Goal: Task Accomplishment & Management: Use online tool/utility

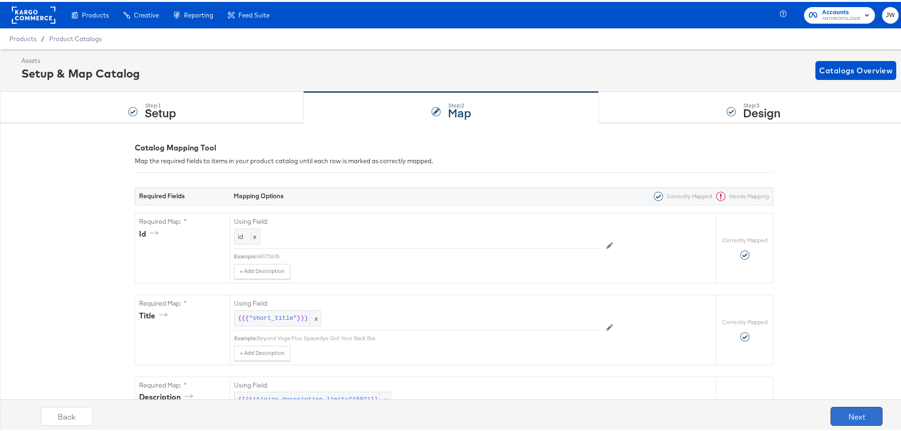
click at [860, 415] on button "Next" at bounding box center [856, 414] width 52 height 19
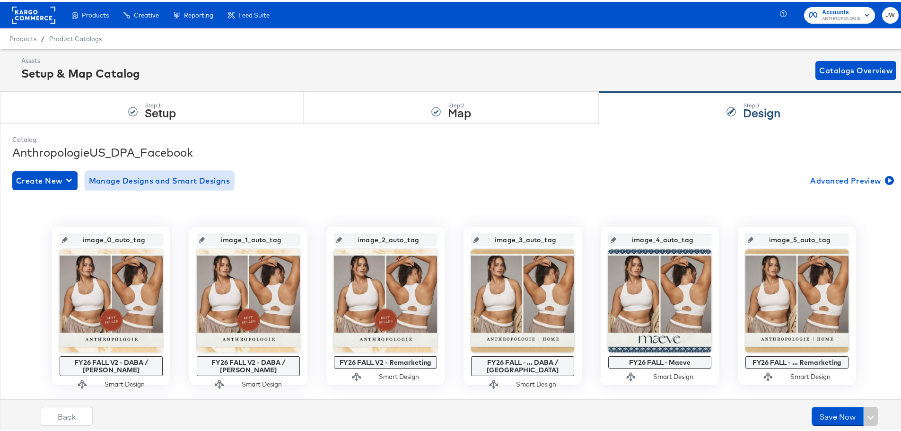
click at [130, 183] on span "Manage Designs and Smart Designs" at bounding box center [159, 178] width 141 height 13
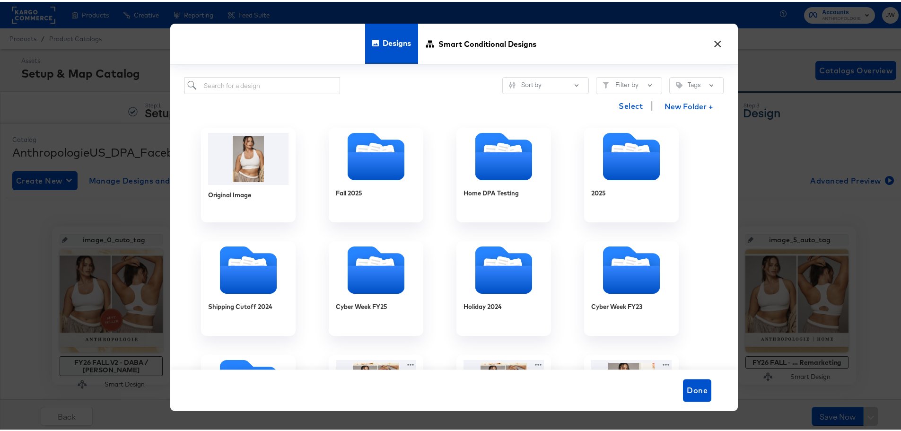
drag, startPoint x: 716, startPoint y: 41, endPoint x: 718, endPoint y: 60, distance: 19.0
click at [716, 40] on button "×" at bounding box center [717, 39] width 17 height 17
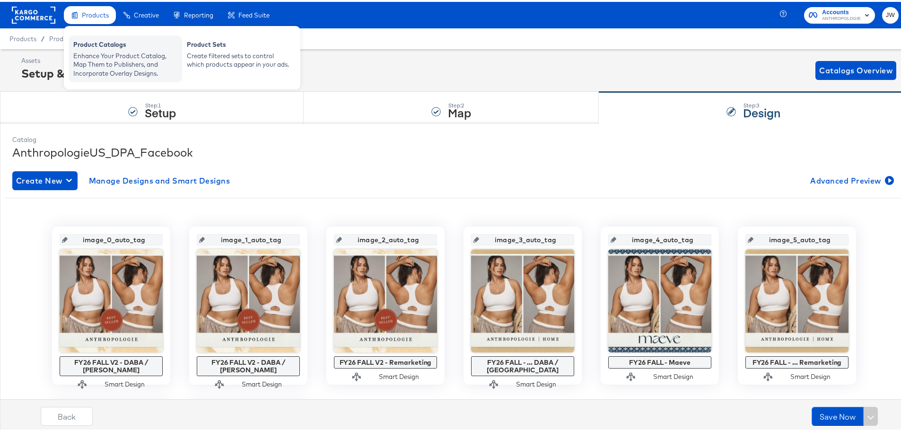
click at [115, 61] on div "Enhance Your Product Catalog, Map Them to Publishers, and Incorporate Overlay D…" at bounding box center [125, 63] width 104 height 26
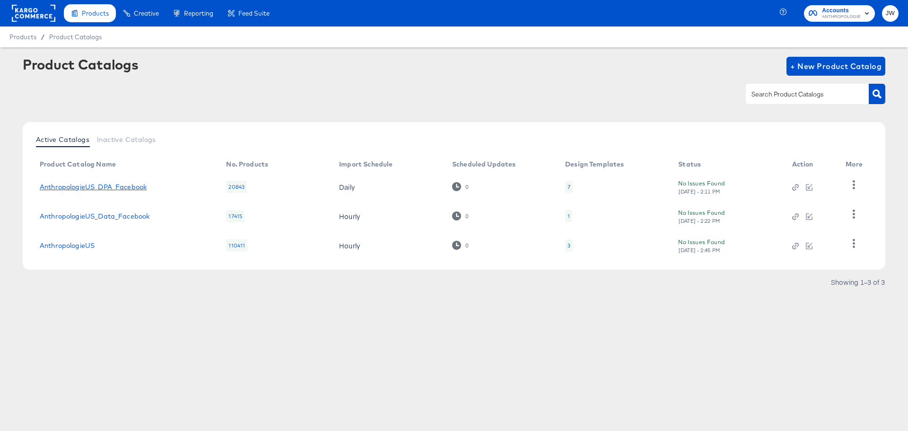
click at [120, 183] on link "AnthropologieUS_DPA_Facebook" at bounding box center [93, 187] width 107 height 8
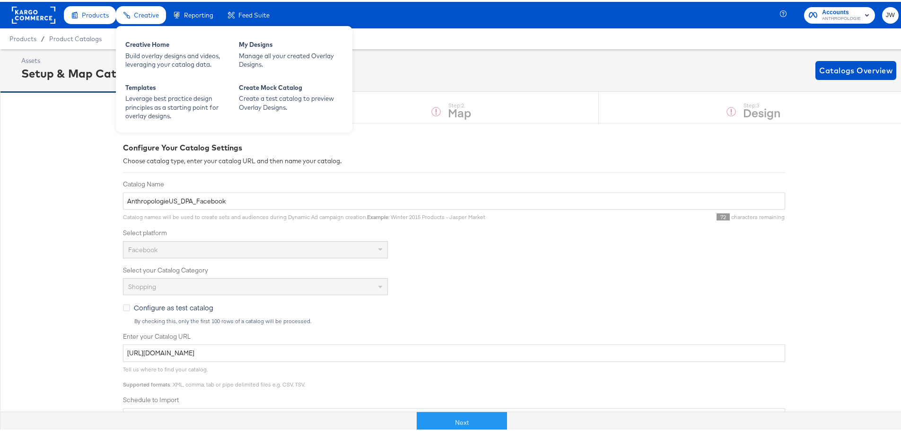
click at [147, 15] on span "Creative" at bounding box center [146, 13] width 25 height 8
click at [257, 53] on div "Manage all your created Overlay Designs." at bounding box center [291, 58] width 104 height 17
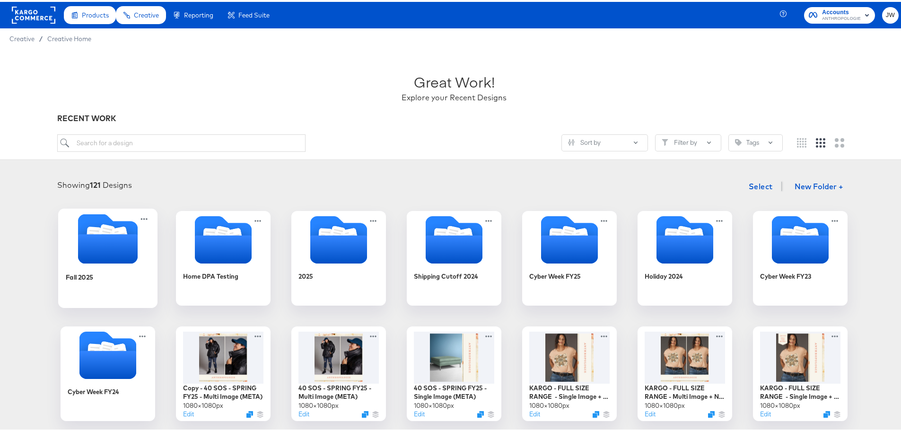
click at [127, 254] on icon "Folder" at bounding box center [108, 246] width 60 height 29
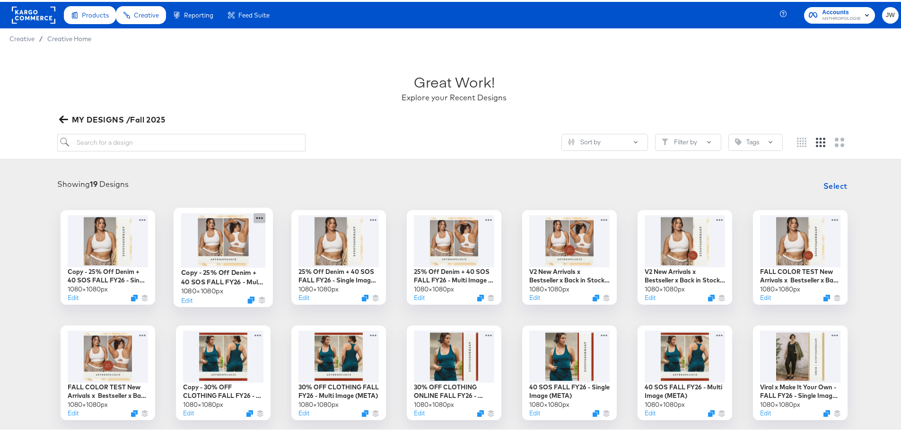
click at [256, 218] on icon at bounding box center [259, 216] width 12 height 10
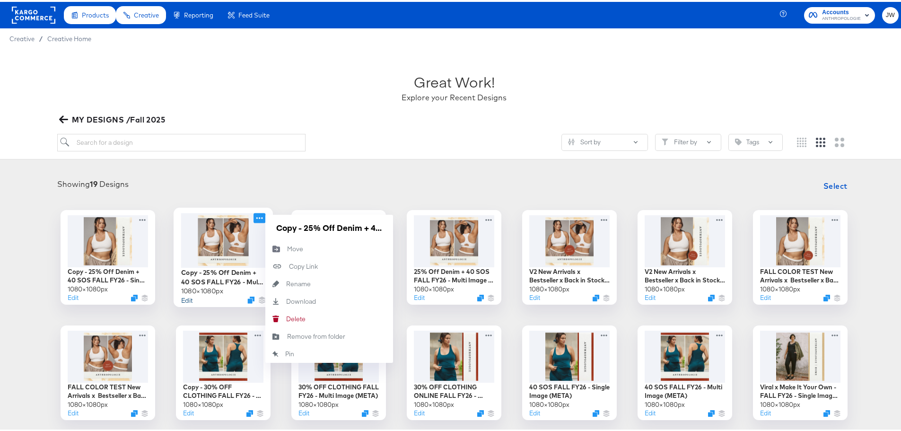
click at [188, 299] on button "Edit" at bounding box center [186, 297] width 11 height 9
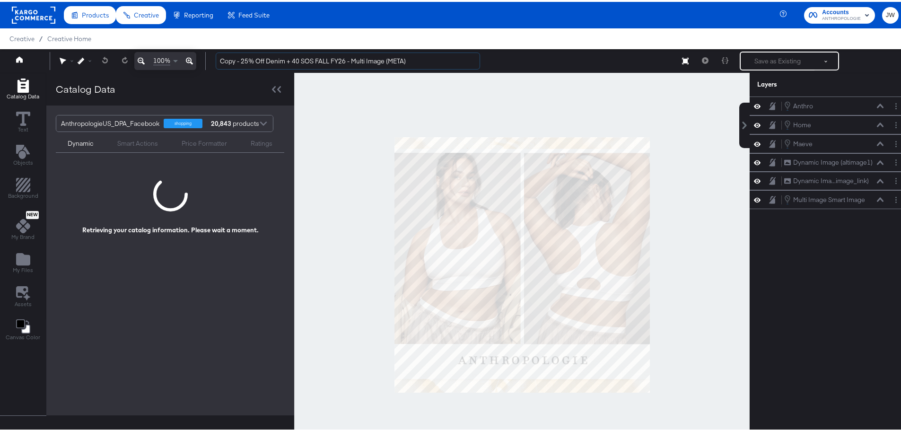
drag, startPoint x: 299, startPoint y: 61, endPoint x: 215, endPoint y: 62, distance: 84.2
click at [215, 62] on div "Copy - 25% Off Denim + 40 SOS FALL FY26 - Multi Image (META) Save as Existing S…" at bounding box center [553, 59] width 690 height 19
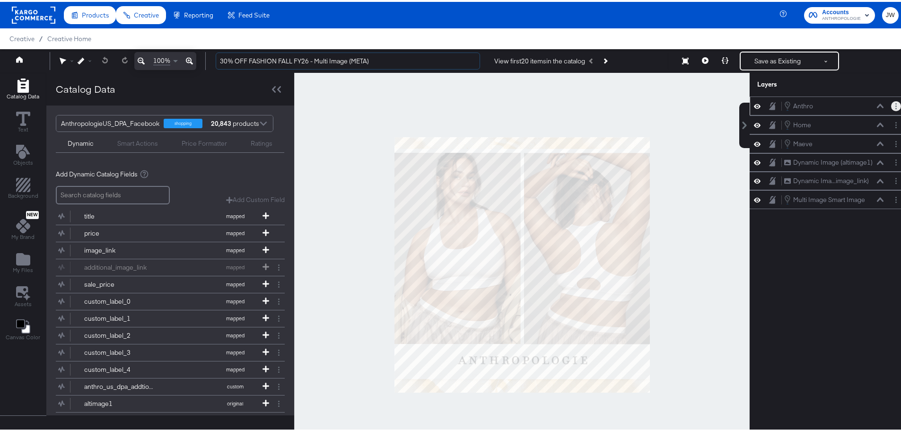
type input "30% OFF FASHION FALL FY26 - Multi Image (META)"
click at [891, 106] on button "Layer Options" at bounding box center [896, 104] width 10 height 10
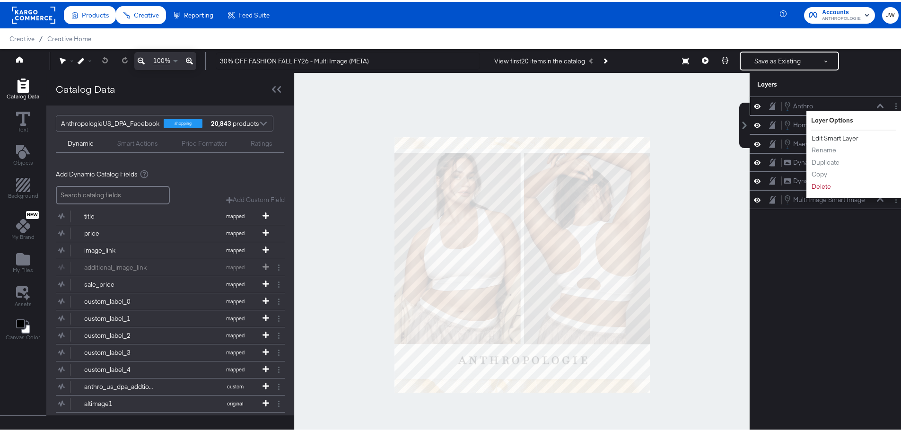
click at [843, 136] on button "Edit Smart Layer" at bounding box center [835, 136] width 48 height 10
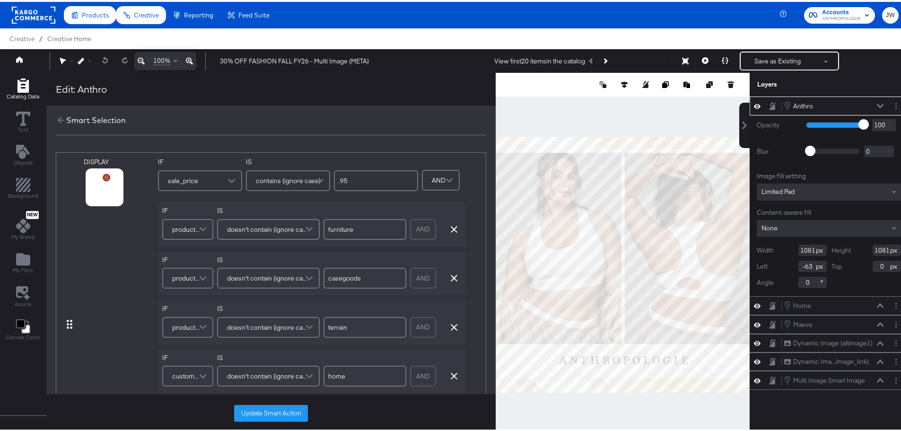
click at [68, 320] on icon "button" at bounding box center [69, 322] width 9 height 9
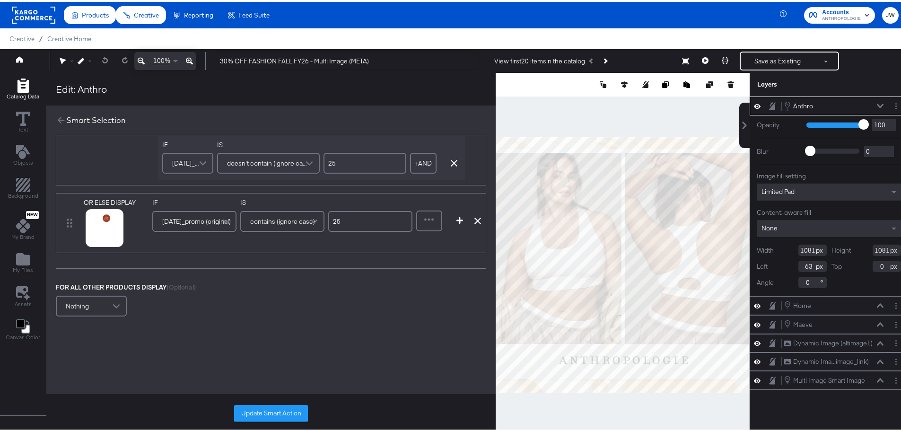
scroll to position [694, 0]
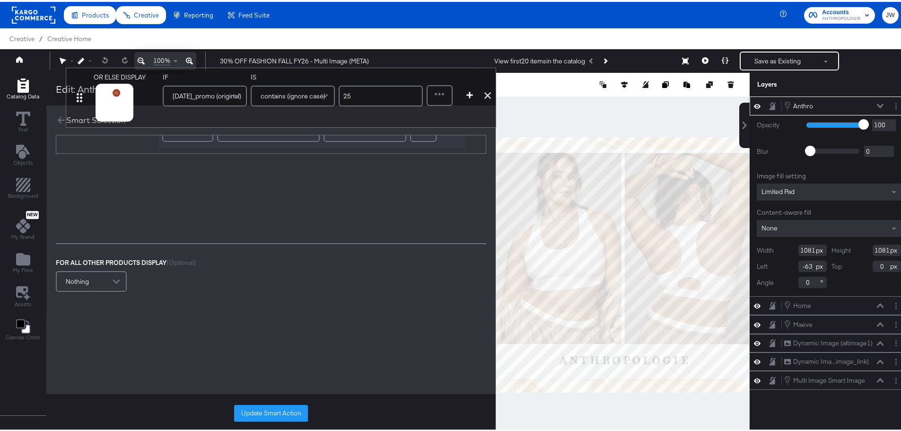
drag, startPoint x: 68, startPoint y: 189, endPoint x: 78, endPoint y: 91, distance: 98.4
click at [78, 91] on div "Edit: Anthro Smart Selection DISPLAY link mapped image_link mapped additional_i…" at bounding box center [270, 263] width 449 height 384
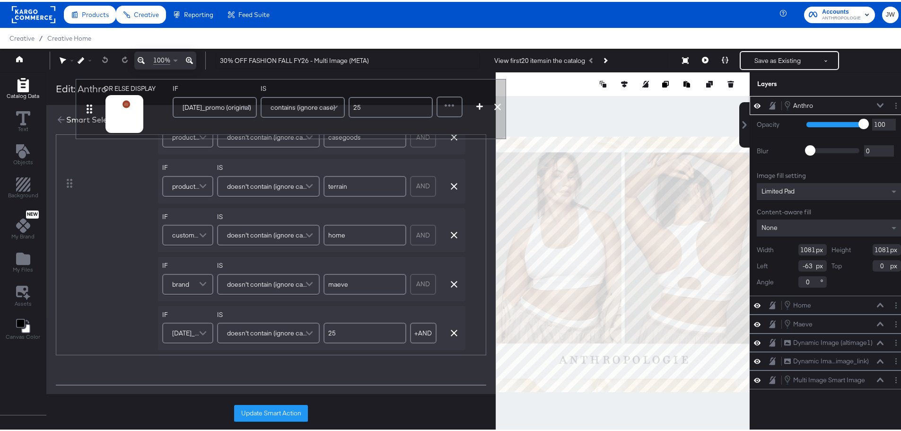
scroll to position [0, 0]
drag, startPoint x: 68, startPoint y: 333, endPoint x: 91, endPoint y: 105, distance: 229.1
click at [91, 105] on div "Smart Selection DISPLAY link mapped image_link mapped additional_image_link map…" at bounding box center [270, 259] width 449 height 310
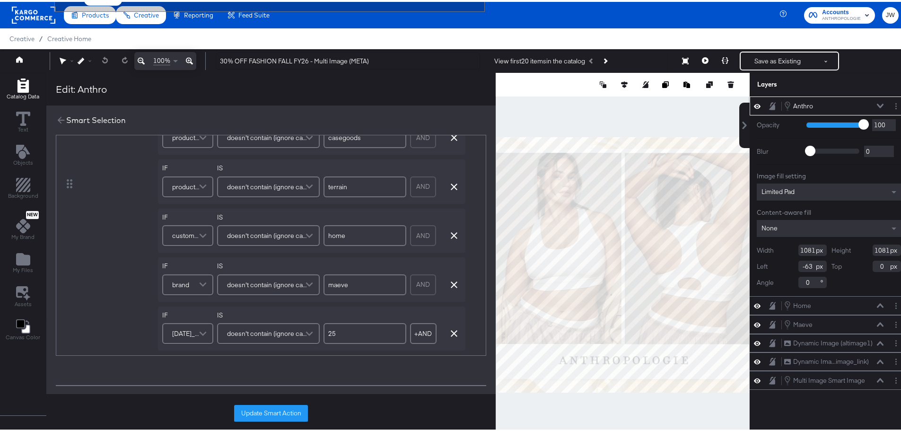
type input "25"
type input ".97"
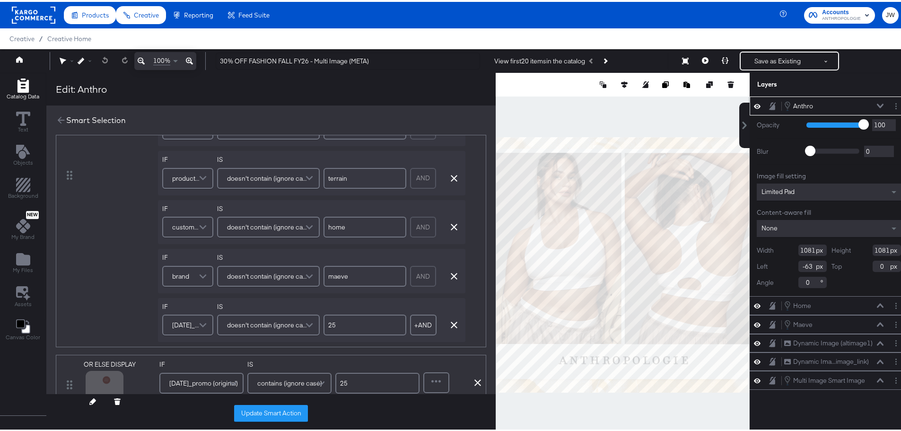
scroll to position [236, 0]
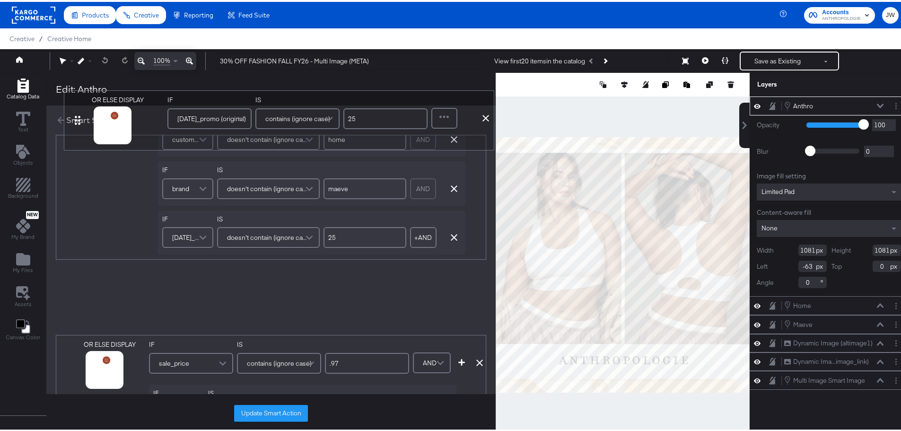
drag, startPoint x: 67, startPoint y: 296, endPoint x: 76, endPoint y: 113, distance: 182.8
click at [76, 113] on div "Smart Selection DISPLAY link mapped image_link mapped additional_image_link map…" at bounding box center [270, 259] width 449 height 310
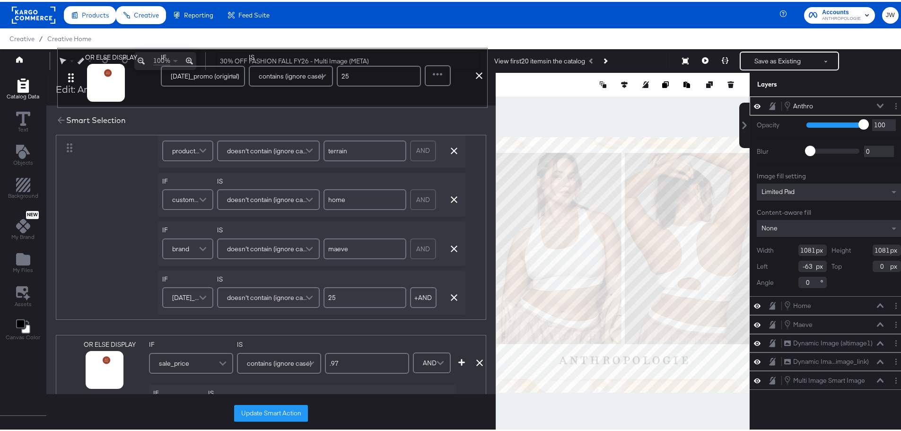
drag, startPoint x: 65, startPoint y: 293, endPoint x: 69, endPoint y: 71, distance: 221.8
click at [69, 71] on div "Edit: Anthro Smart Selection DISPLAY link mapped image_link mapped additional_i…" at bounding box center [270, 263] width 449 height 384
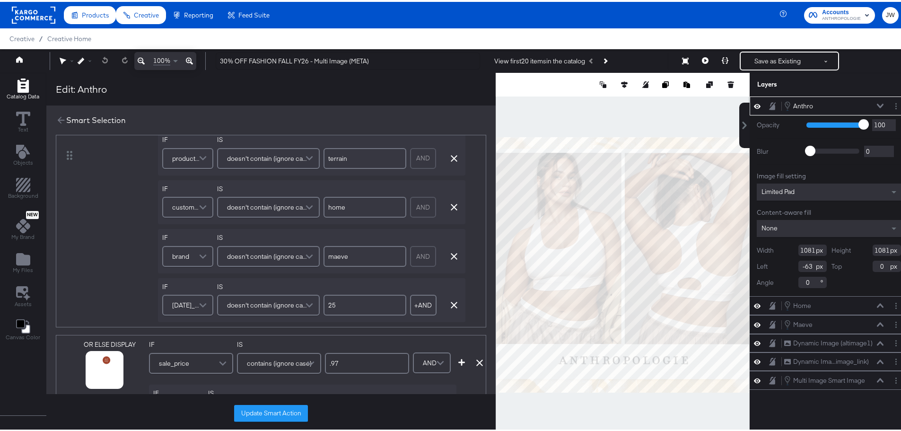
type input "25"
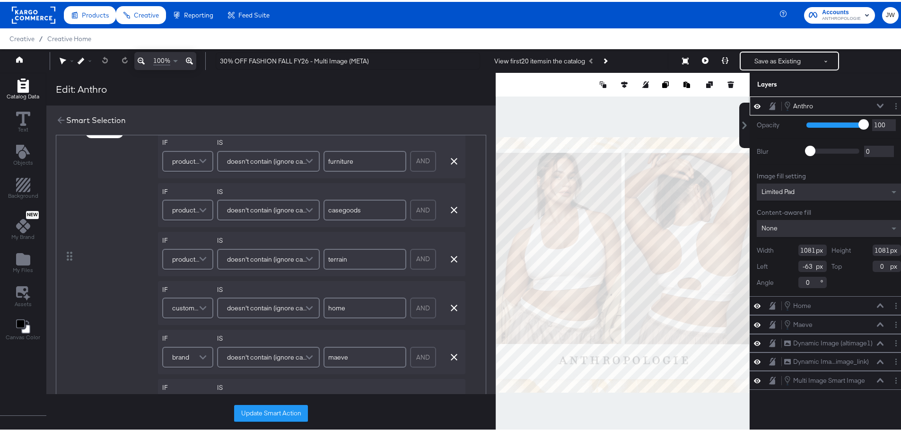
scroll to position [0, 0]
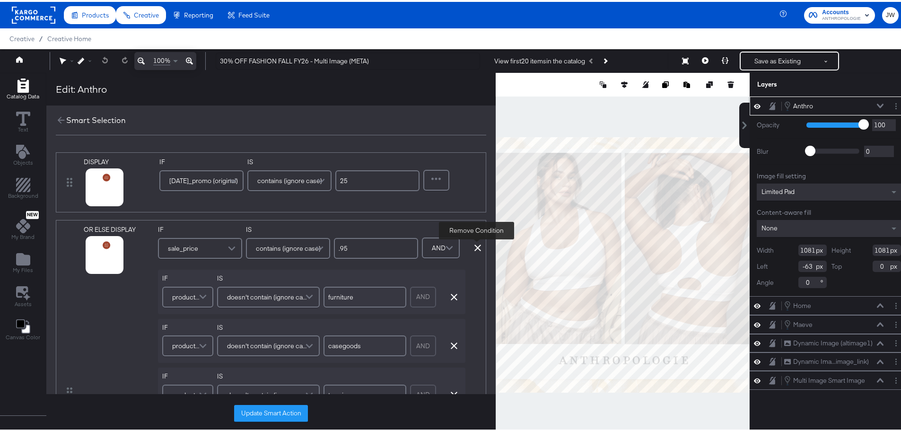
click at [476, 247] on icon at bounding box center [477, 246] width 7 height 7
type input ".97"
click at [480, 246] on icon at bounding box center [479, 246] width 7 height 7
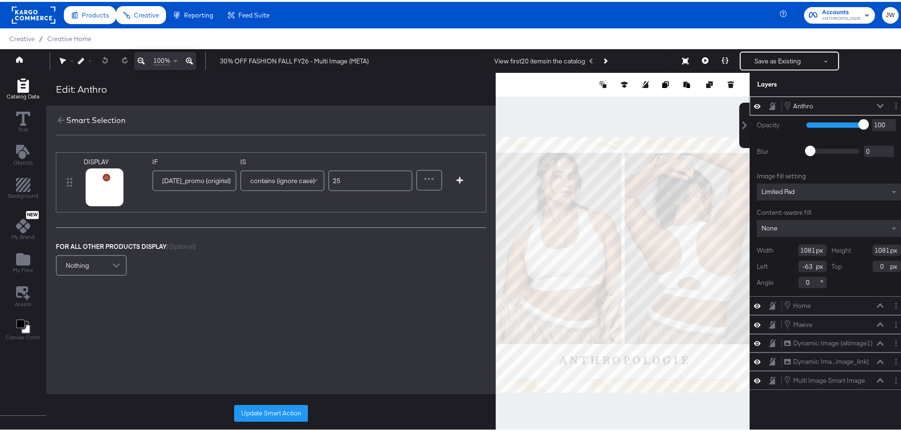
click at [366, 178] on input "25" at bounding box center [370, 178] width 84 height 21
type input "2"
type input "30"
click at [92, 196] on icon at bounding box center [92, 197] width 7 height 7
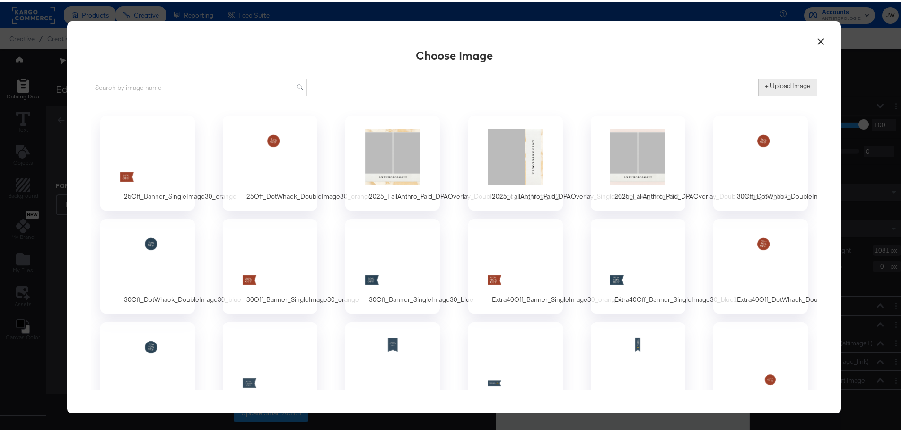
click at [798, 83] on label "+ Upload Image" at bounding box center [788, 83] width 46 height 9
click at [798, 94] on input "+ Upload Image" at bounding box center [866, 94] width 216 height 0
click at [817, 39] on button "×" at bounding box center [820, 37] width 17 height 17
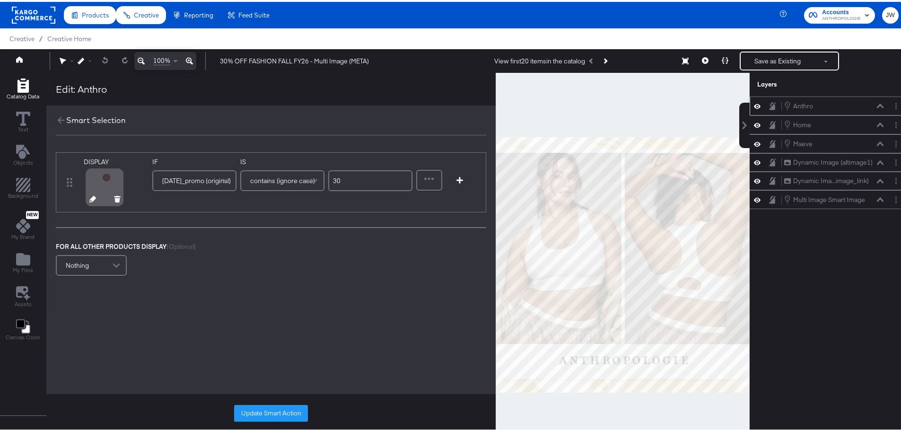
click at [93, 198] on icon at bounding box center [92, 197] width 7 height 7
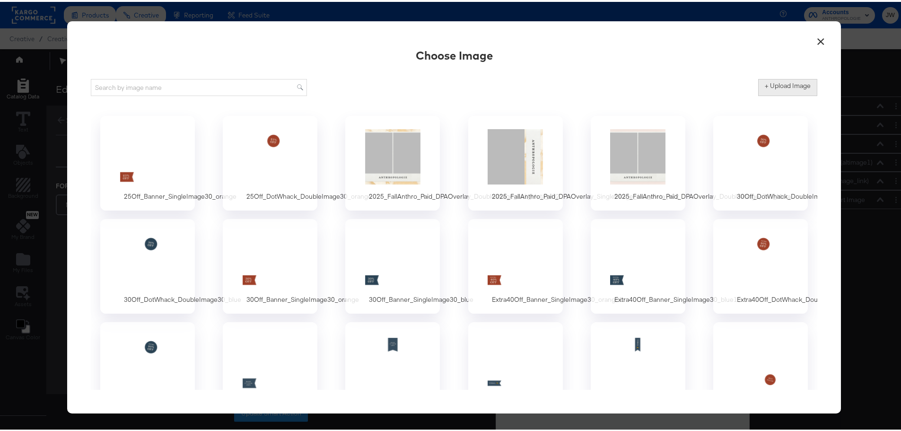
click at [791, 79] on button "+ Upload Image" at bounding box center [787, 85] width 59 height 17
click at [792, 89] on button "+ Upload Image" at bounding box center [787, 85] width 59 height 17
click at [781, 91] on button "+ Upload Image" at bounding box center [787, 85] width 59 height 17
click at [788, 87] on label "+ Upload Image" at bounding box center [788, 83] width 46 height 9
click at [788, 94] on input "+ Upload Image" at bounding box center [866, 94] width 216 height 0
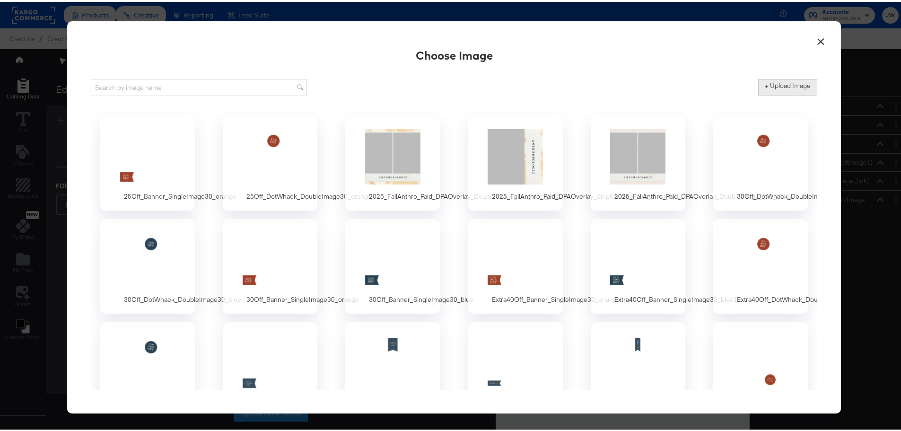
type input "C:\fakepath\30Off_DotWhack_DoubleImage30_orange (1).png"
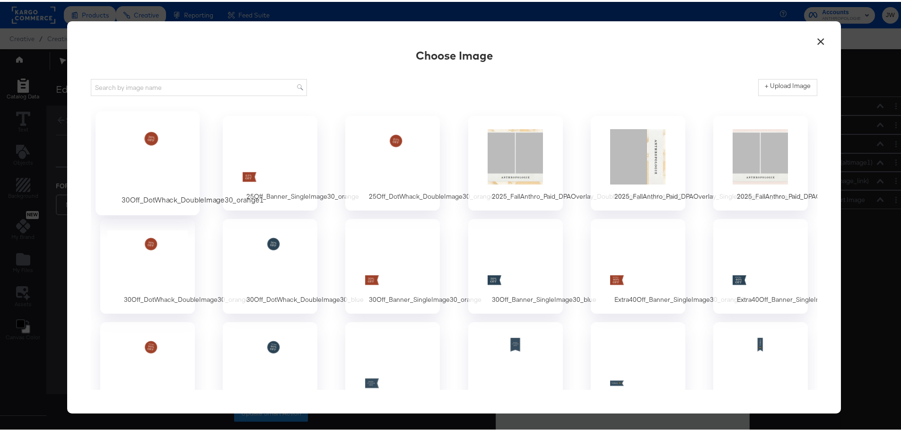
click at [153, 132] on div at bounding box center [148, 154] width 88 height 65
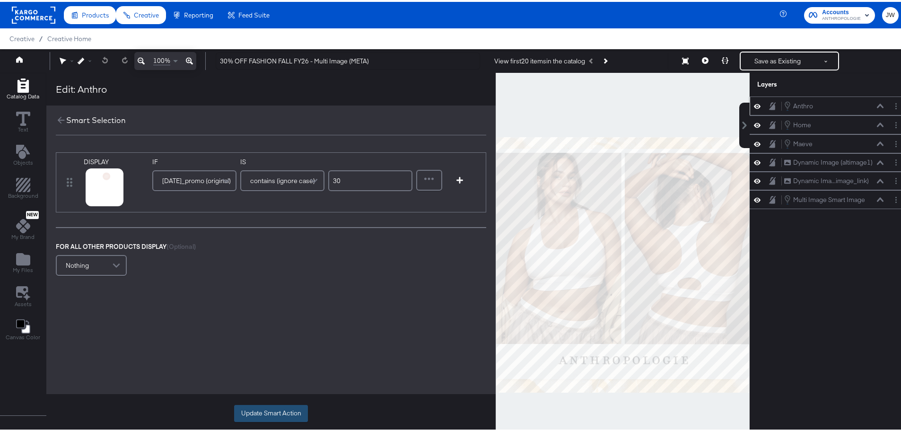
click at [274, 412] on button "Update Smart Action" at bounding box center [271, 411] width 74 height 17
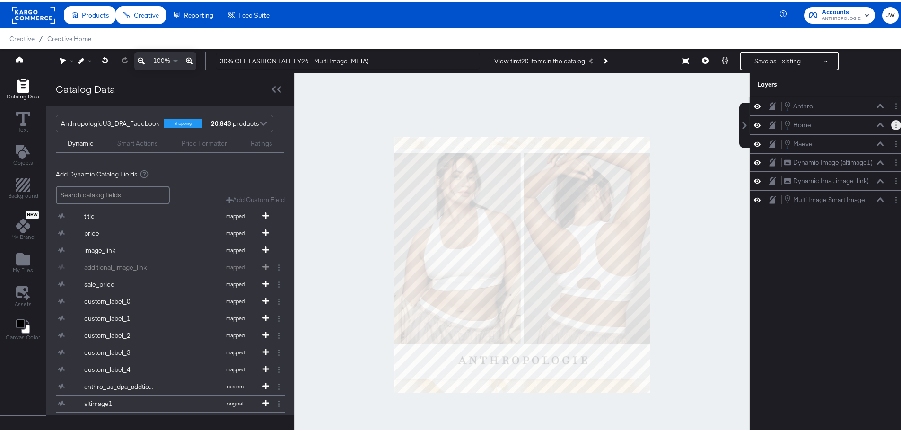
click at [891, 124] on button "Layer Options" at bounding box center [896, 123] width 10 height 10
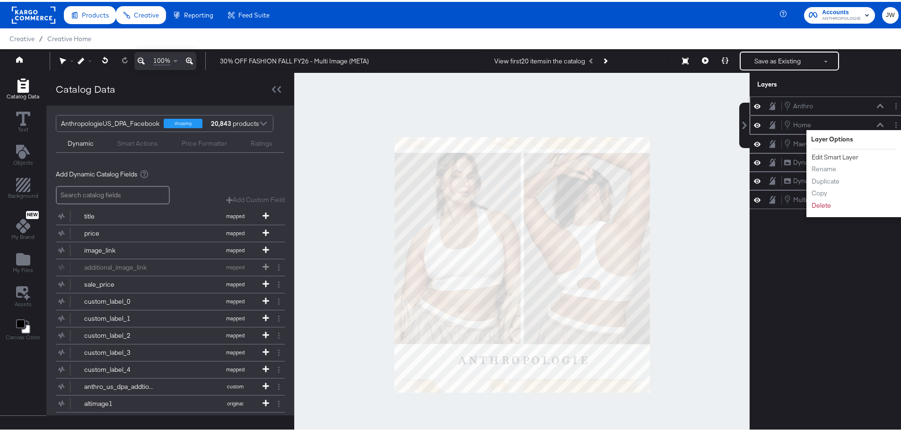
click at [823, 152] on button "Edit Smart Layer" at bounding box center [835, 155] width 48 height 10
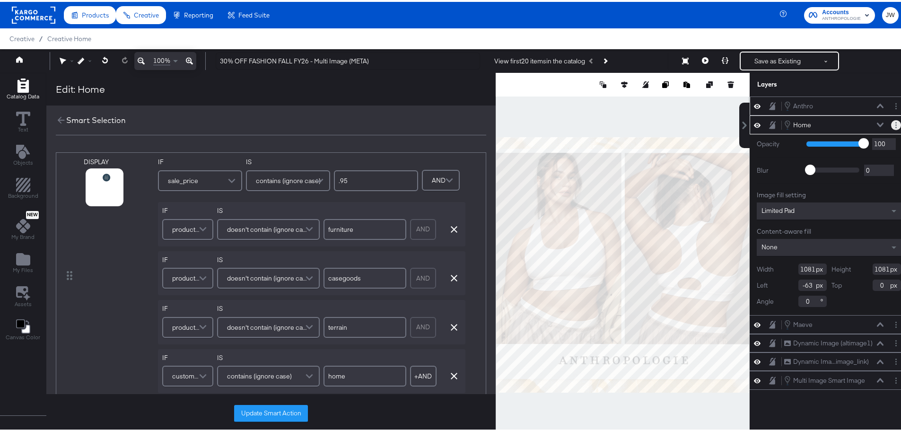
click at [891, 124] on button "Layer Options" at bounding box center [896, 123] width 10 height 10
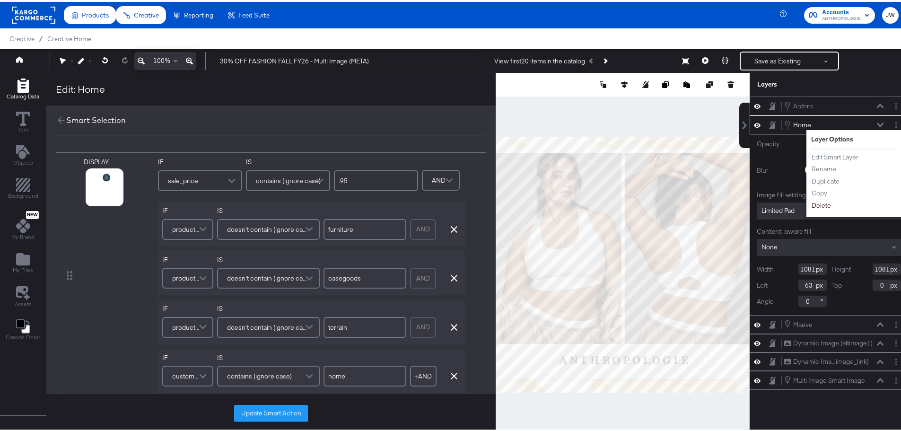
click at [812, 206] on button "Delete" at bounding box center [821, 204] width 20 height 10
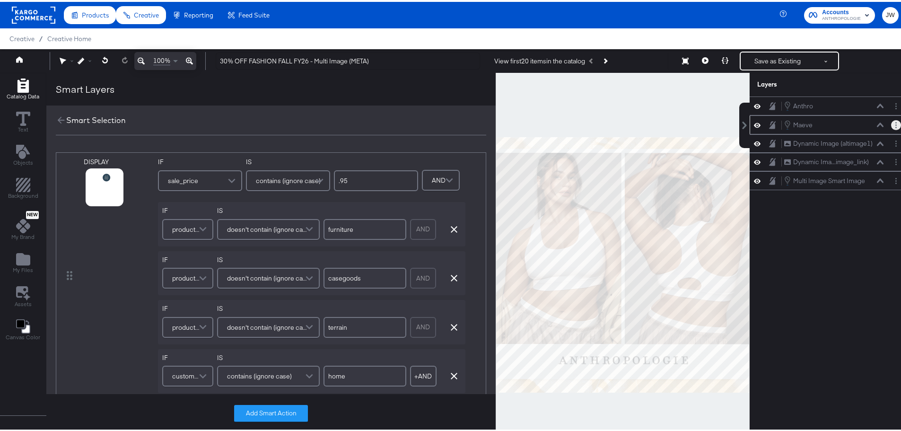
click at [891, 124] on button "Layer Options" at bounding box center [896, 123] width 10 height 10
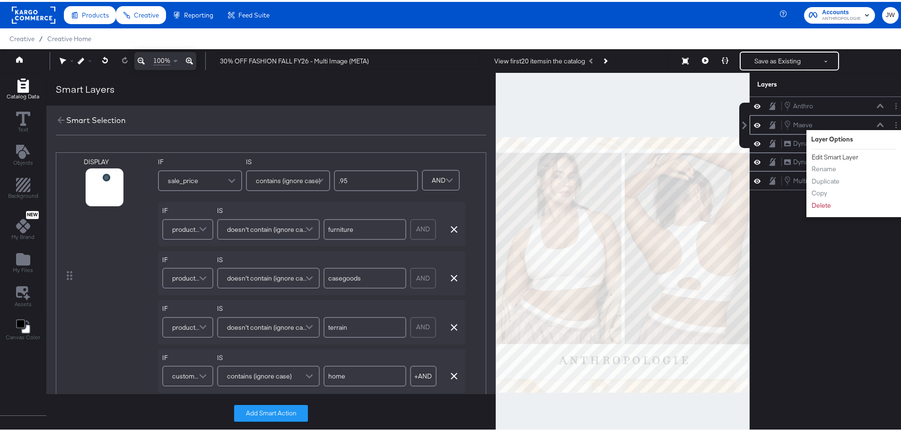
click at [839, 155] on button "Edit Smart Layer" at bounding box center [835, 155] width 48 height 10
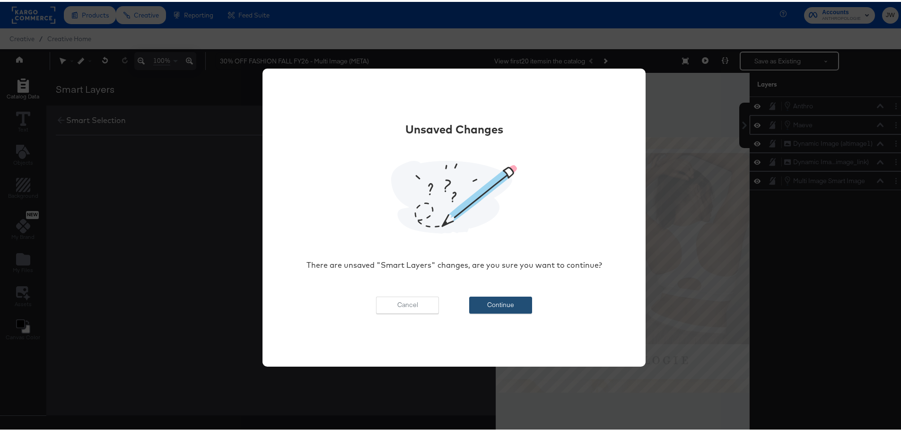
click at [523, 304] on button "Continue" at bounding box center [500, 303] width 63 height 17
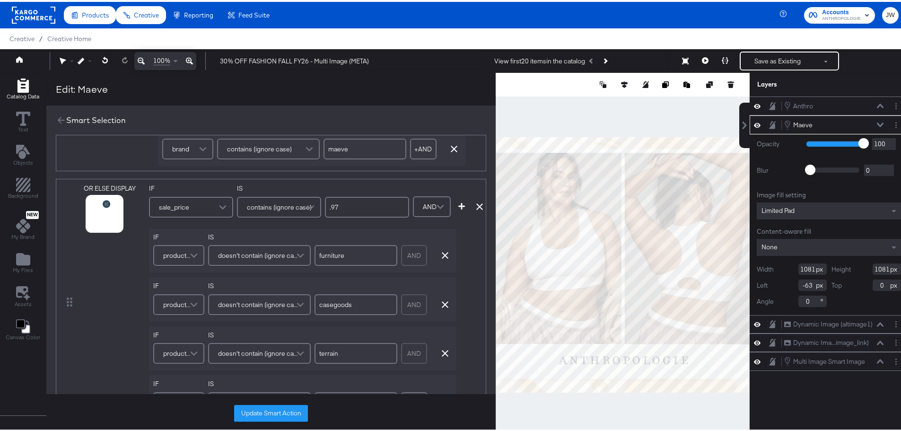
scroll to position [236, 0]
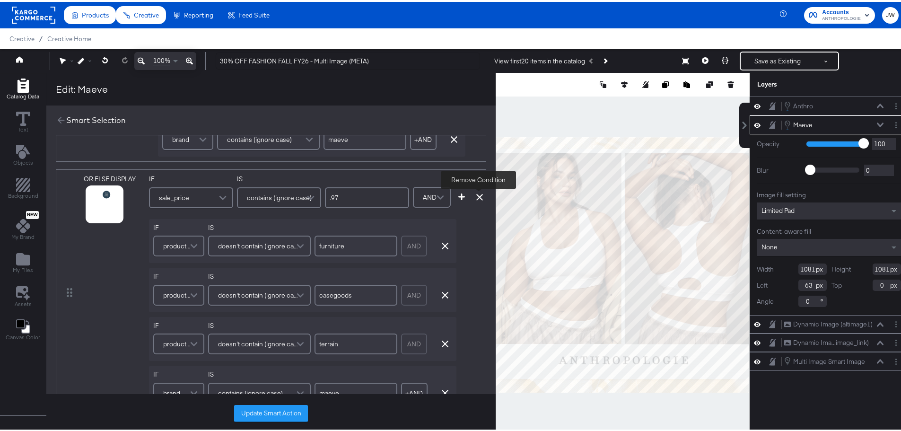
click at [476, 196] on icon at bounding box center [479, 195] width 7 height 7
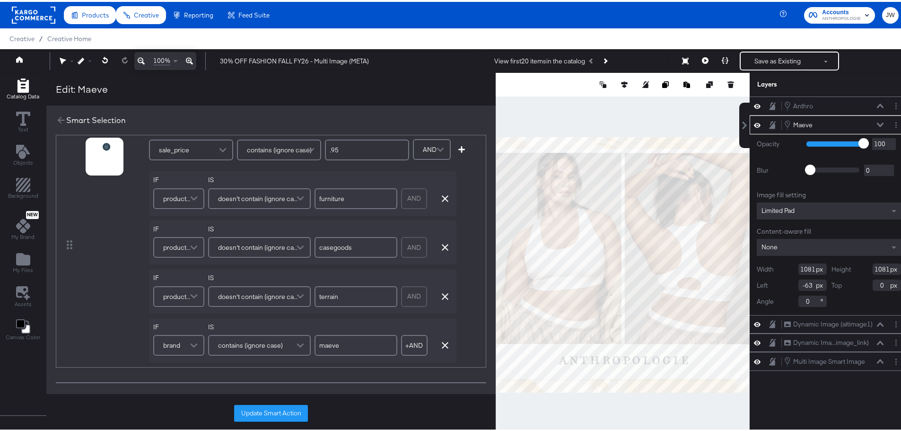
scroll to position [0, 0]
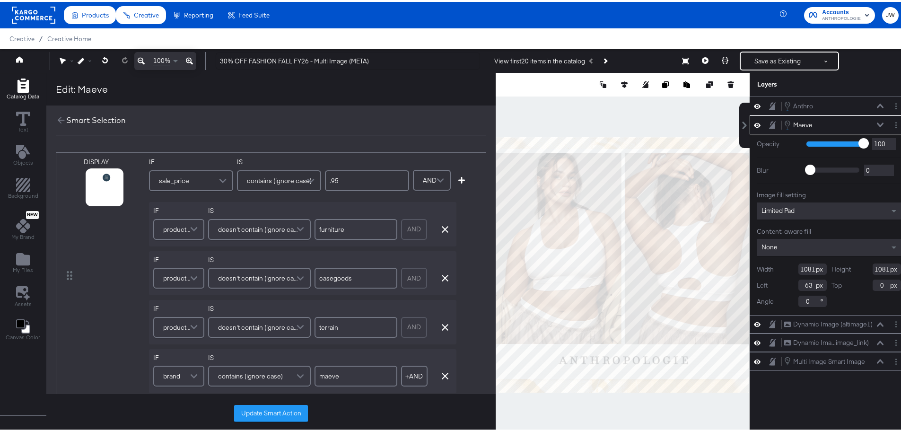
click at [200, 181] on div "sale_price" at bounding box center [191, 178] width 82 height 19
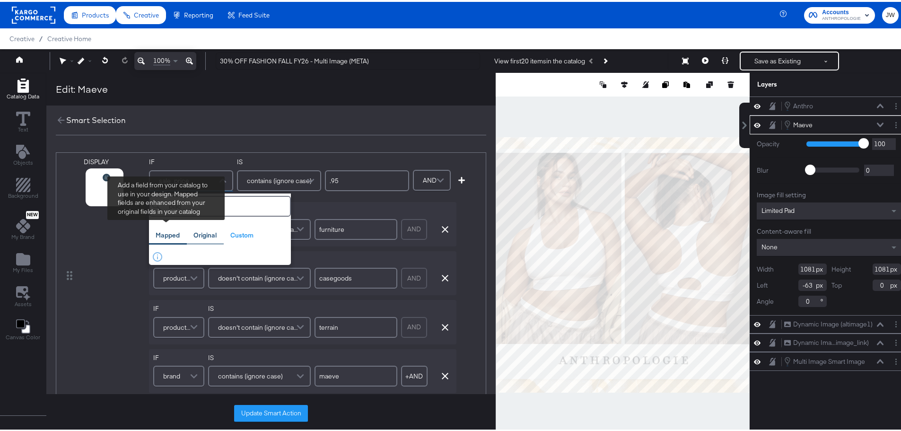
type input "blac"
click at [204, 234] on div "Original" at bounding box center [204, 233] width 23 height 9
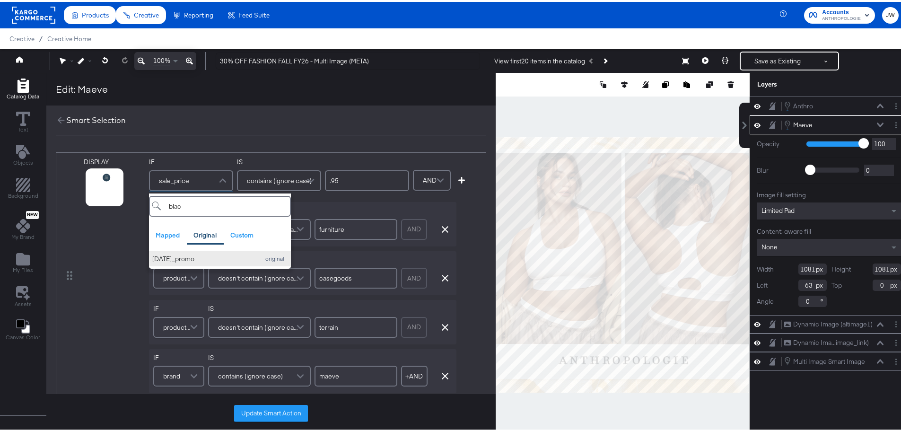
click at [193, 259] on div "[DATE]_promo" at bounding box center [203, 257] width 102 height 9
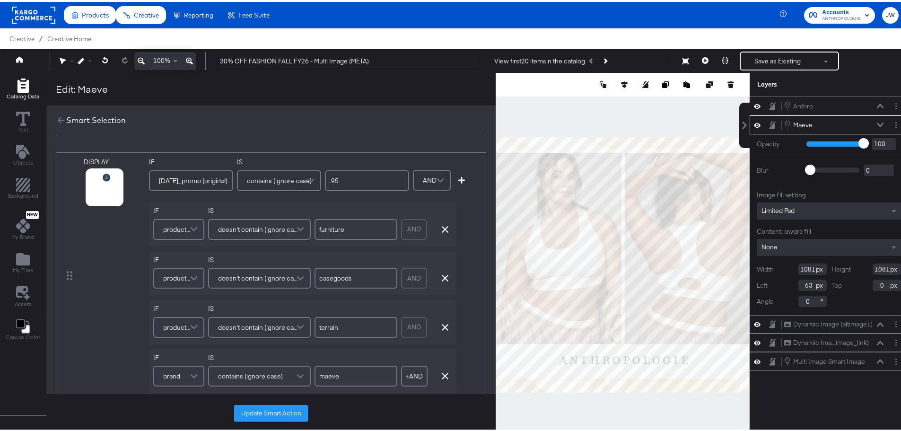
drag, startPoint x: 365, startPoint y: 180, endPoint x: 270, endPoint y: 183, distance: 95.1
click at [270, 183] on div "IF [DATE]_promo (original) IS contains (ignore case) .95" at bounding box center [279, 176] width 260 height 40
type input "30"
click at [442, 228] on icon "button" at bounding box center [445, 227] width 7 height 7
type input "casegoods"
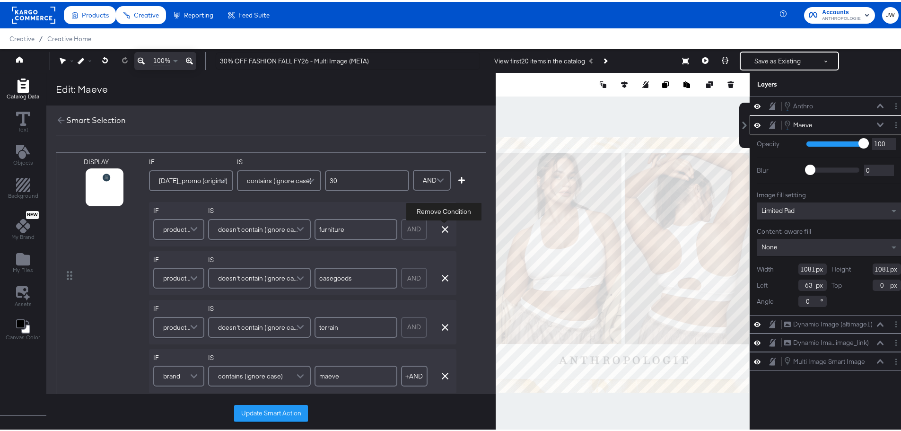
type input "terrain"
type input "maeve"
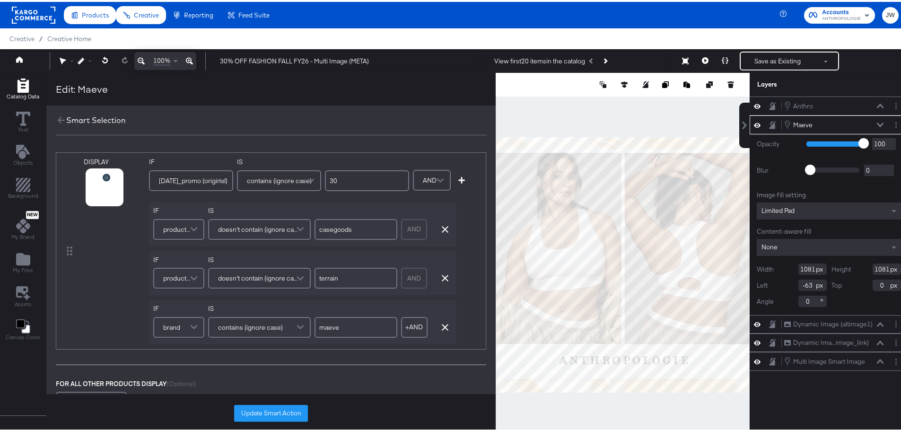
click at [442, 221] on div "AND Remove Condition" at bounding box center [426, 228] width 51 height 26
click at [442, 228] on icon "button" at bounding box center [445, 227] width 7 height 7
type input "terrain"
type input "maeve"
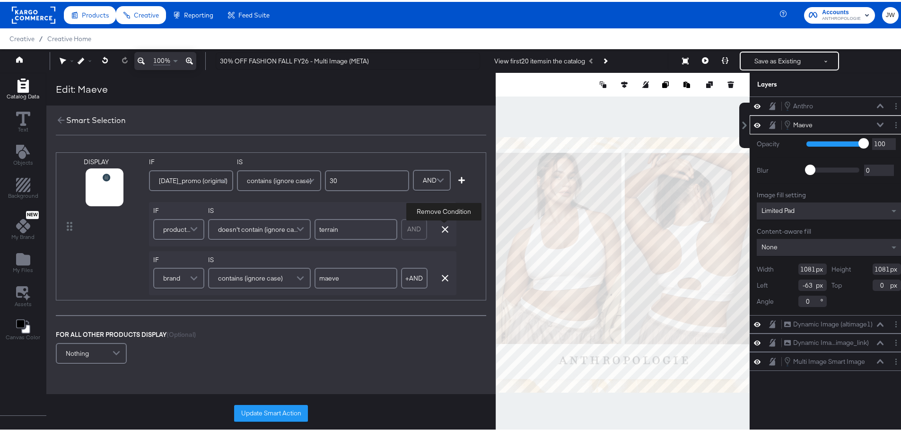
click at [444, 227] on icon "button" at bounding box center [445, 227] width 7 height 7
type input "maeve"
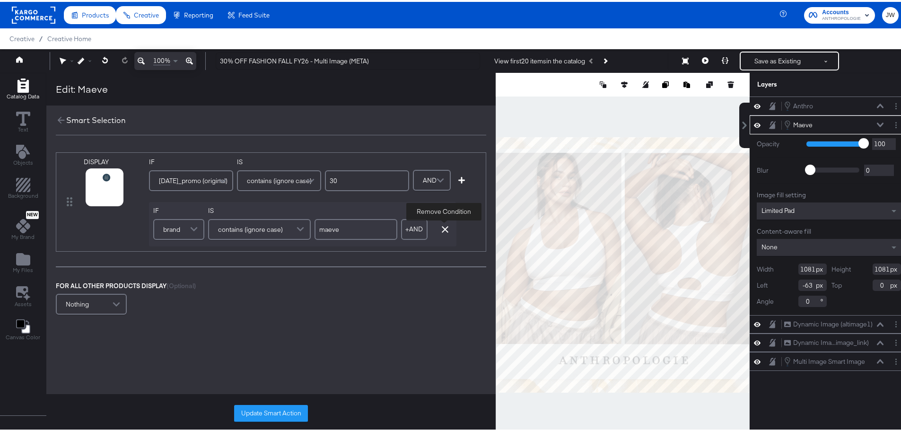
click at [442, 229] on icon "button" at bounding box center [445, 227] width 7 height 7
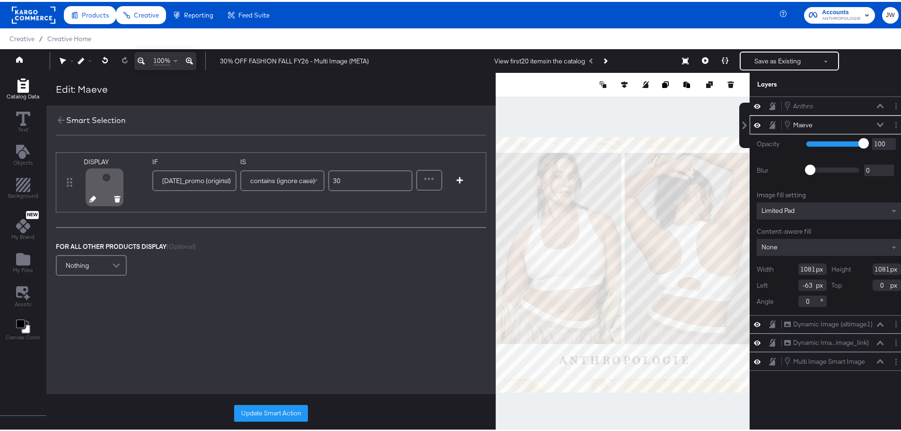
click at [92, 197] on icon at bounding box center [92, 197] width 7 height 7
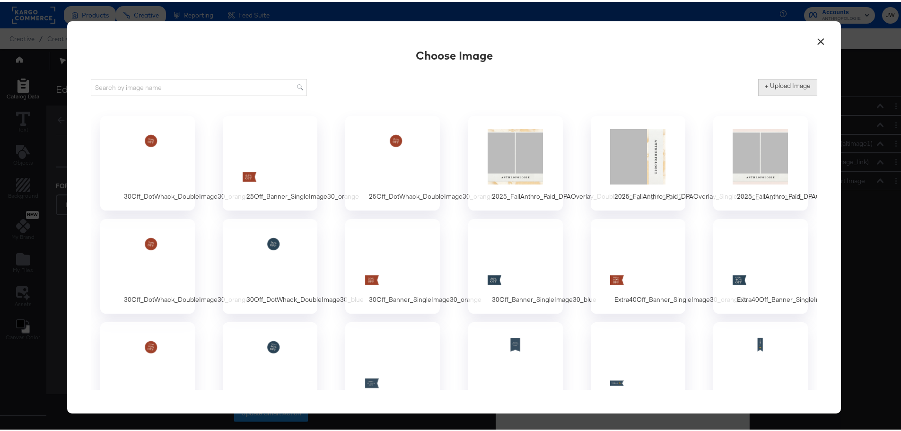
click at [774, 85] on label "+ Upload Image" at bounding box center [788, 83] width 46 height 9
click at [774, 94] on input "+ Upload Image" at bounding box center [866, 94] width 216 height 0
type input "C:\fakepath\30Off_DotWhack_DoubleImage30_blue (1).png"
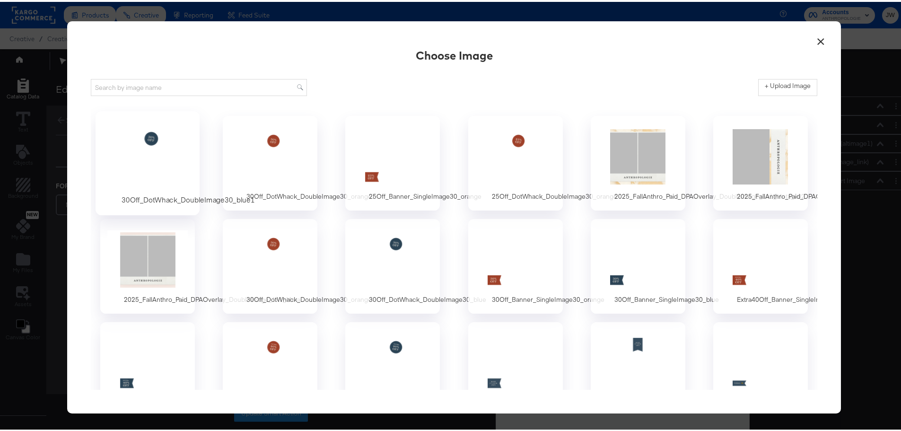
click at [153, 146] on div at bounding box center [148, 154] width 88 height 65
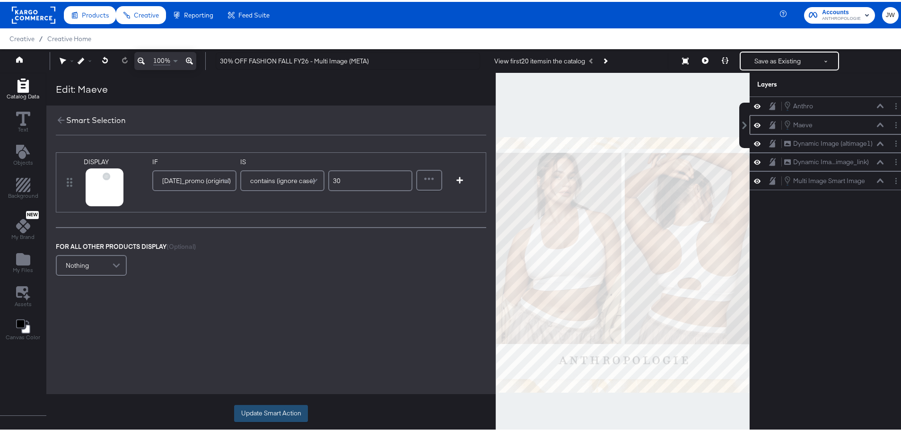
click at [243, 410] on button "Update Smart Action" at bounding box center [271, 411] width 74 height 17
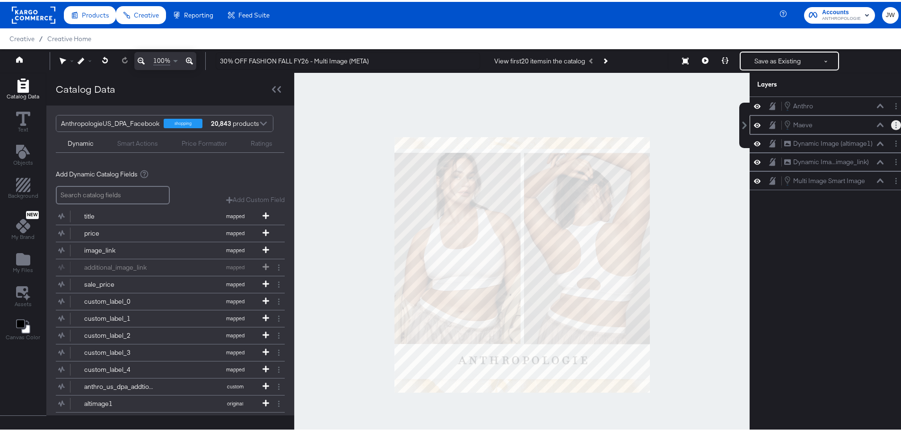
click at [891, 126] on button "Layer Options" at bounding box center [896, 123] width 10 height 10
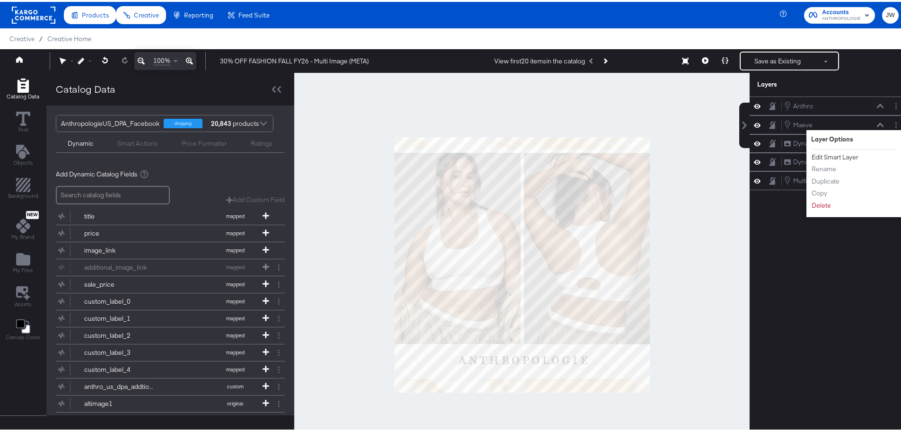
click at [826, 157] on button "Edit Smart Layer" at bounding box center [835, 155] width 48 height 10
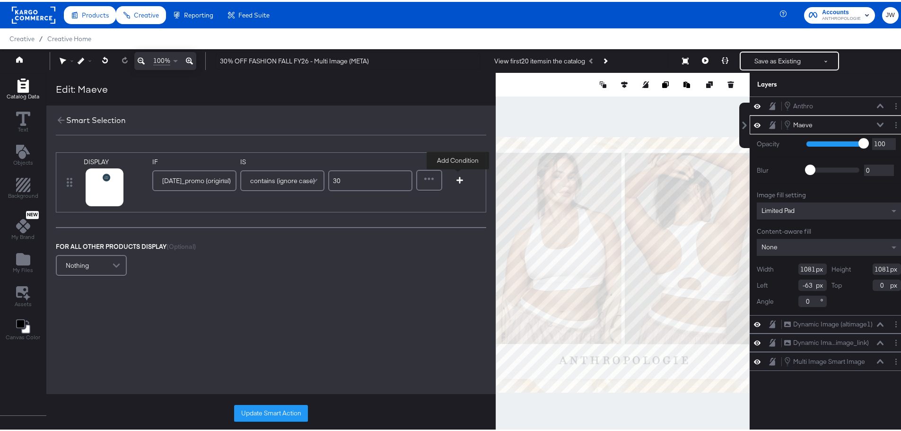
click at [458, 177] on icon "button" at bounding box center [459, 178] width 7 height 7
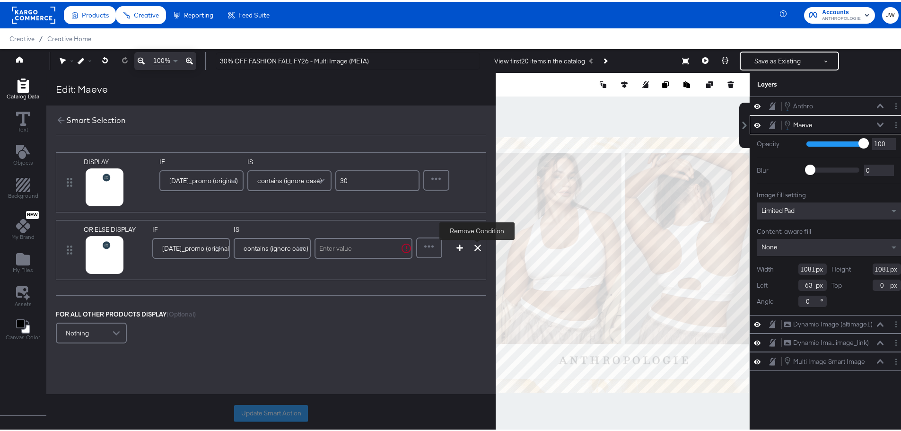
click at [476, 246] on icon at bounding box center [477, 246] width 7 height 7
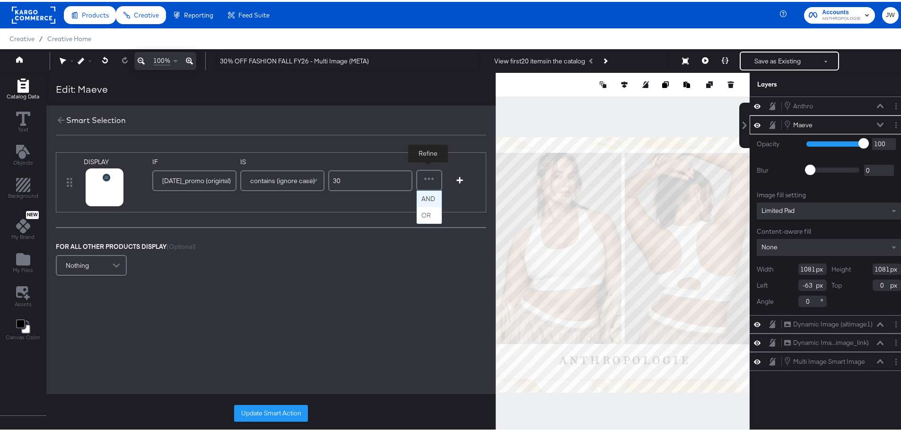
click at [433, 179] on div at bounding box center [429, 178] width 24 height 19
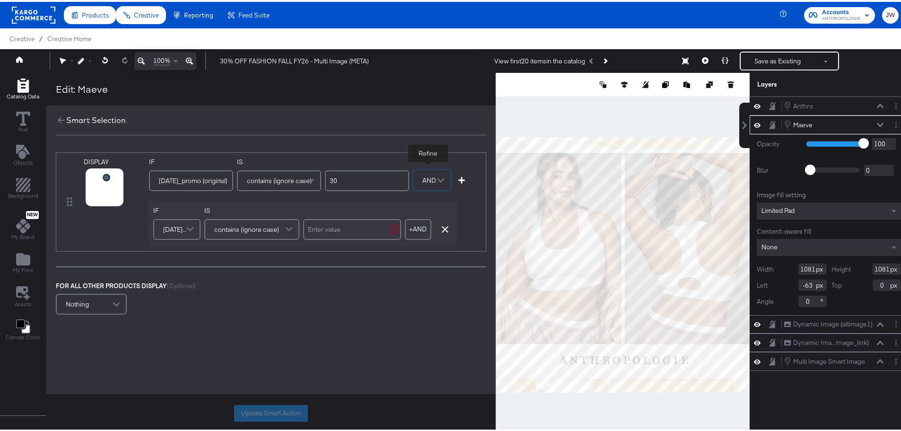
click at [178, 232] on span "[DATE]_promo (original)" at bounding box center [175, 227] width 25 height 16
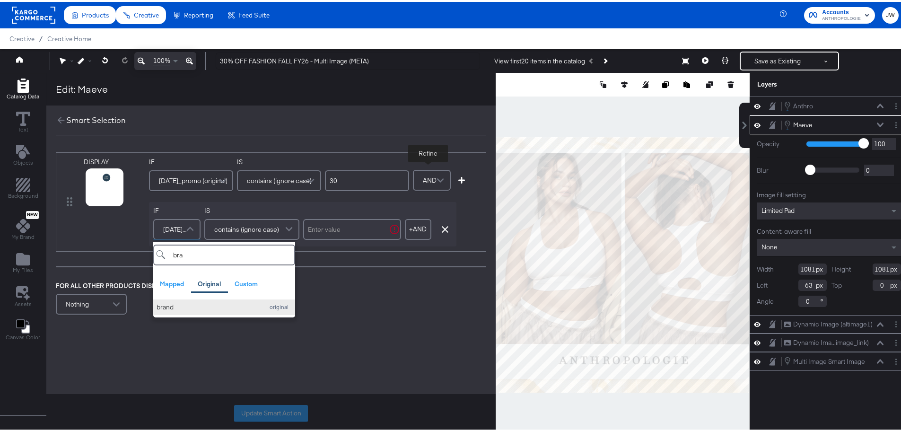
type input "bra"
click at [213, 306] on div "brand" at bounding box center [208, 305] width 102 height 9
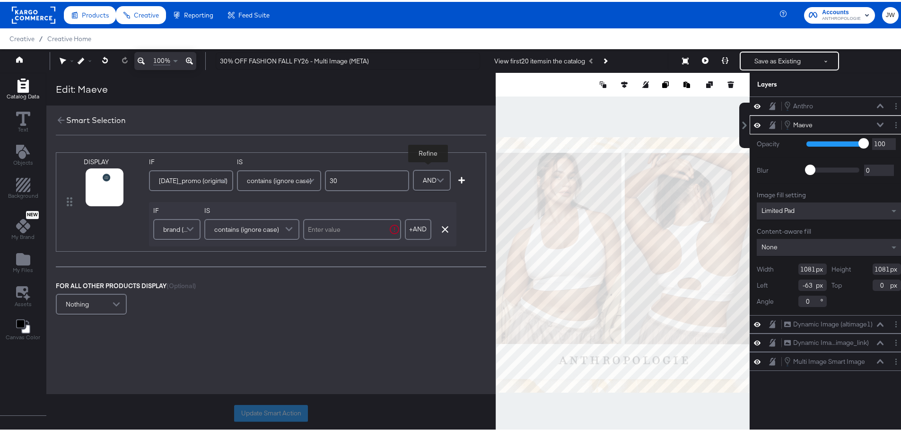
click at [345, 232] on input "text" at bounding box center [352, 227] width 98 height 21
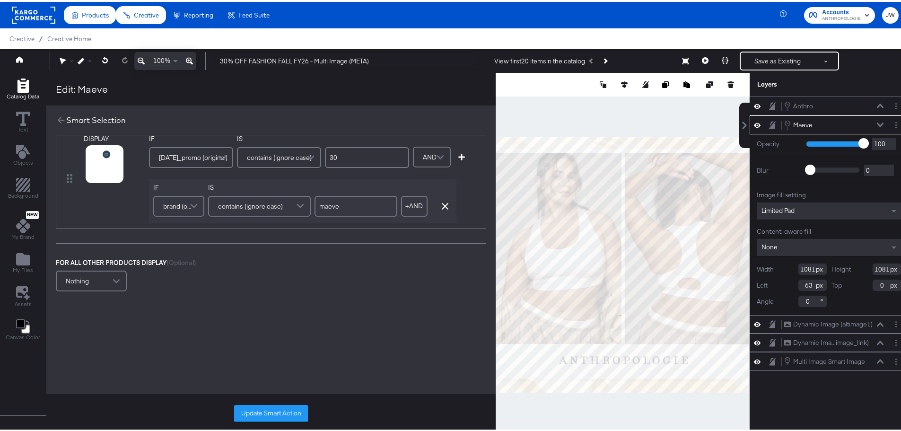
scroll to position [30, 0]
type input "maeve"
click at [243, 411] on button "Update Smart Action" at bounding box center [271, 411] width 74 height 17
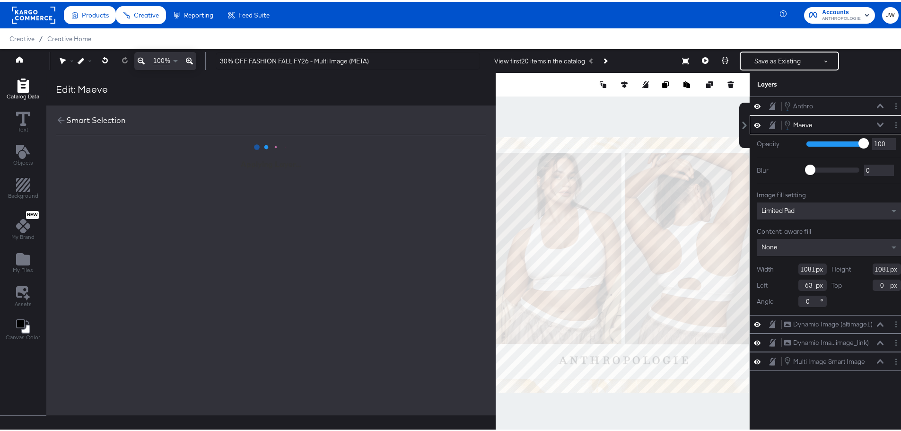
scroll to position [0, 0]
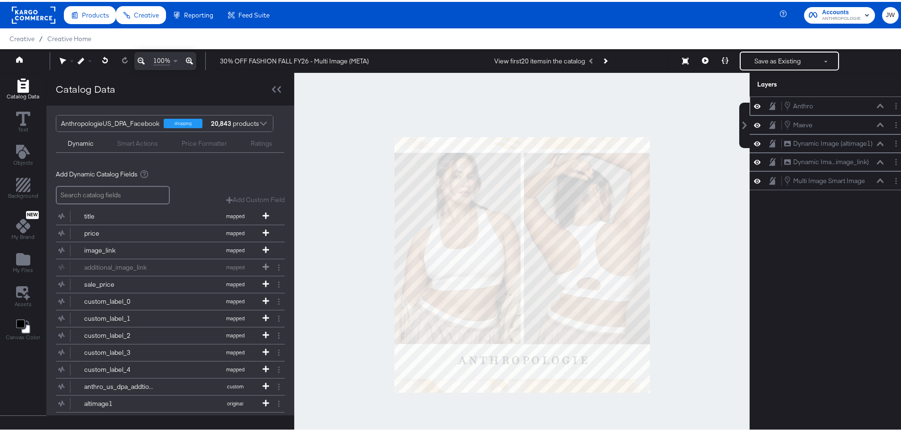
click at [892, 109] on div at bounding box center [896, 104] width 10 height 10
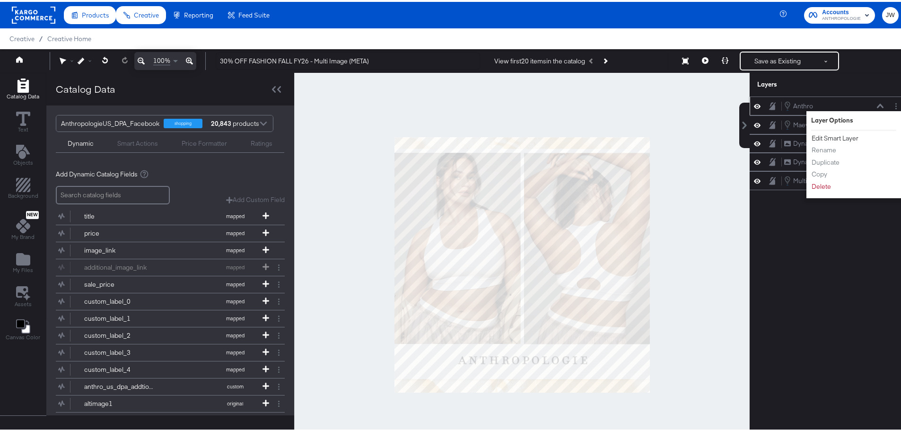
click at [815, 140] on button "Edit Smart Layer" at bounding box center [835, 136] width 48 height 10
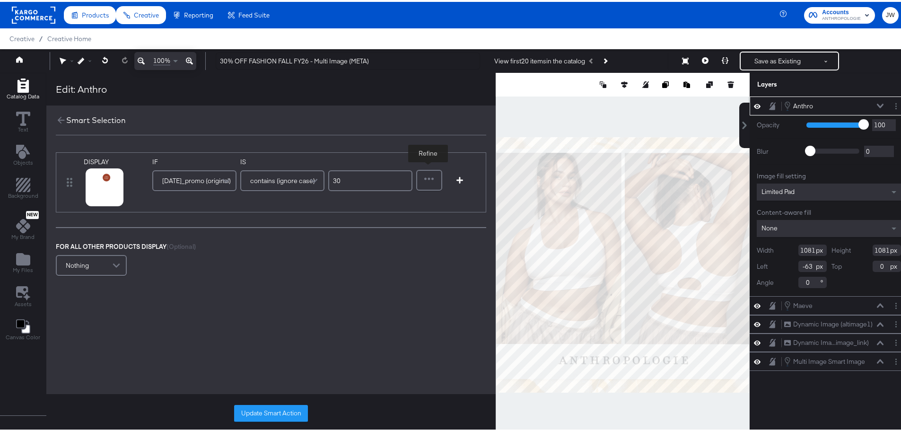
click at [421, 174] on div at bounding box center [429, 178] width 24 height 19
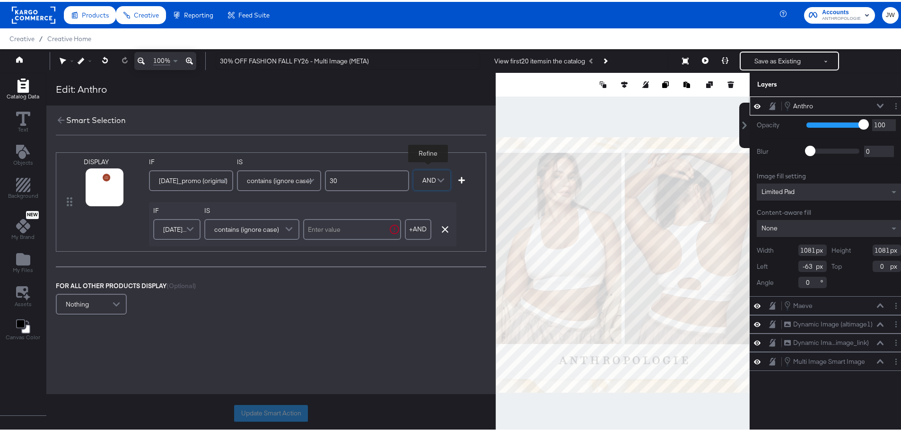
click at [175, 226] on span "[DATE]_promo (original)" at bounding box center [175, 227] width 25 height 16
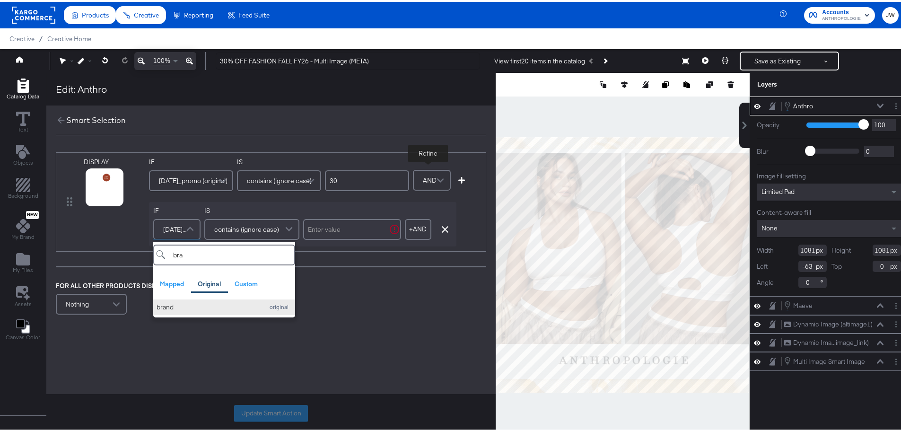
type input "bra"
click at [185, 304] on div "brand" at bounding box center [208, 305] width 102 height 9
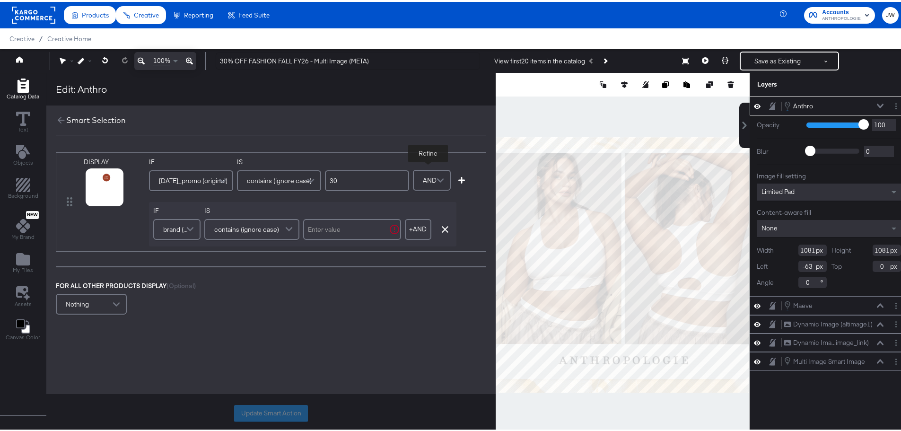
click at [251, 227] on span "contains (ignore case)" at bounding box center [246, 227] width 65 height 16
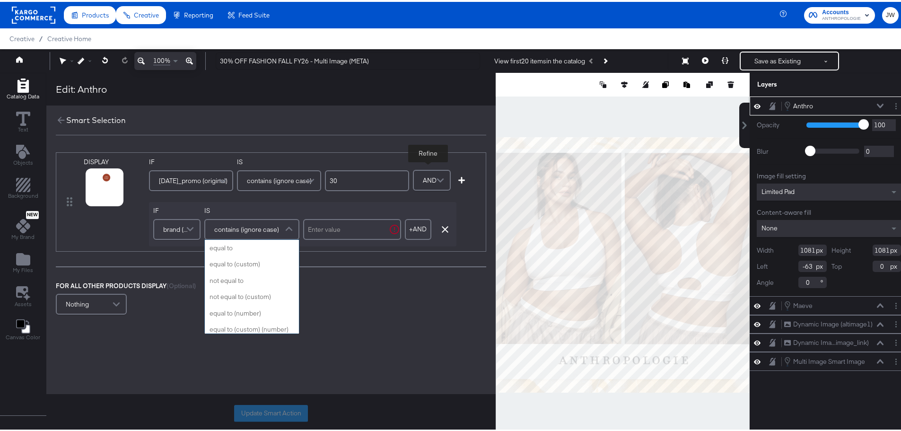
scroll to position [378, 0]
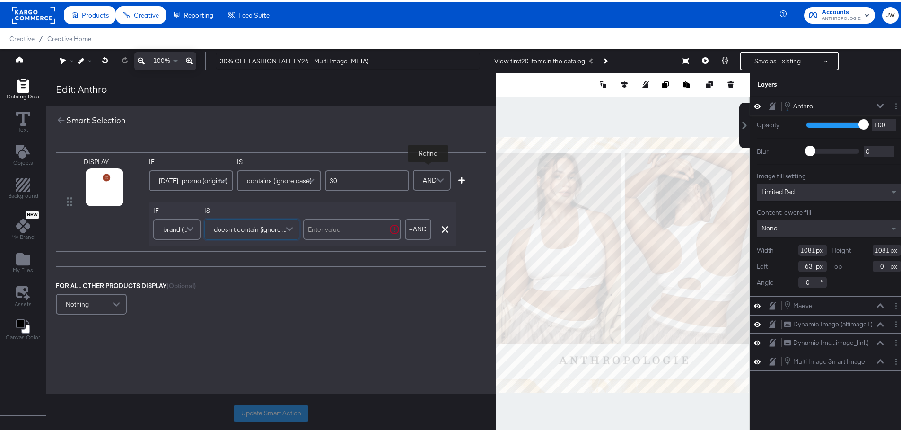
click at [339, 228] on input "text" at bounding box center [352, 227] width 98 height 21
type input "maeve"
click at [245, 407] on button "Update Smart Action" at bounding box center [271, 411] width 74 height 17
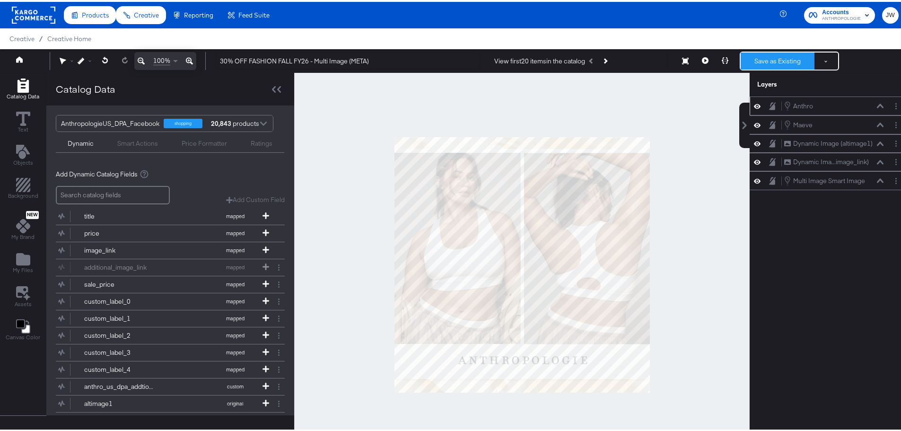
click at [773, 58] on button "Save as Existing" at bounding box center [778, 59] width 74 height 17
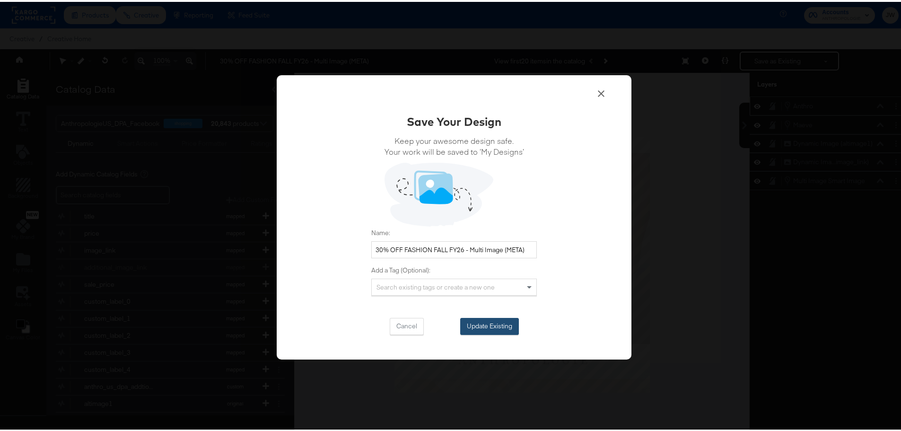
click at [511, 326] on button "Update Existing" at bounding box center [489, 324] width 59 height 17
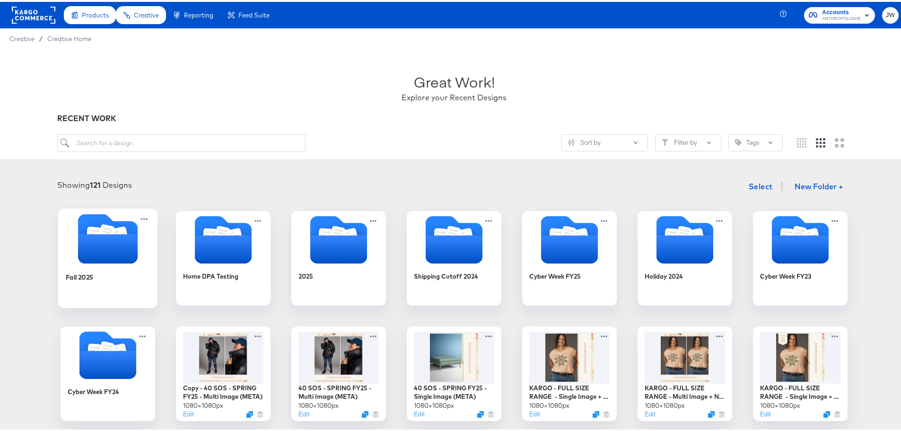
click at [99, 257] on icon "Folder" at bounding box center [108, 246] width 60 height 29
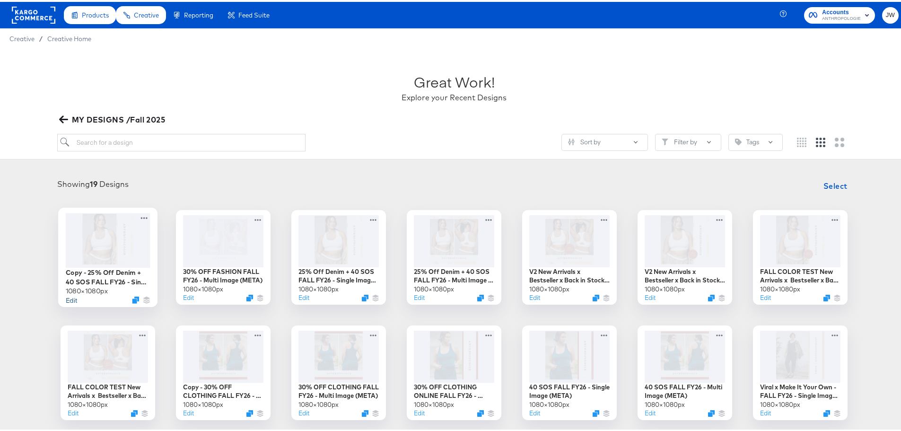
click at [66, 297] on button "Edit" at bounding box center [71, 297] width 11 height 9
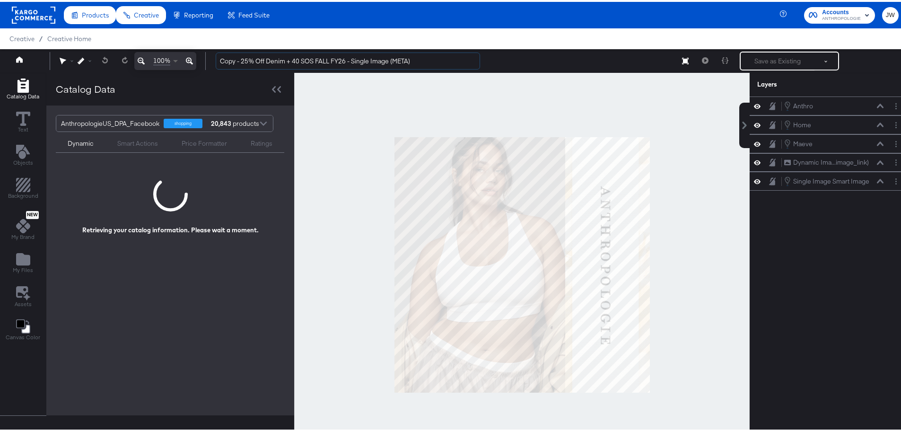
drag, startPoint x: 314, startPoint y: 60, endPoint x: 172, endPoint y: 65, distance: 142.4
click at [174, 67] on div "100% Copy - 25% Off Denim + 40 SOS FALL FY26 - Single Image (META) Save as Exis…" at bounding box center [454, 59] width 908 height 24
type input "30% OFF FASHION FALL FY26 - Single Image (META)"
click at [849, 283] on div "[PERSON_NAME] Home Home [PERSON_NAME] Dynamic Ima...image_link) Dynamic Image (…" at bounding box center [829, 268] width 158 height 346
click at [891, 104] on button "Layer Options" at bounding box center [896, 104] width 10 height 10
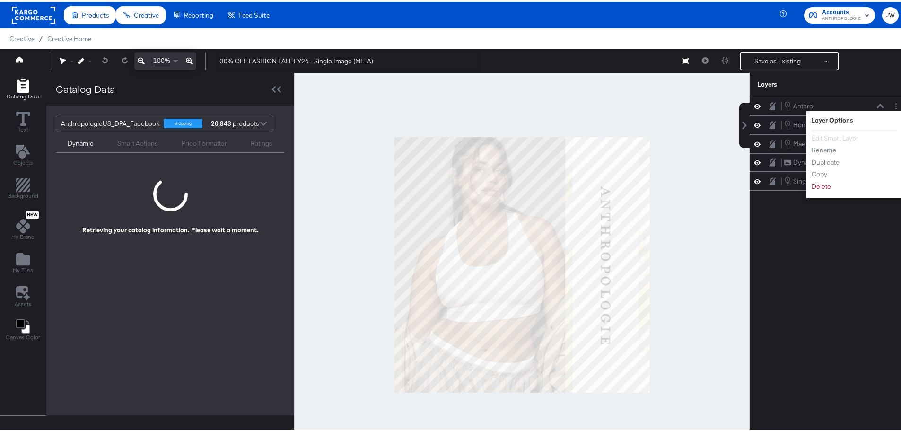
click at [829, 249] on div "Anthro Anthro Layer Options Edit Smart Layer Rename Duplicate Copy Delete Home …" at bounding box center [829, 268] width 158 height 346
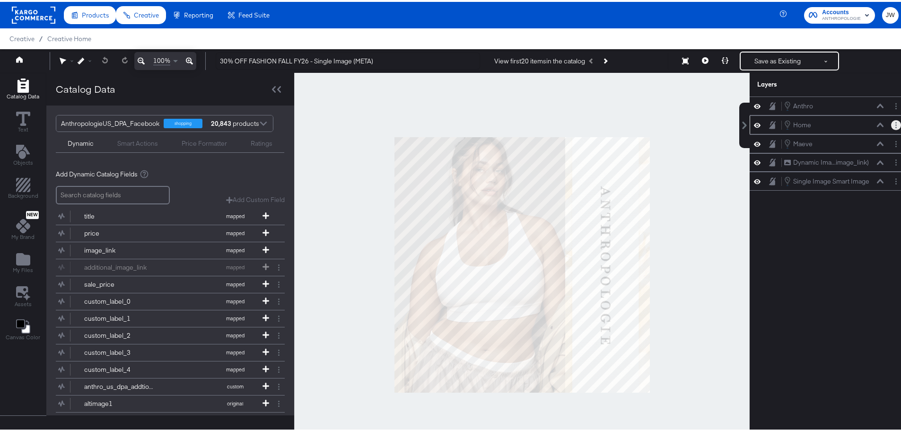
click at [893, 123] on button "Layer Options" at bounding box center [896, 123] width 10 height 10
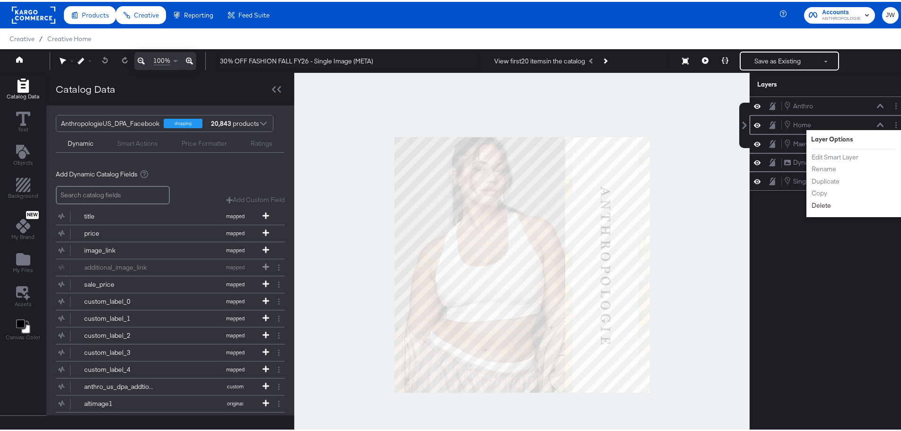
click at [820, 206] on button "Delete" at bounding box center [821, 204] width 20 height 10
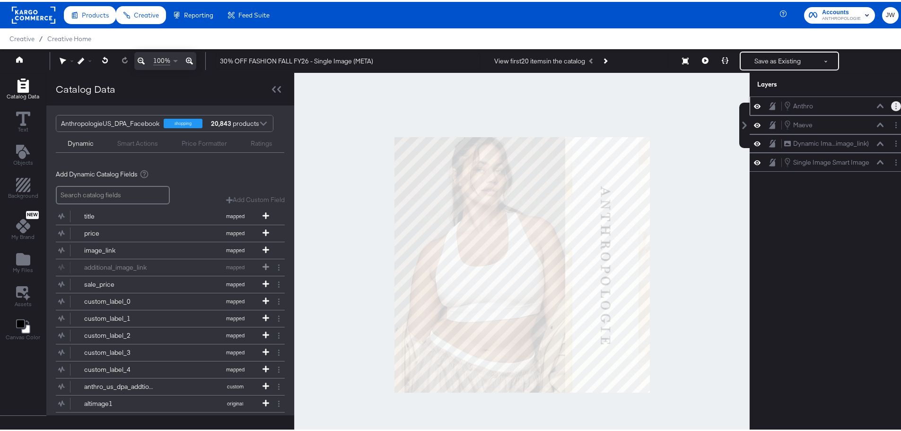
click at [891, 102] on button "Layer Options" at bounding box center [896, 104] width 10 height 10
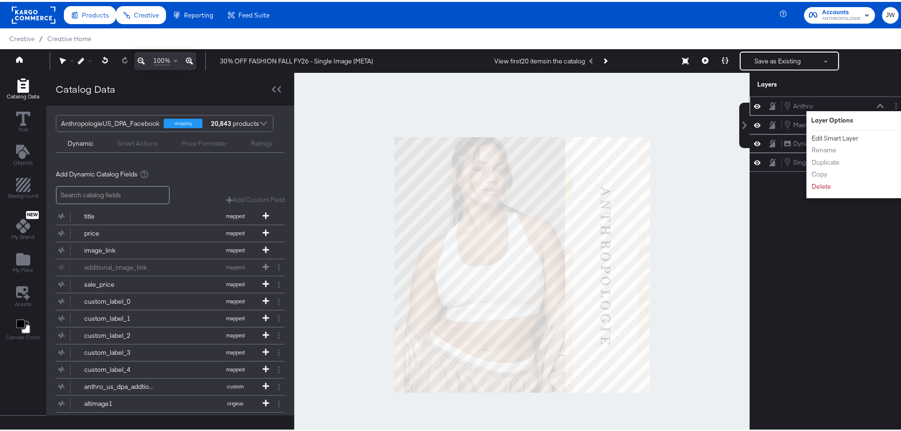
click at [841, 136] on button "Edit Smart Layer" at bounding box center [835, 136] width 48 height 10
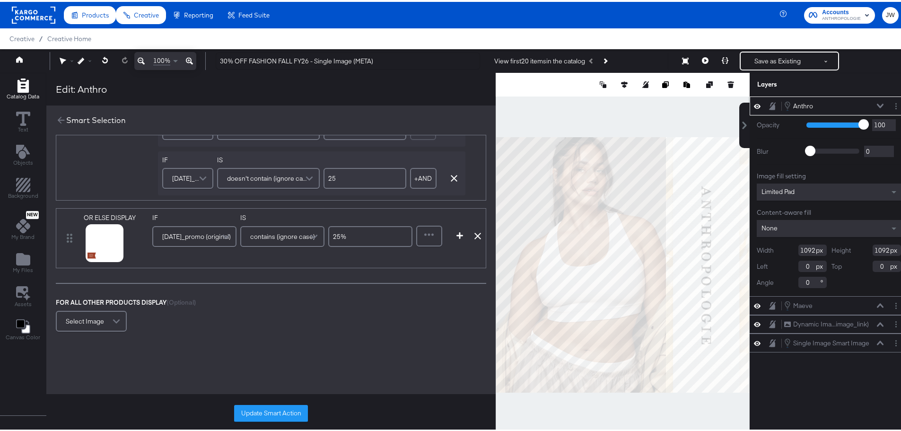
scroll to position [662, 0]
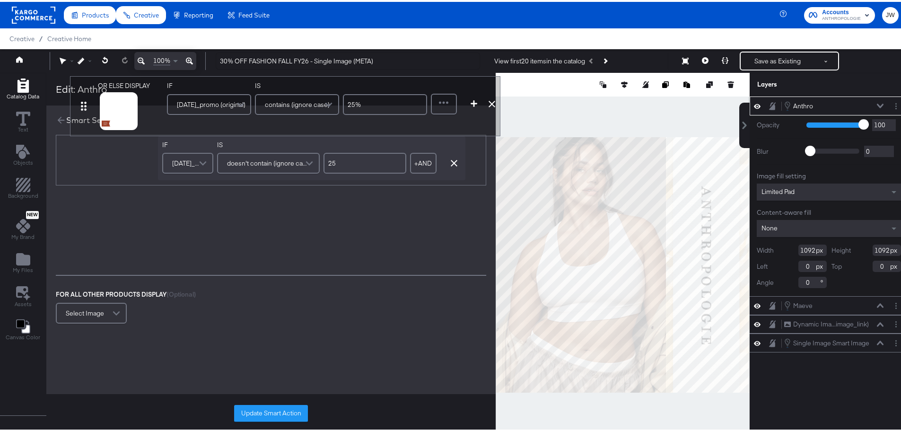
drag, startPoint x: 68, startPoint y: 220, endPoint x: 137, endPoint y: 198, distance: 72.5
click at [88, 93] on div "Edit: Anthro Smart Selection DISPLAY link mapped image_link mapped additional_i…" at bounding box center [270, 263] width 449 height 384
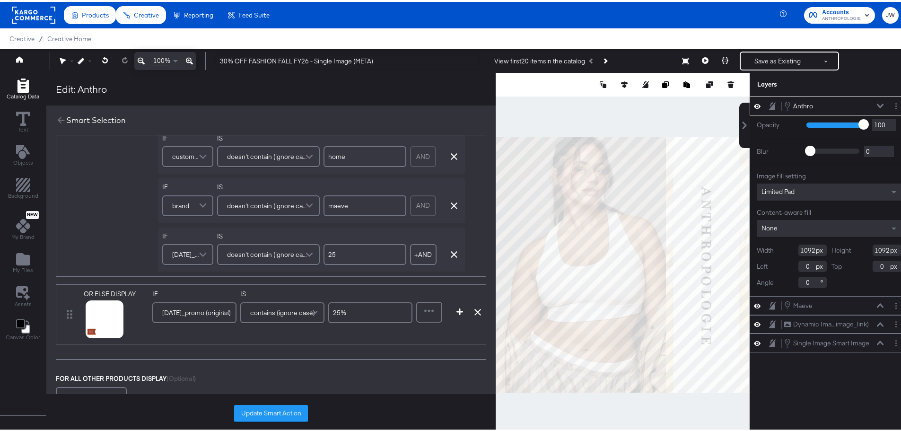
scroll to position [567, 0]
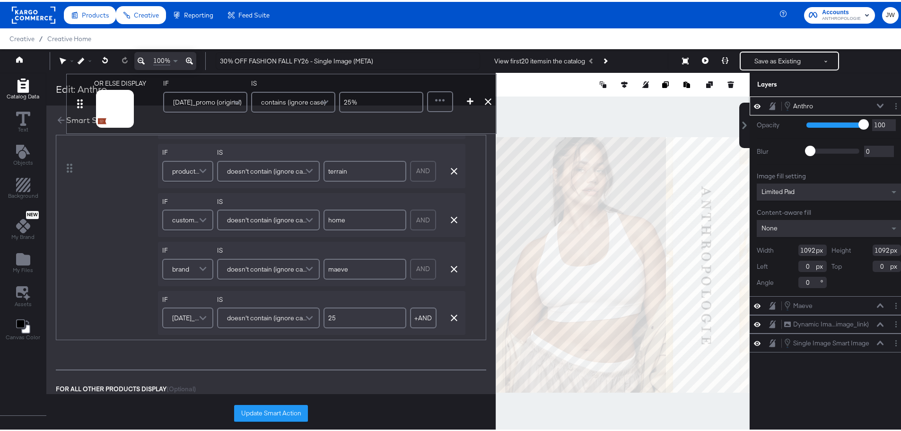
drag, startPoint x: 64, startPoint y: 317, endPoint x: 81, endPoint y: 125, distance: 193.2
click at [78, 102] on div "Edit: Anthro Smart Selection DISPLAY link mapped image_link mapped additional_i…" at bounding box center [270, 263] width 449 height 384
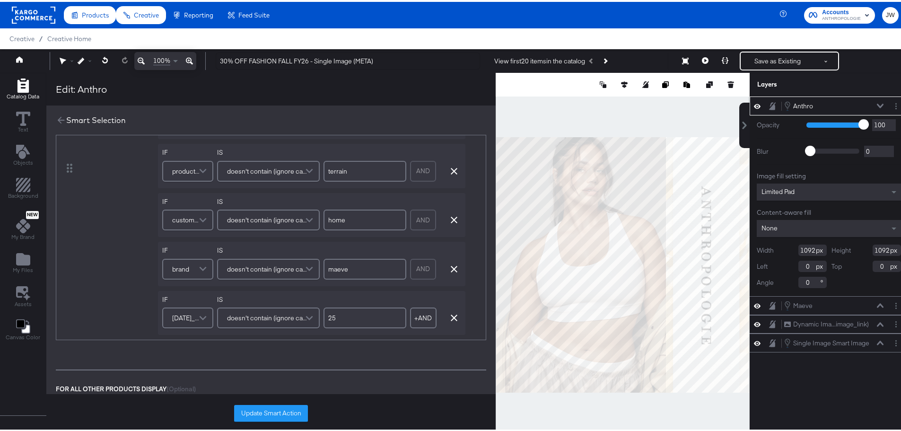
type input "25%"
type input ".97"
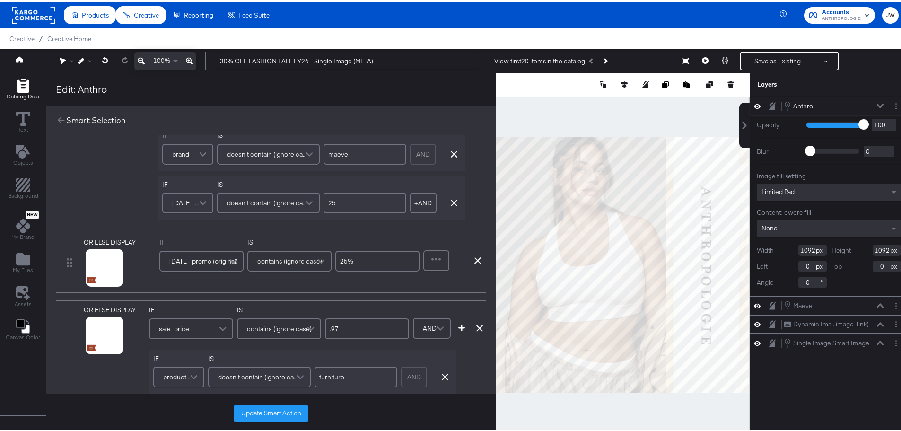
scroll to position [284, 0]
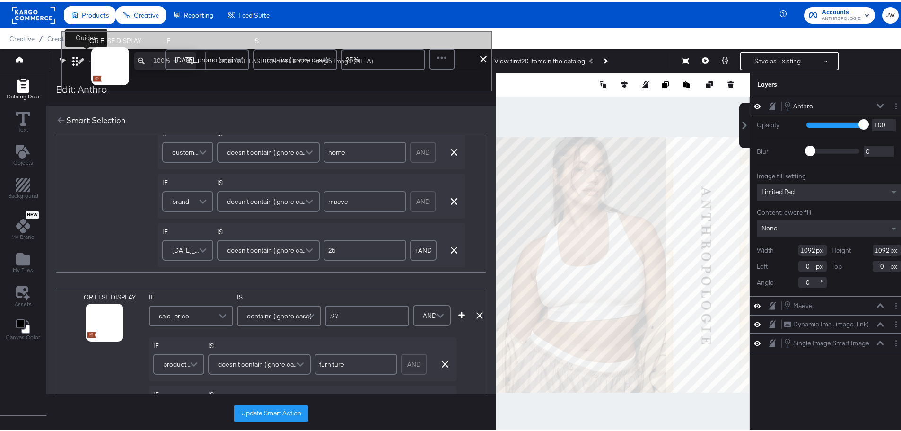
drag, startPoint x: 70, startPoint y: 249, endPoint x: 78, endPoint y: 51, distance: 198.8
click at [78, 51] on div "Guides 100% 30% OFF FASHION FALL FY26 - Single Image (META) View first 20 items…" at bounding box center [454, 59] width 908 height 24
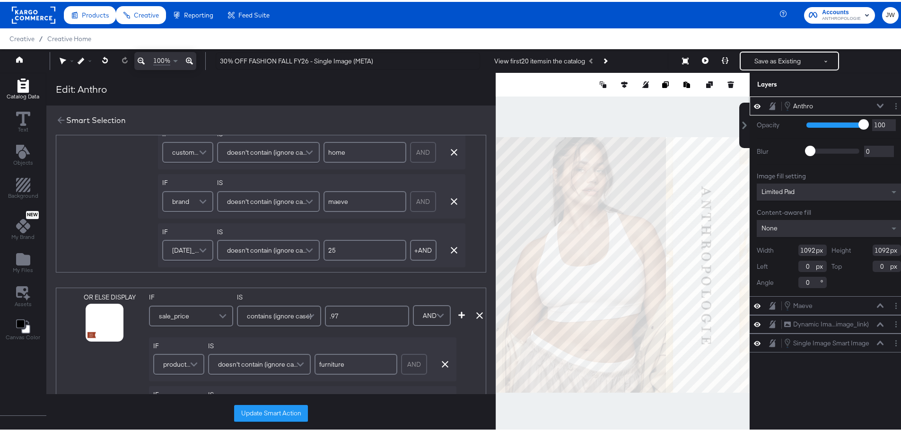
type input "25%"
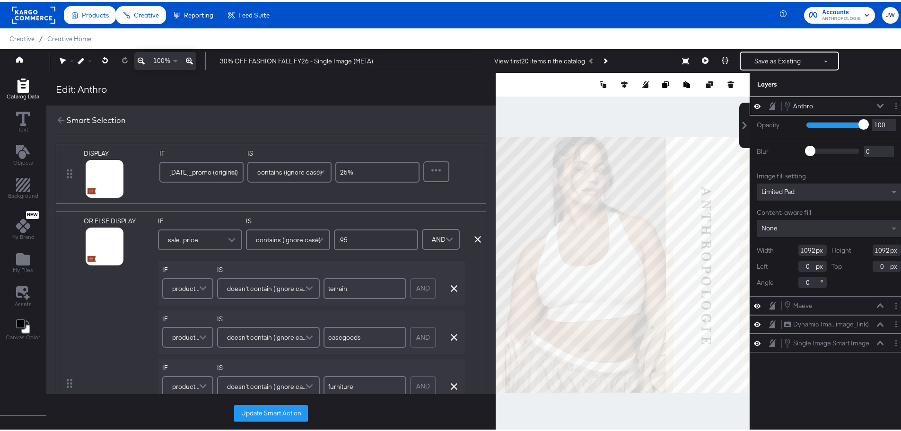
scroll to position [0, 0]
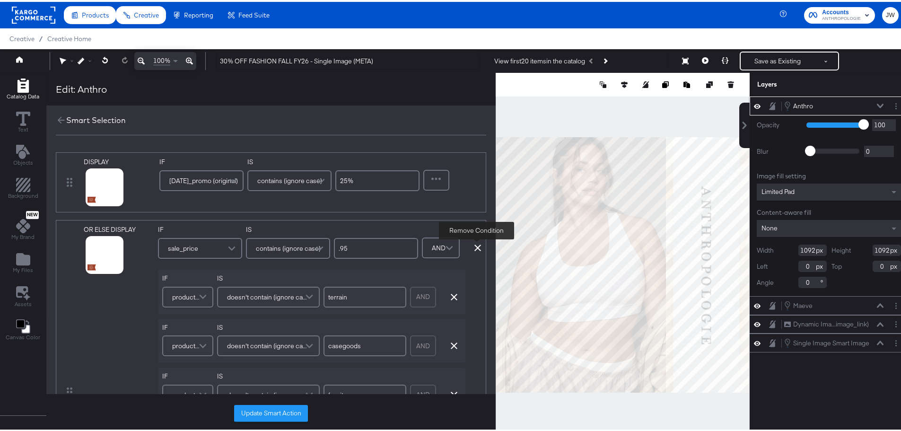
click at [474, 246] on icon at bounding box center [477, 246] width 7 height 7
type input ".97"
type input "furniture"
type input "terrain"
click at [480, 245] on icon at bounding box center [479, 246] width 7 height 7
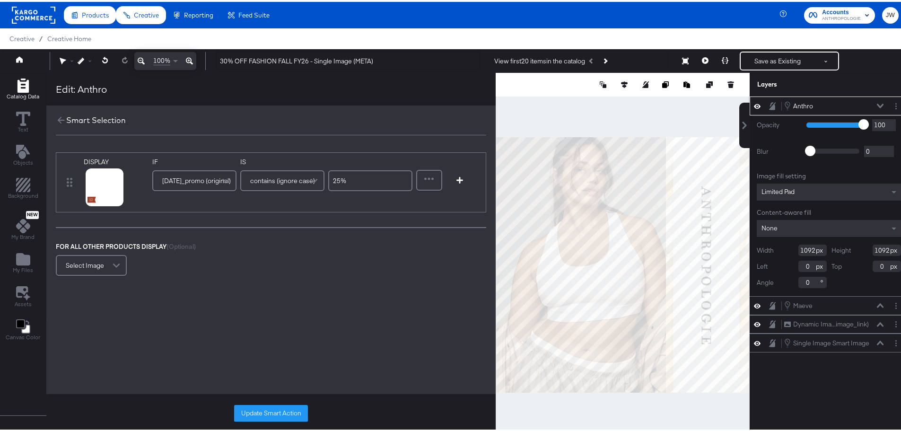
drag, startPoint x: 377, startPoint y: 183, endPoint x: 323, endPoint y: 182, distance: 54.9
click at [323, 182] on div "IF [DATE]_promo (original) IS contains (ignore case) 25%" at bounding box center [282, 176] width 260 height 40
type input "30"
click at [460, 178] on icon "button" at bounding box center [459, 178] width 7 height 7
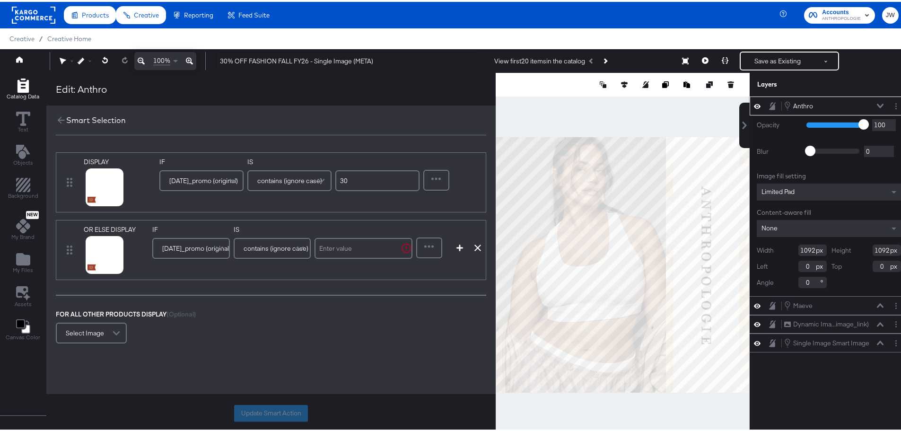
click at [200, 246] on span "[DATE]_promo (original)" at bounding box center [196, 246] width 69 height 16
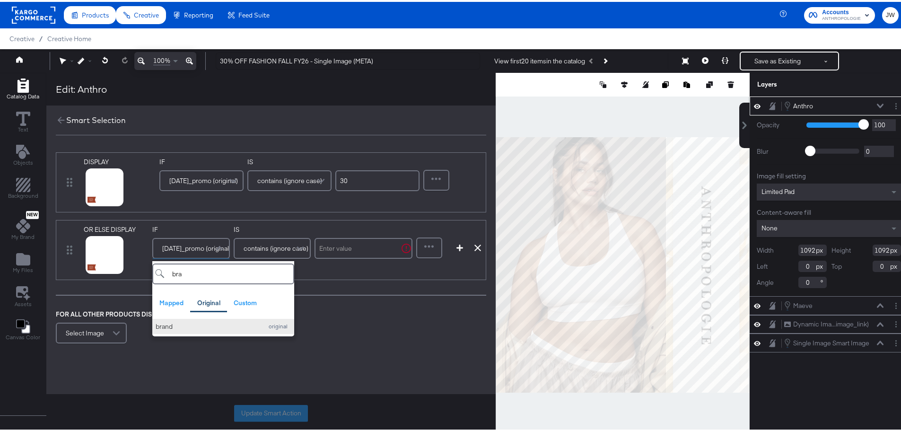
type input "bra"
click at [191, 322] on div "brand" at bounding box center [207, 324] width 102 height 9
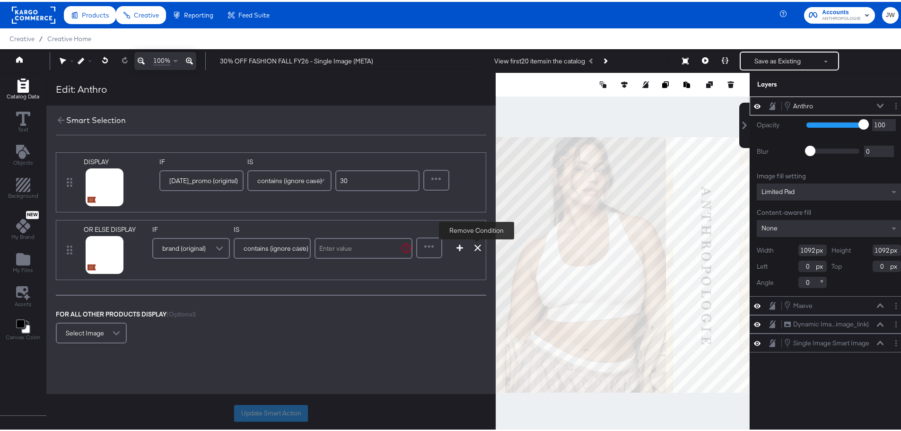
click at [475, 243] on icon at bounding box center [477, 246] width 7 height 7
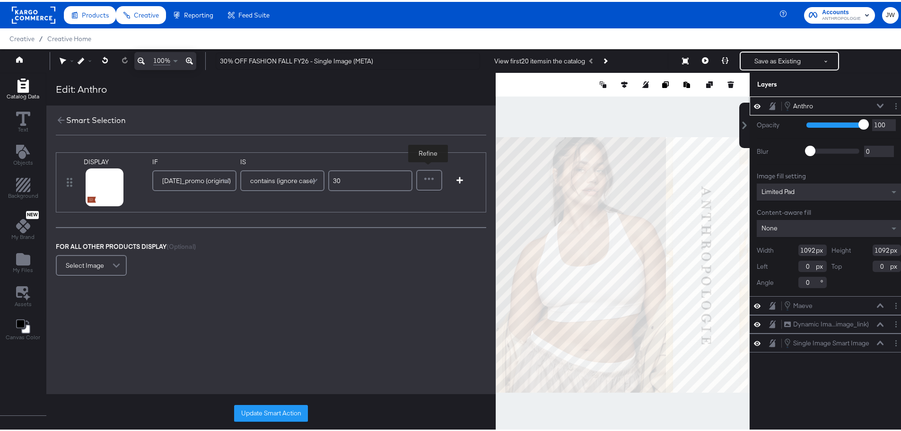
click at [429, 178] on div at bounding box center [429, 178] width 24 height 19
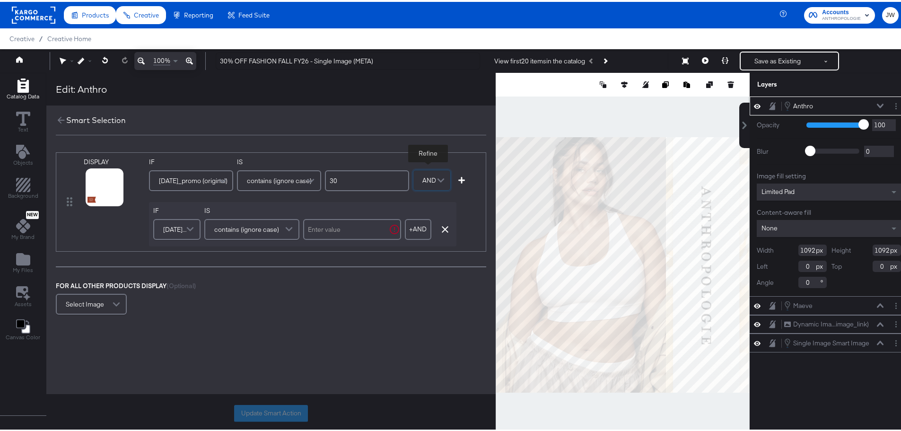
click at [180, 228] on span "[DATE]_promo (original)" at bounding box center [175, 227] width 25 height 16
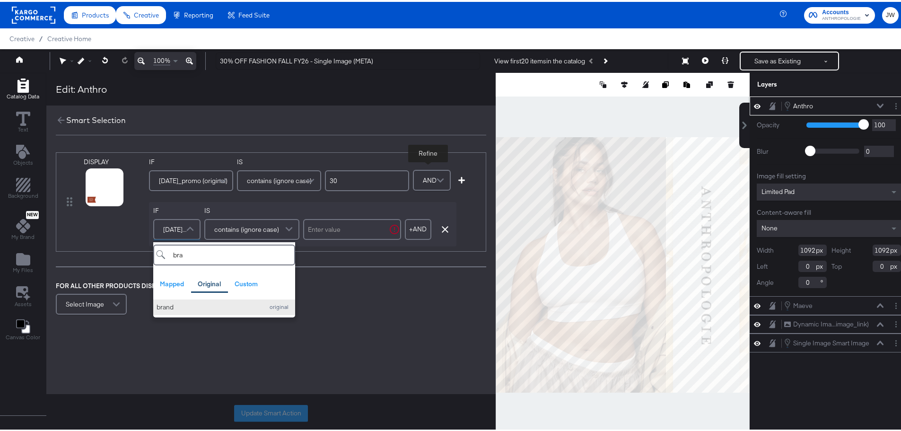
type input "bra"
click at [177, 307] on div "brand" at bounding box center [208, 305] width 102 height 9
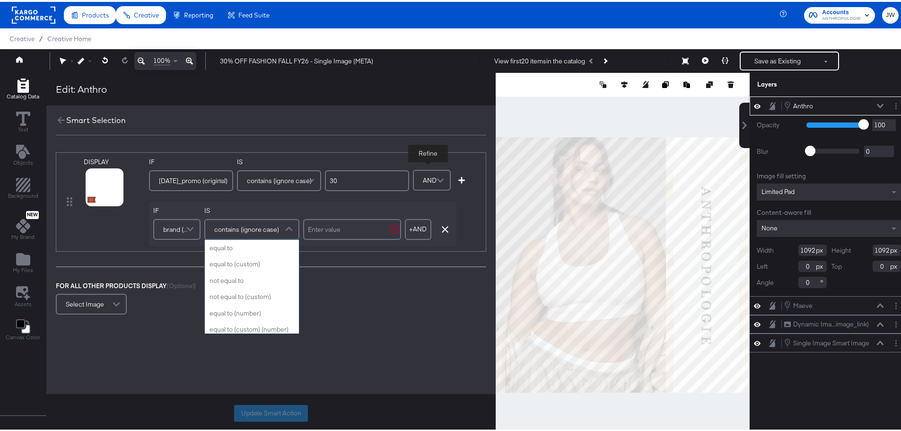
click at [267, 222] on span "contains (ignore case)" at bounding box center [246, 227] width 65 height 16
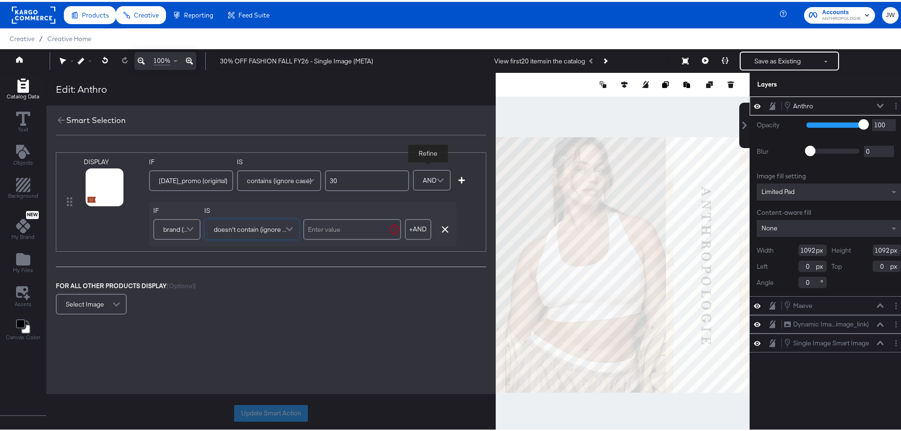
click at [354, 228] on input "text" at bounding box center [352, 227] width 98 height 21
type input "maeve"
click at [91, 197] on icon at bounding box center [92, 197] width 7 height 7
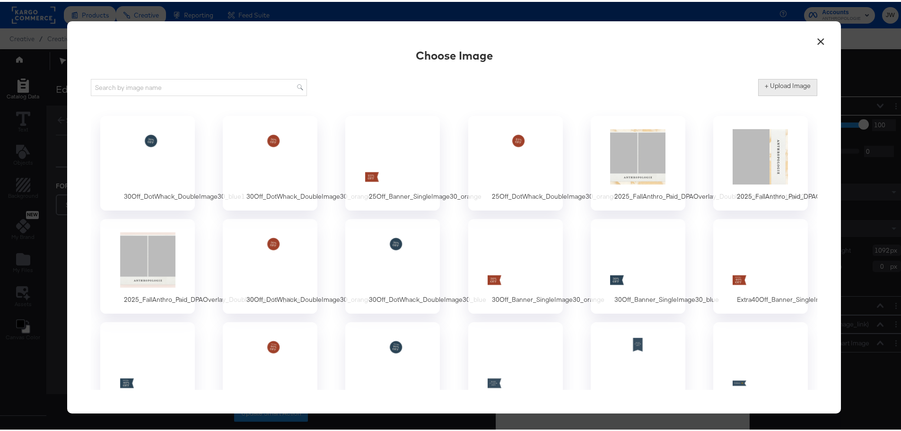
click at [792, 82] on label "+ Upload Image" at bounding box center [788, 83] width 46 height 9
click at [792, 94] on input "+ Upload Image" at bounding box center [866, 94] width 216 height 0
type input "C:\fakepath\30Off_Banner_SingleImage30_orange (1).png"
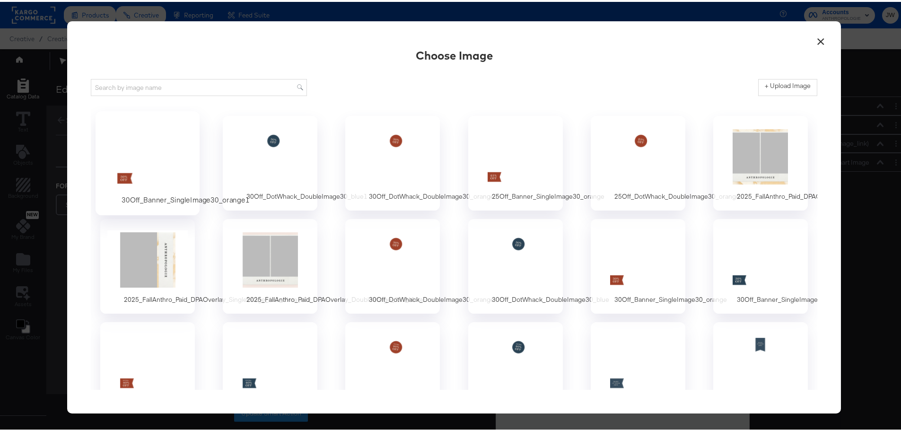
click at [149, 151] on div at bounding box center [148, 154] width 88 height 65
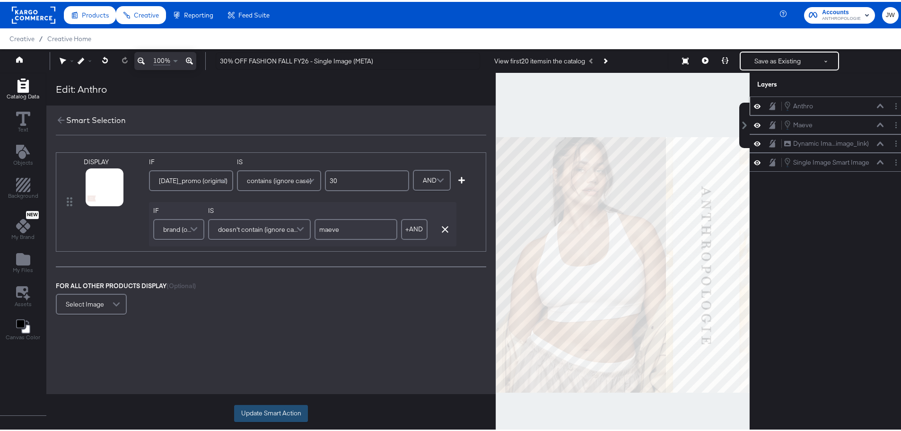
click at [243, 412] on button "Update Smart Action" at bounding box center [271, 411] width 74 height 17
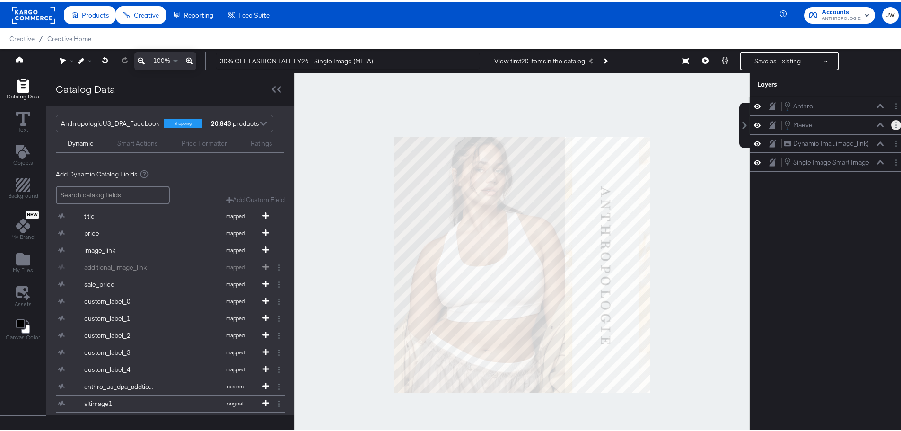
click at [891, 125] on button "Layer Options" at bounding box center [896, 123] width 10 height 10
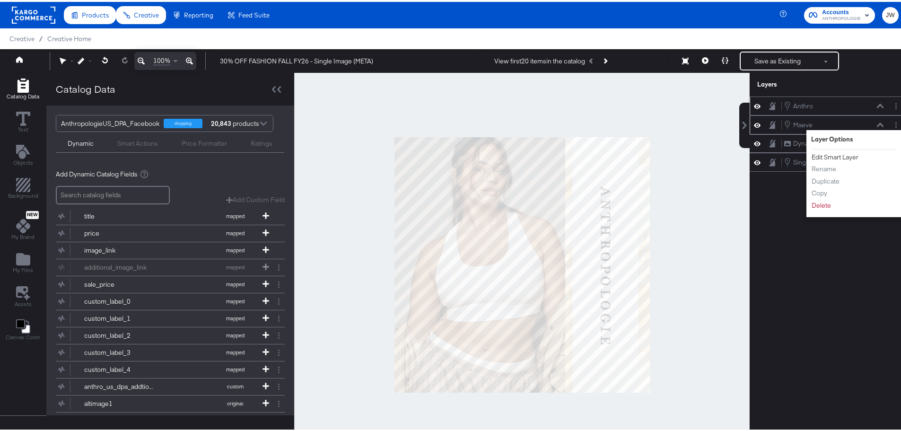
click at [823, 153] on button "Edit Smart Layer" at bounding box center [835, 155] width 48 height 10
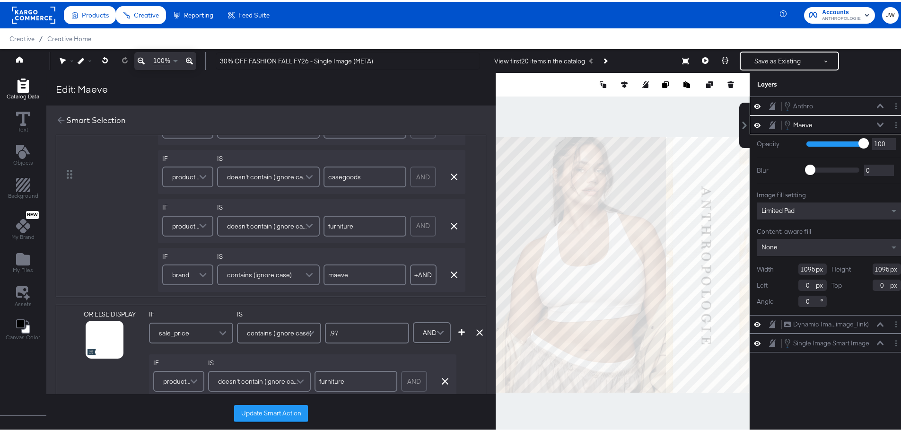
scroll to position [147, 0]
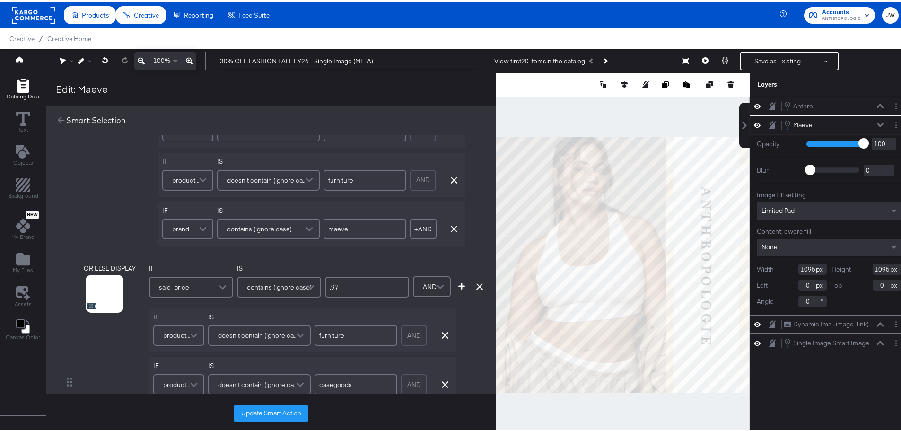
click at [477, 285] on icon at bounding box center [479, 284] width 7 height 7
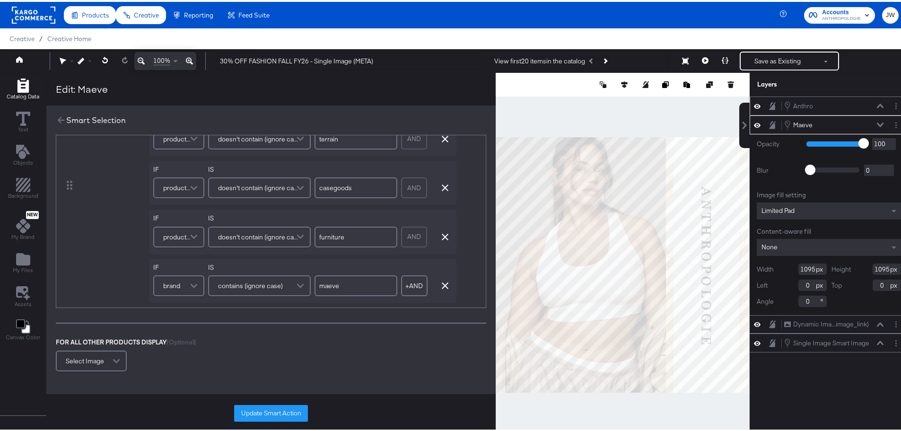
scroll to position [52, 0]
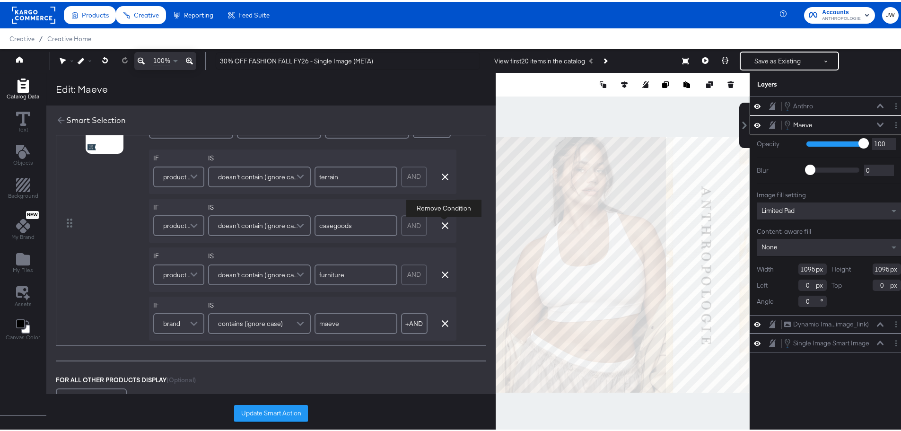
click at [442, 227] on icon "button" at bounding box center [445, 223] width 7 height 7
type input "furniture"
type input "maeve"
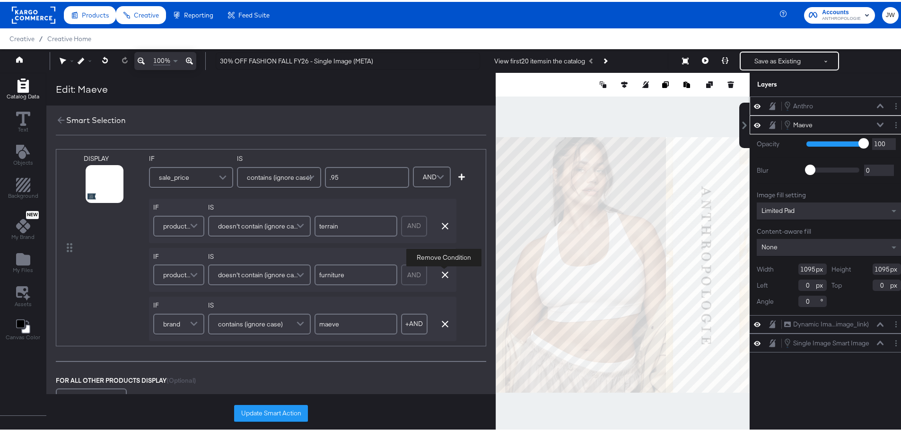
click at [443, 273] on icon "button" at bounding box center [445, 273] width 7 height 7
type input "maeve"
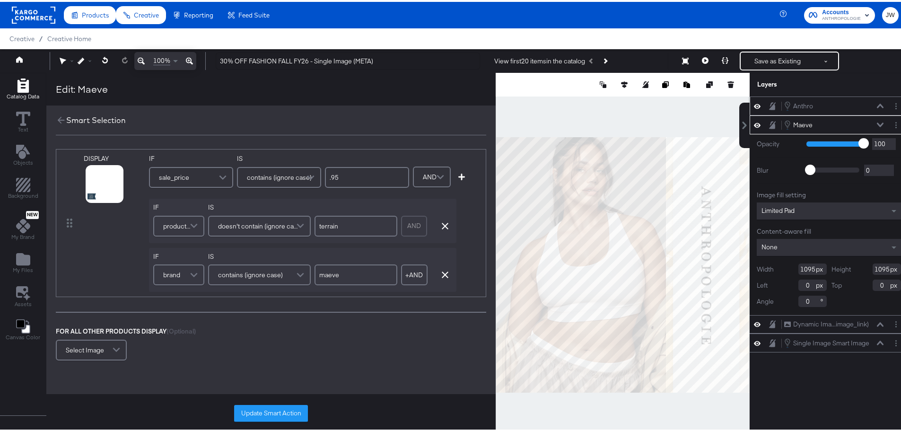
scroll to position [0, 0]
click at [440, 274] on button "button" at bounding box center [445, 276] width 14 height 7
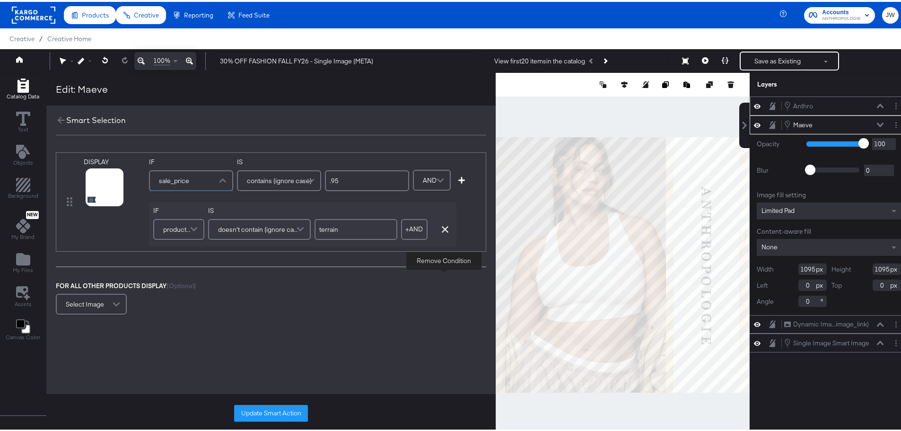
click at [192, 183] on div "sale_price" at bounding box center [191, 178] width 82 height 19
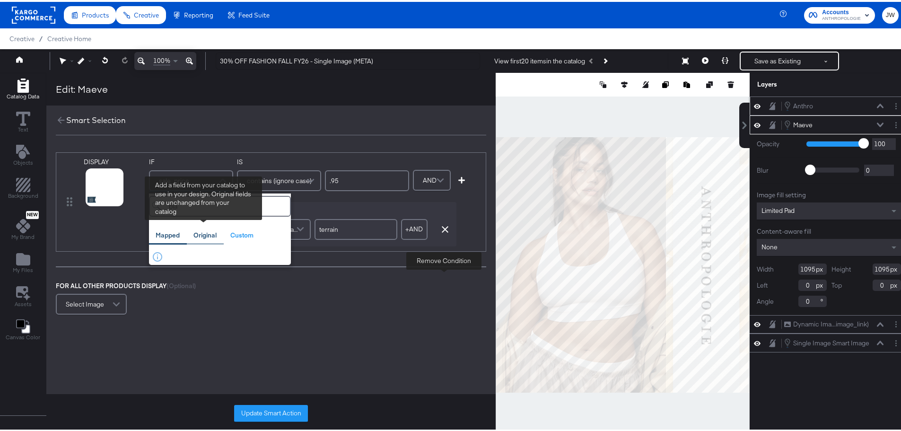
type input "bla"
click at [194, 232] on div "Original" at bounding box center [204, 233] width 23 height 9
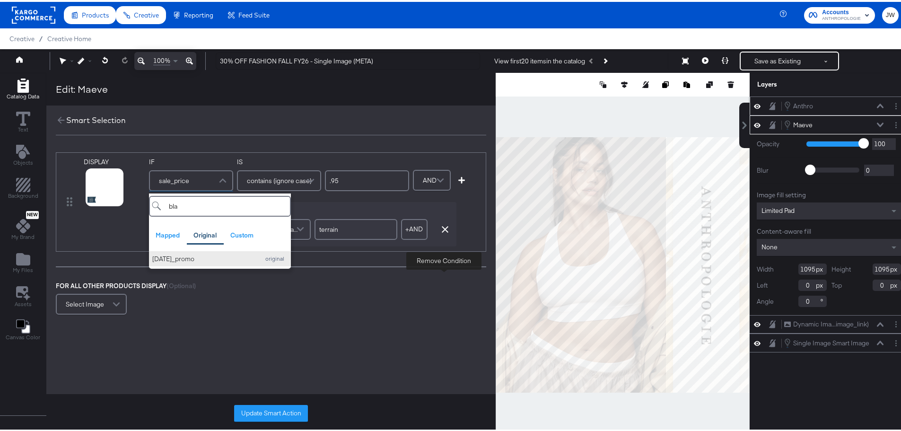
click at [218, 256] on div "[DATE]_promo" at bounding box center [203, 257] width 102 height 9
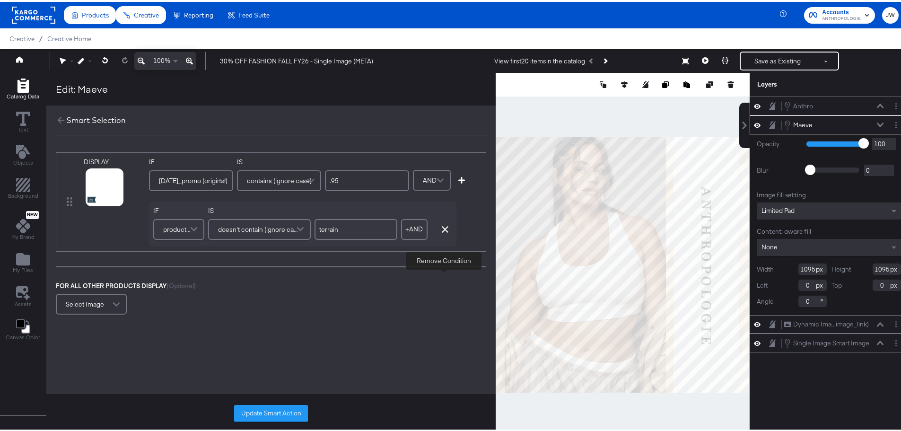
drag, startPoint x: 361, startPoint y: 182, endPoint x: 314, endPoint y: 182, distance: 46.8
click at [314, 182] on div "IF [DATE]_promo (original) IS contains (ignore case) .95" at bounding box center [279, 176] width 260 height 40
type input "30"
click at [192, 228] on span at bounding box center [195, 227] width 17 height 19
click at [181, 227] on span "product_type" at bounding box center [177, 227] width 28 height 16
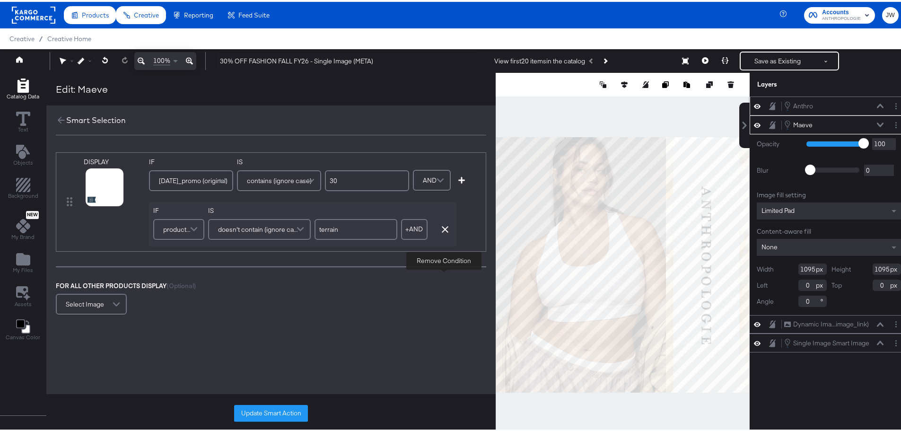
click at [181, 227] on span "product_type" at bounding box center [177, 227] width 28 height 16
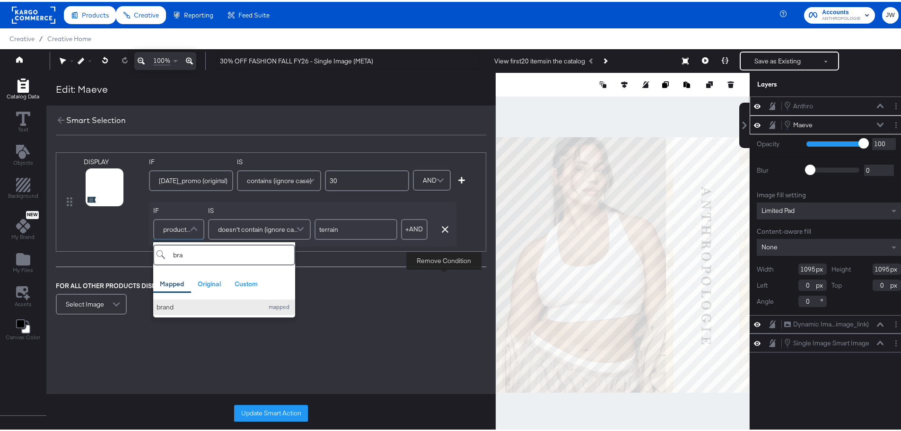
type input "bra"
click at [188, 304] on div "brand" at bounding box center [208, 305] width 102 height 9
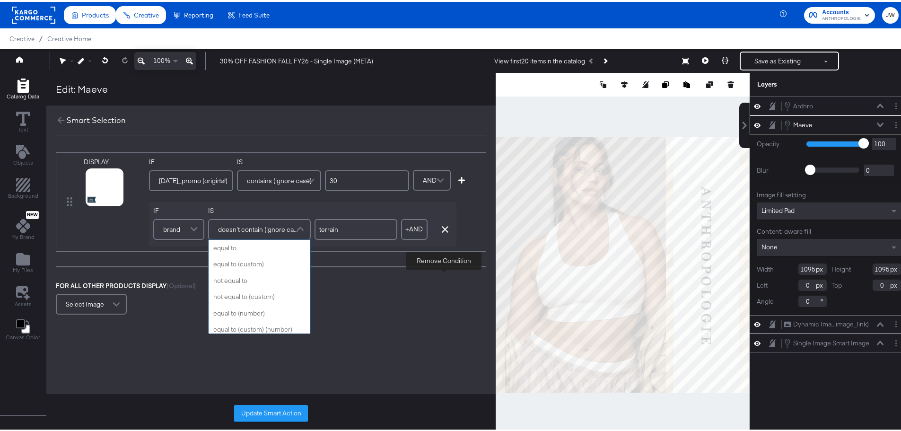
click at [295, 227] on span at bounding box center [301, 227] width 17 height 19
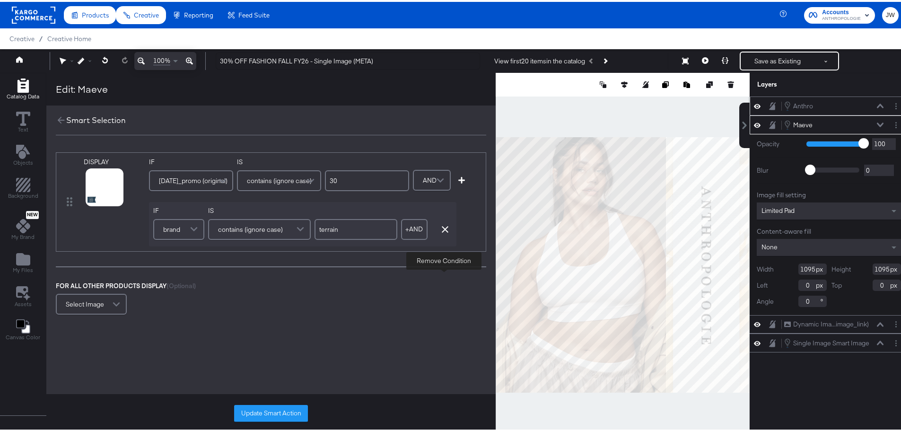
drag, startPoint x: 351, startPoint y: 229, endPoint x: 296, endPoint y: 229, distance: 55.3
click at [296, 229] on div "IF brand IS contains (ignore case) terrain + AND Add AND Condition Remove Condi…" at bounding box center [302, 222] width 307 height 44
type input "maeve"
click at [91, 198] on icon at bounding box center [92, 197] width 7 height 7
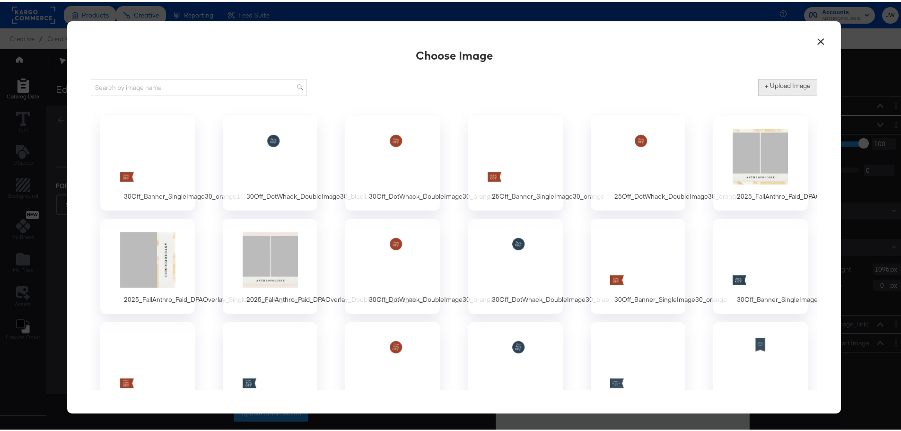
click at [770, 88] on button "+ Upload Image" at bounding box center [787, 85] width 59 height 17
click at [771, 87] on label "+ Upload Image" at bounding box center [788, 83] width 46 height 9
click at [771, 94] on input "+ Upload Image" at bounding box center [866, 94] width 216 height 0
type input "C:\fakepath\30Off_Banner_SingleImage30_blue (1).png"
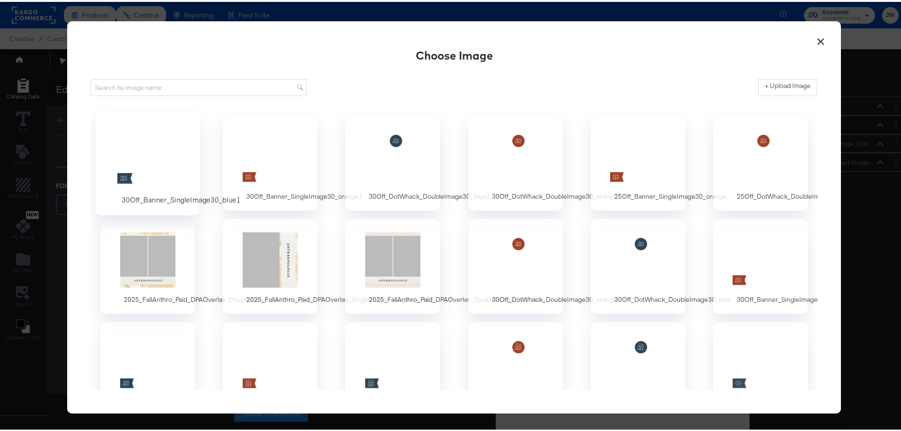
click at [138, 160] on div at bounding box center [148, 154] width 88 height 65
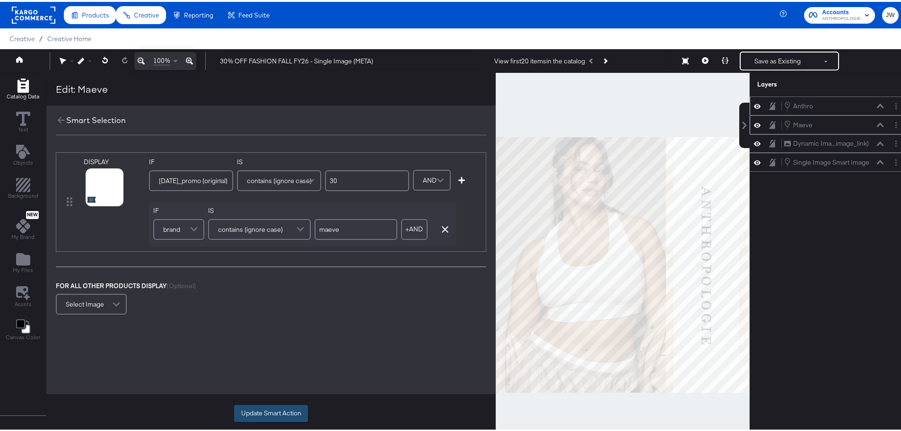
click at [242, 412] on button "Update Smart Action" at bounding box center [271, 411] width 74 height 17
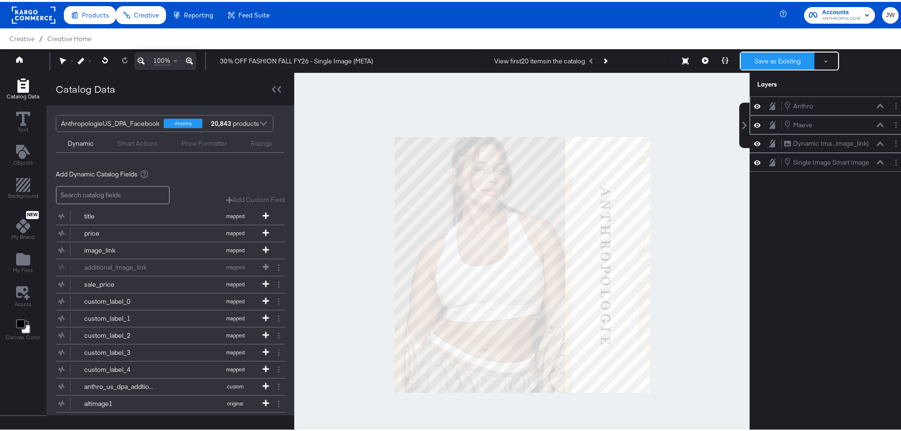
click at [783, 61] on button "Save as Existing" at bounding box center [778, 59] width 74 height 17
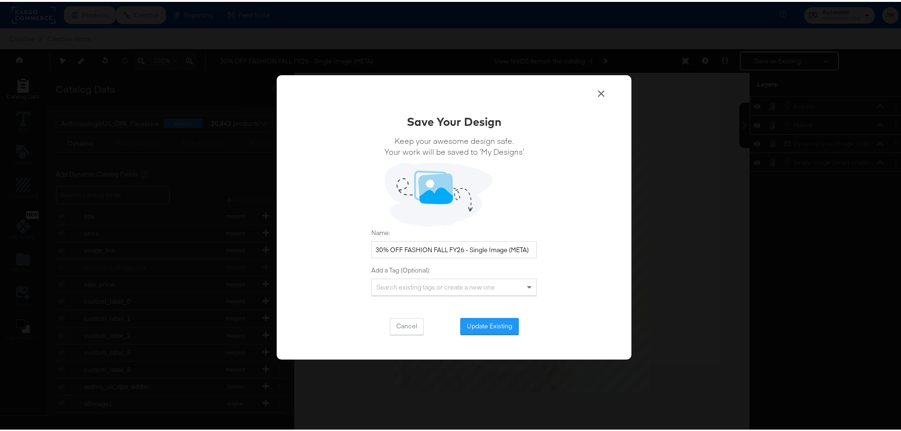
click at [487, 326] on button "Update Existing" at bounding box center [489, 324] width 59 height 17
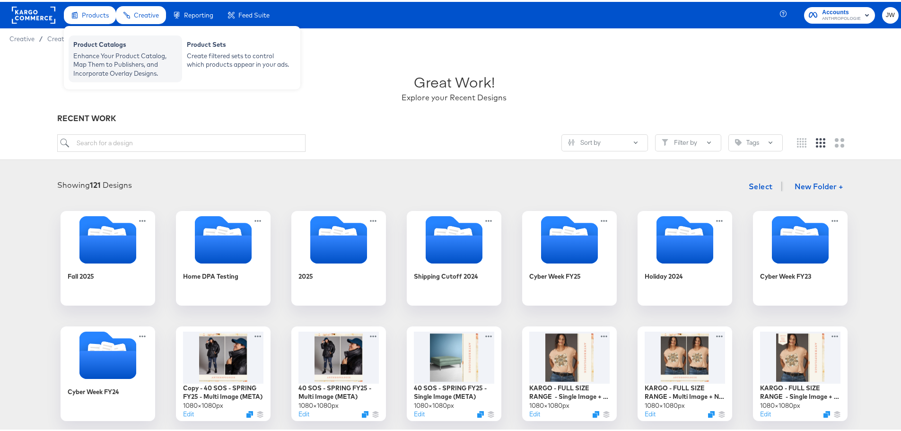
click at [121, 54] on div "Enhance Your Product Catalog, Map Them to Publishers, and Incorporate Overlay D…" at bounding box center [125, 63] width 104 height 26
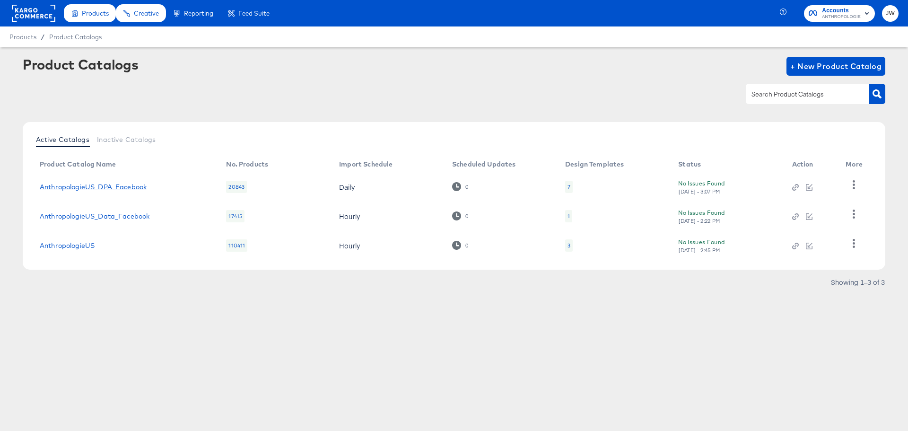
click at [113, 184] on link "AnthropologieUS_DPA_Facebook" at bounding box center [93, 187] width 107 height 8
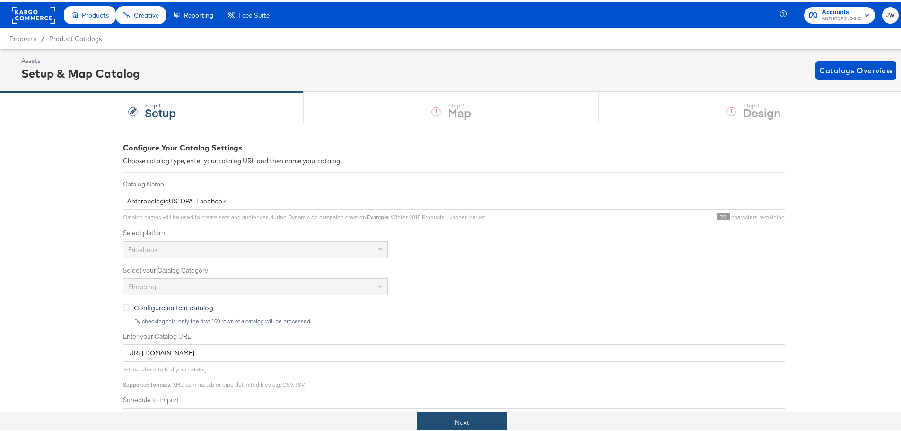
click at [482, 426] on button "Next" at bounding box center [462, 420] width 90 height 21
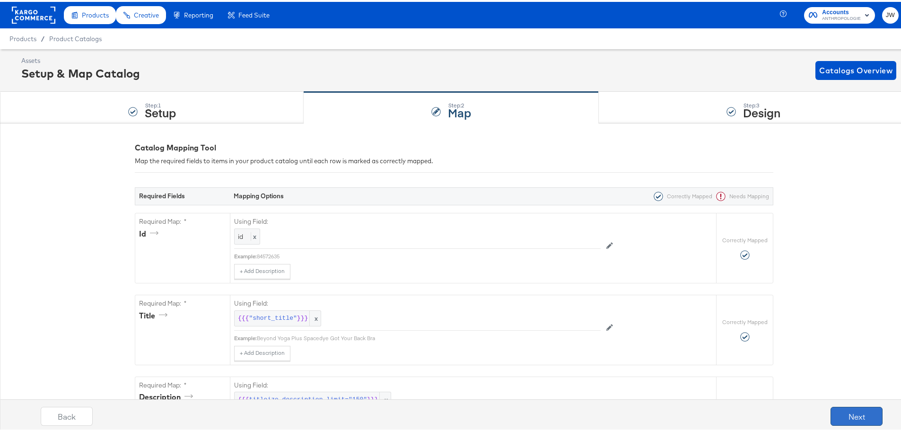
click at [858, 418] on button "Next" at bounding box center [856, 414] width 52 height 19
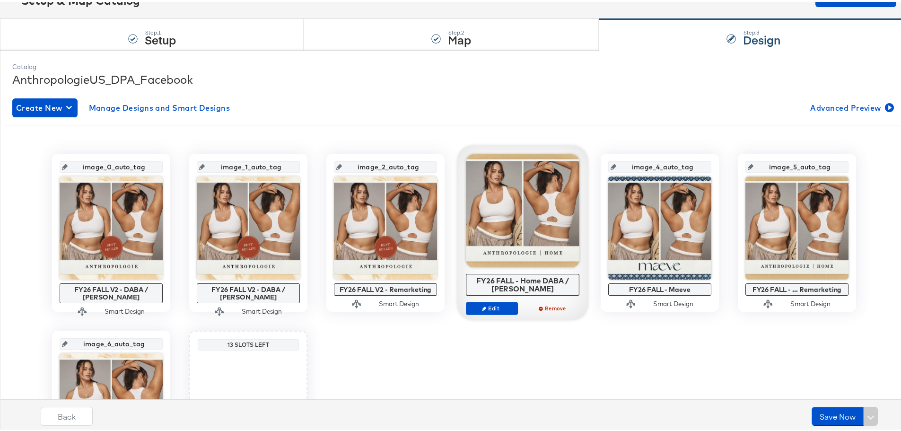
scroll to position [95, 0]
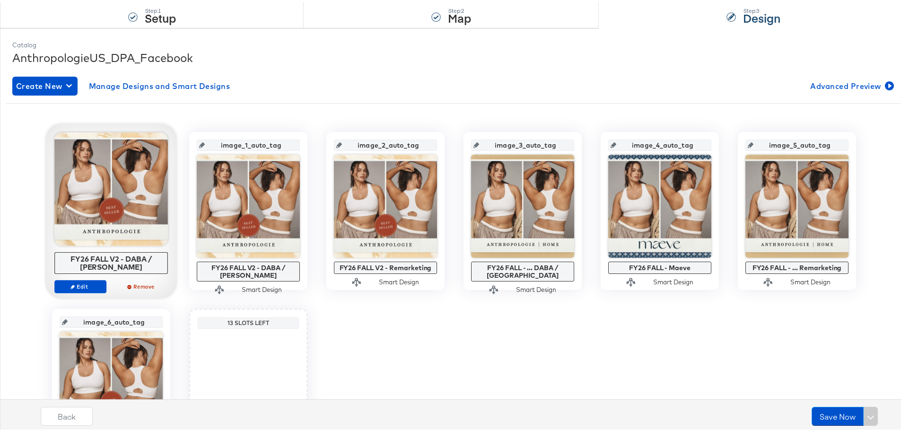
click at [121, 187] on div at bounding box center [110, 187] width 113 height 113
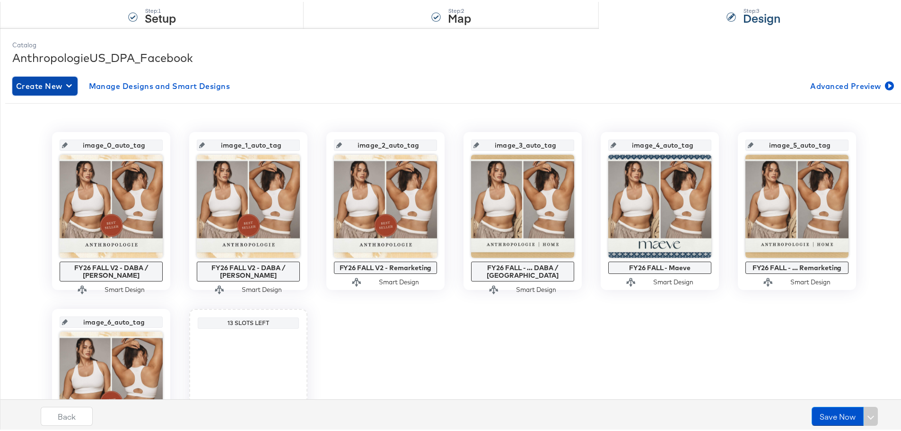
click at [50, 87] on span "Create New" at bounding box center [45, 84] width 58 height 13
click at [92, 107] on li "Create New Design" at bounding box center [62, 106] width 101 height 16
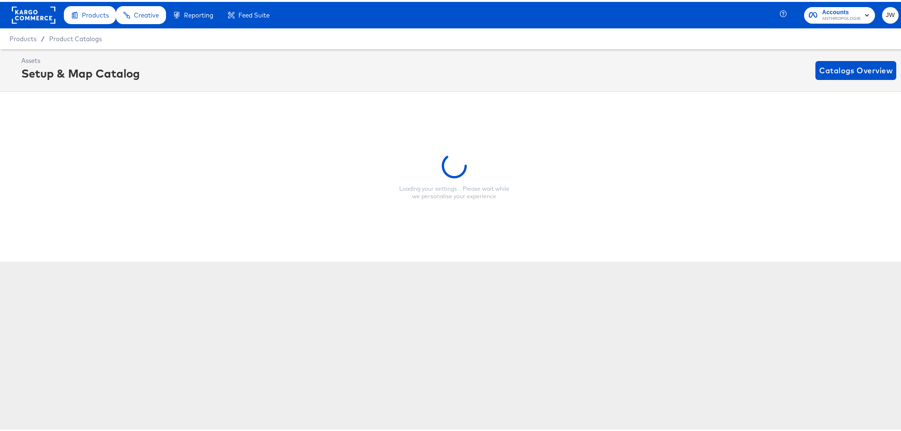
scroll to position [0, 0]
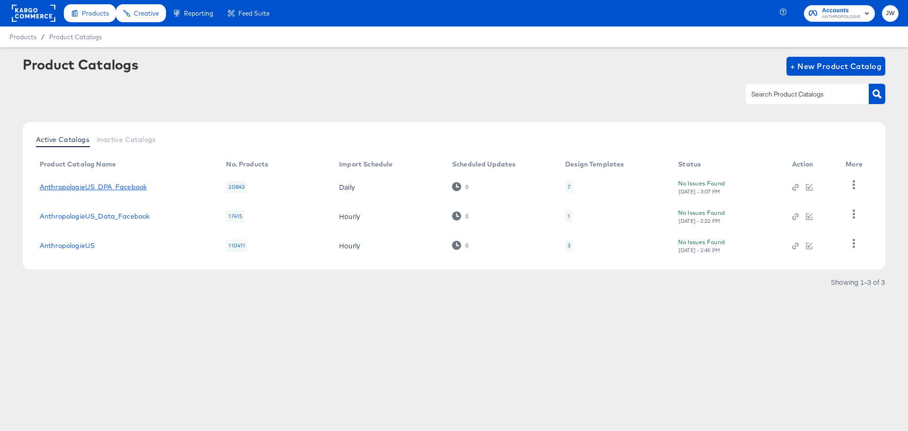
click at [120, 184] on link "AnthropologieUS_DPA_Facebook" at bounding box center [93, 187] width 107 height 8
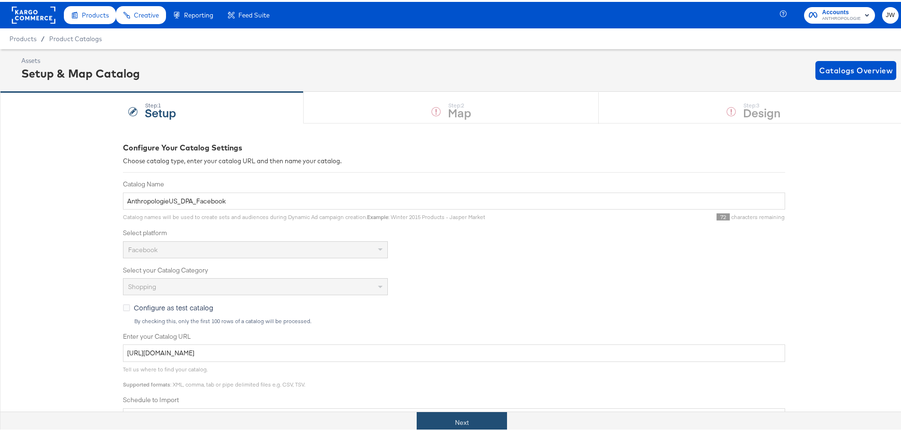
click at [458, 416] on button "Next" at bounding box center [462, 420] width 90 height 21
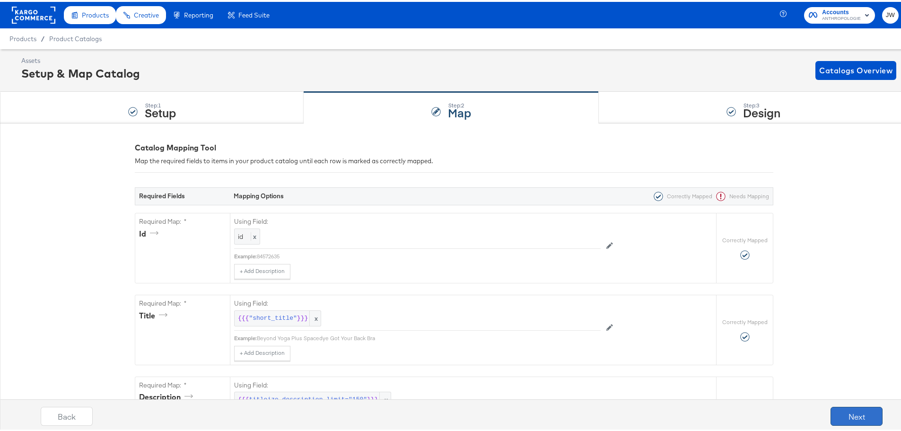
click at [853, 420] on button "Next" at bounding box center [856, 414] width 52 height 19
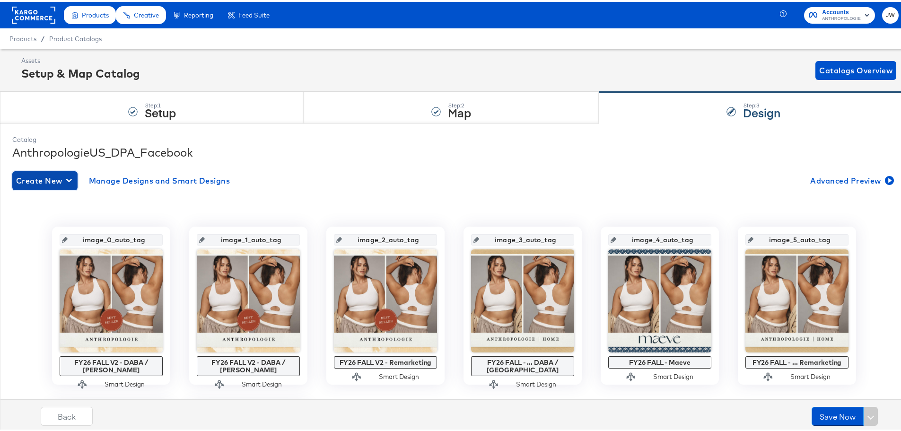
click at [54, 180] on span "Create New" at bounding box center [45, 178] width 58 height 13
click at [80, 221] on div "Create New Smart Design" at bounding box center [63, 217] width 90 height 8
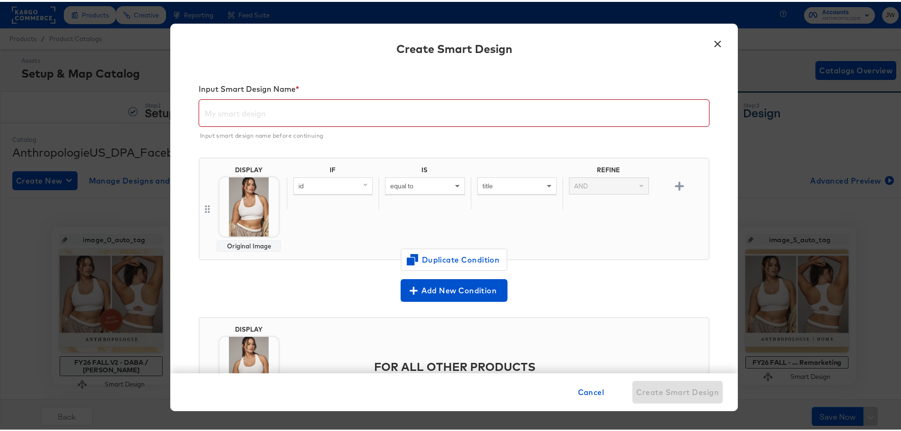
click at [252, 108] on input "text" at bounding box center [454, 107] width 510 height 26
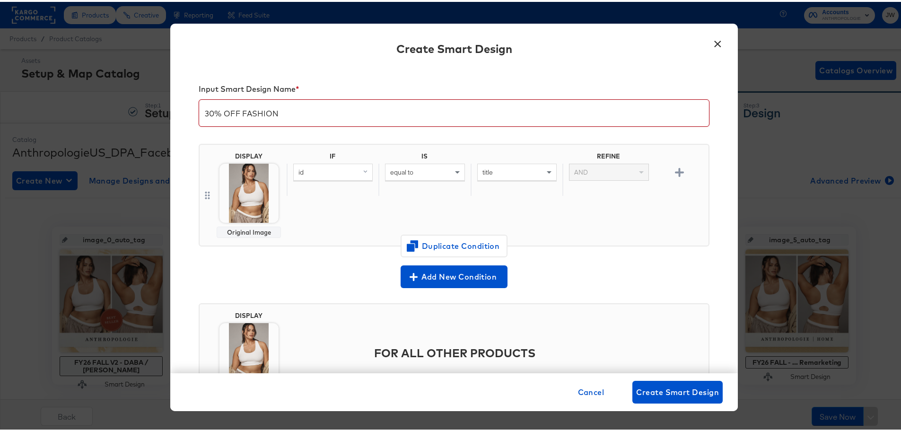
type input "30% OFF FASHION"
click at [345, 170] on div "id" at bounding box center [333, 170] width 78 height 16
type input "ad"
click at [331, 239] on div "additional_image_link" at bounding box center [332, 235] width 71 height 9
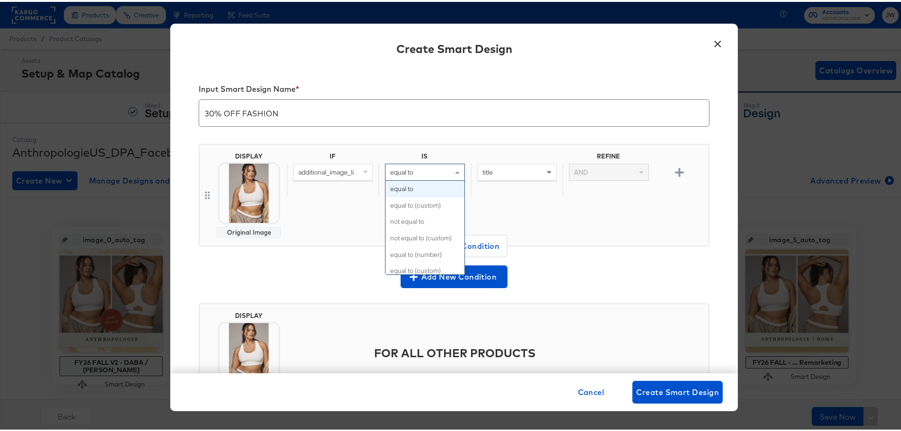
click at [413, 171] on div "equal to" at bounding box center [424, 170] width 78 height 16
click at [525, 173] on div "title" at bounding box center [517, 170] width 78 height 16
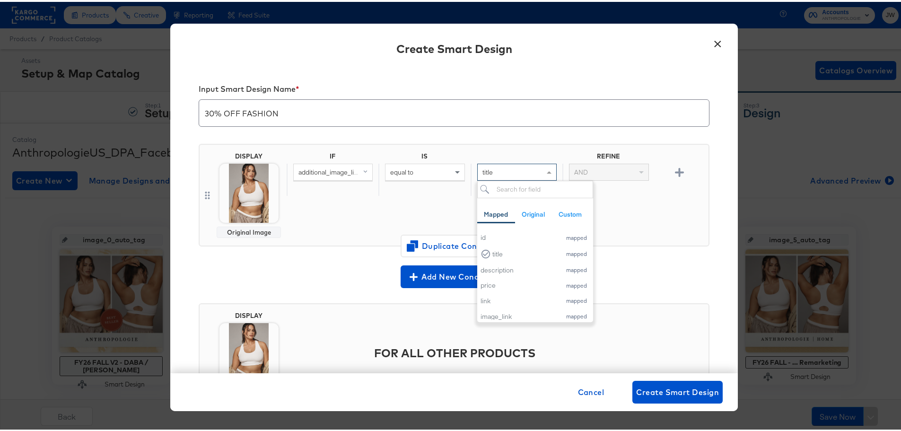
click at [439, 168] on div "equal to" at bounding box center [424, 170] width 78 height 16
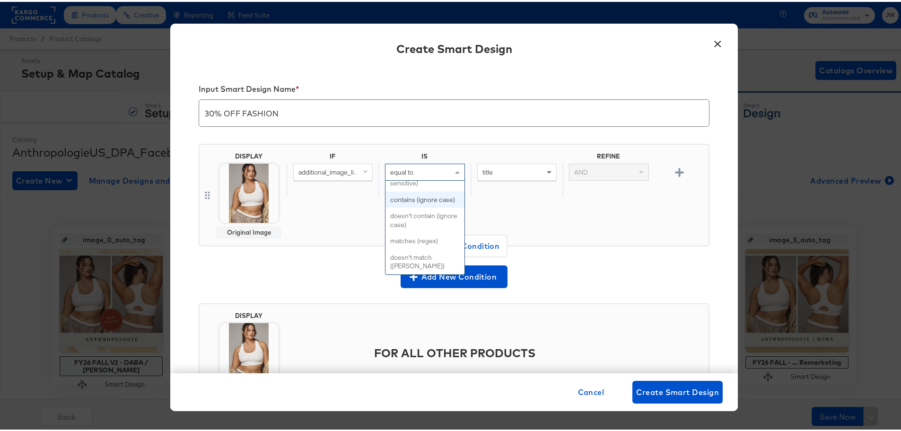
scroll to position [378, 0]
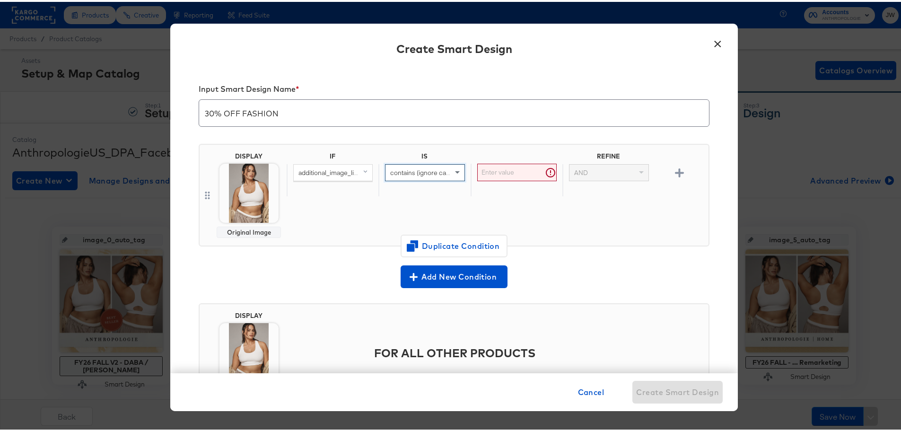
click at [511, 167] on input "text" at bounding box center [516, 170] width 79 height 17
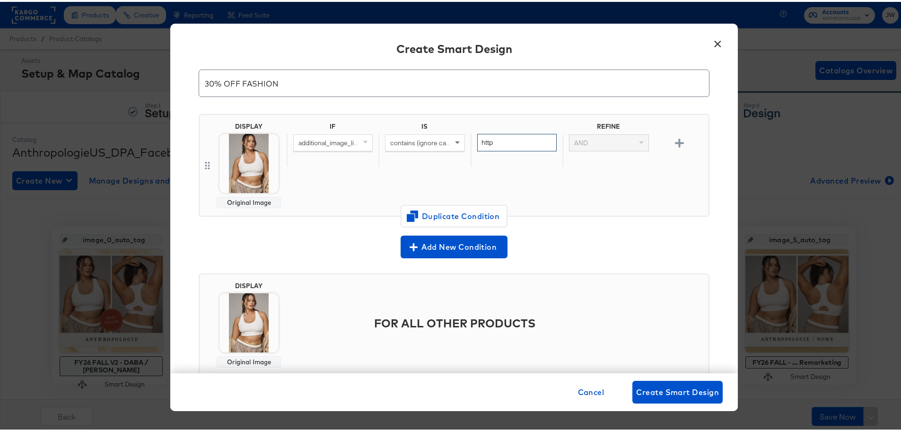
scroll to position [57, 0]
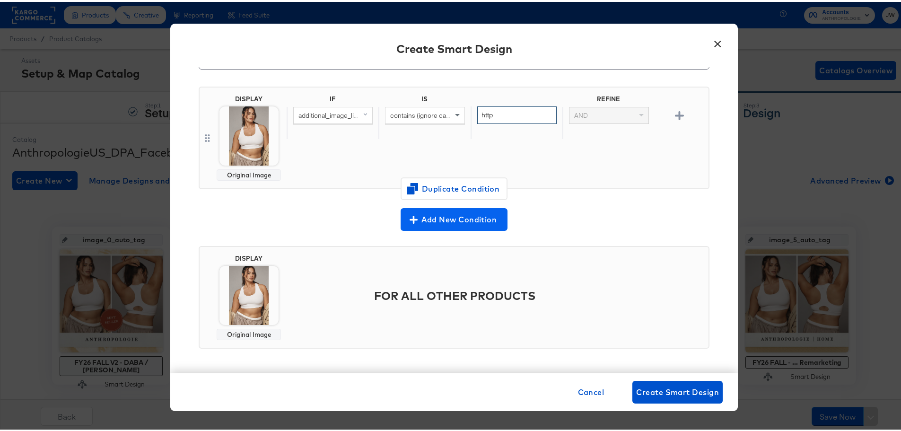
type input "http"
click at [451, 222] on span "Add New Condition" at bounding box center [453, 217] width 99 height 13
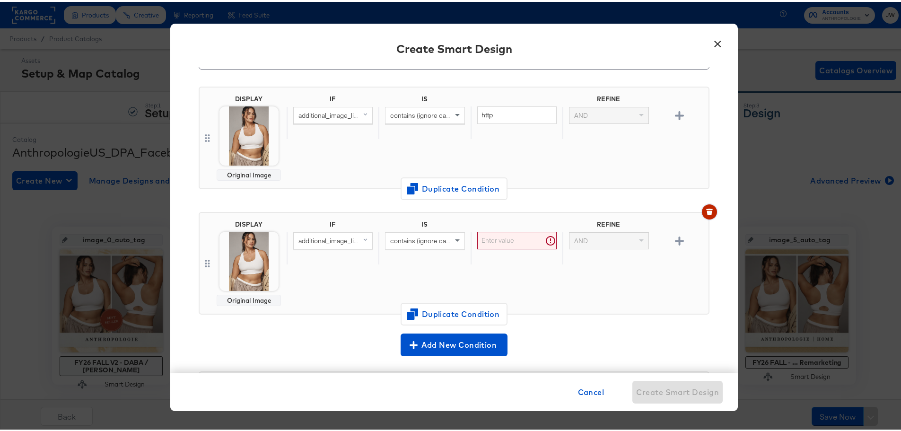
click at [706, 212] on icon "button" at bounding box center [708, 211] width 5 height 4
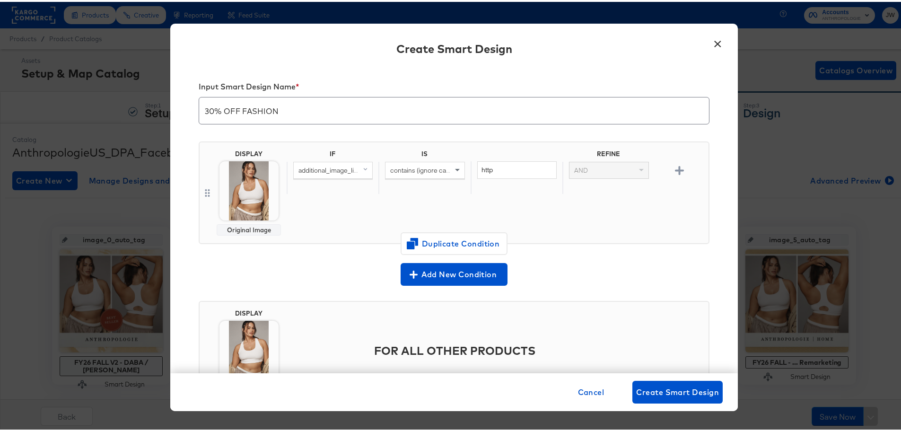
scroll to position [0, 0]
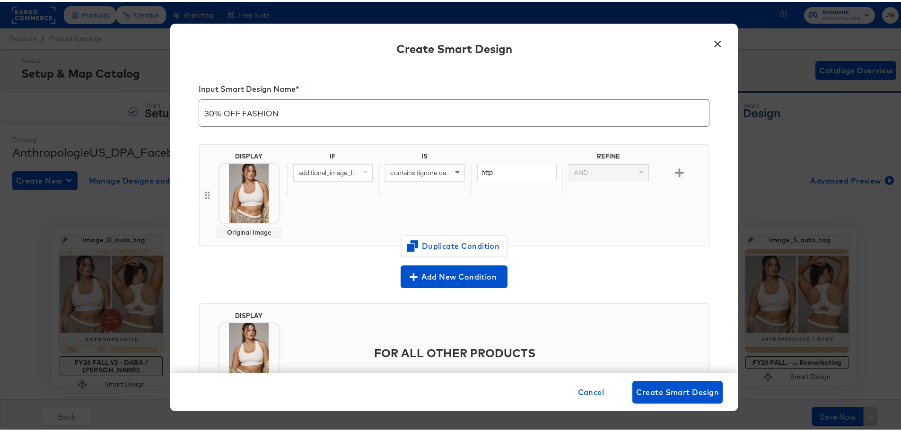
click at [239, 230] on div "Original Image" at bounding box center [249, 231] width 56 height 8
click at [203, 194] on icon at bounding box center [207, 193] width 8 height 11
click at [268, 223] on div "Original Image" at bounding box center [249, 199] width 64 height 74
click at [252, 223] on div "Original Image" at bounding box center [249, 199] width 64 height 74
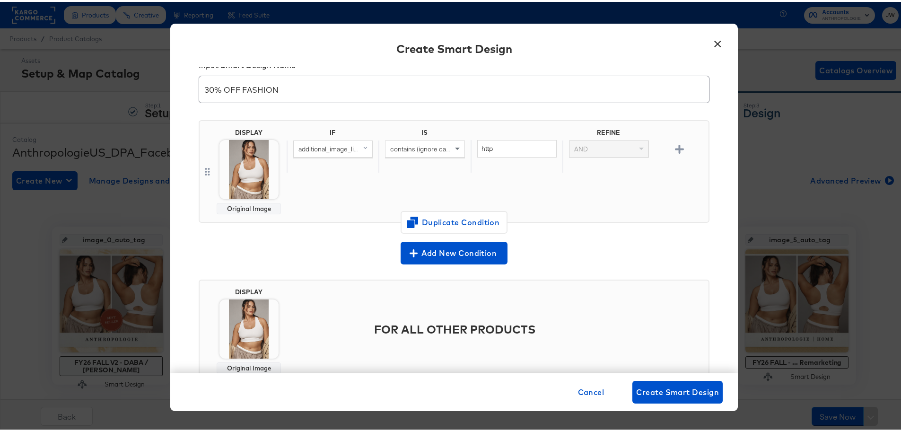
scroll to position [57, 0]
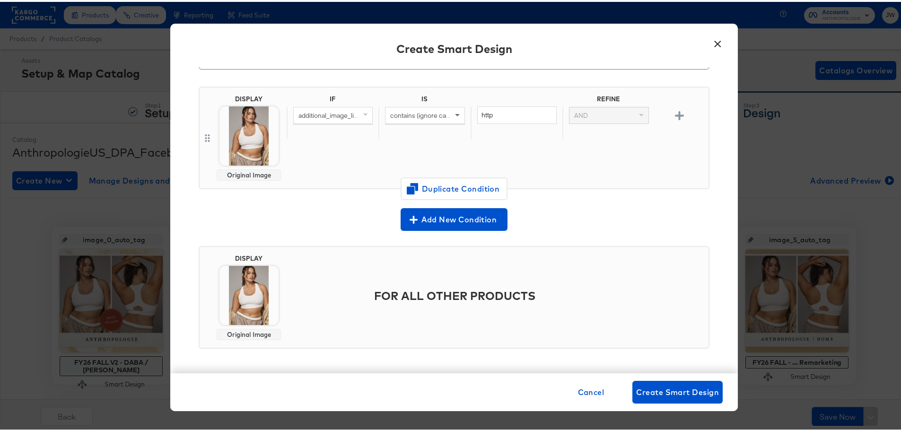
click at [256, 296] on img at bounding box center [248, 293] width 59 height 59
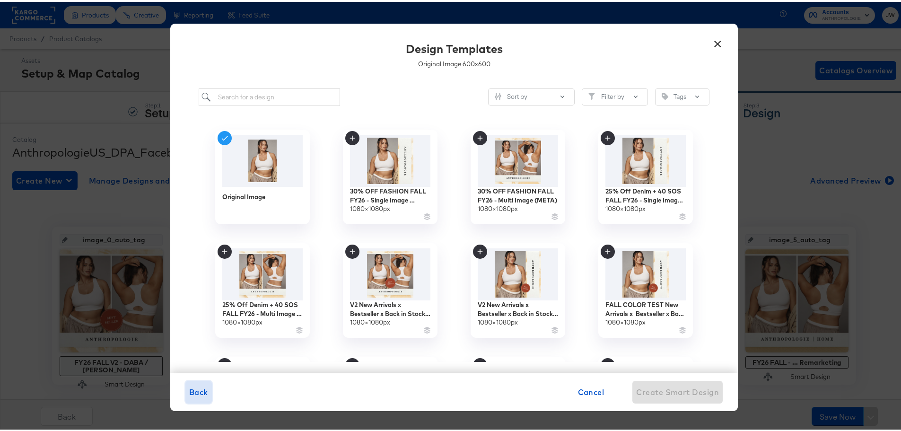
click at [198, 393] on span "Back" at bounding box center [198, 390] width 19 height 13
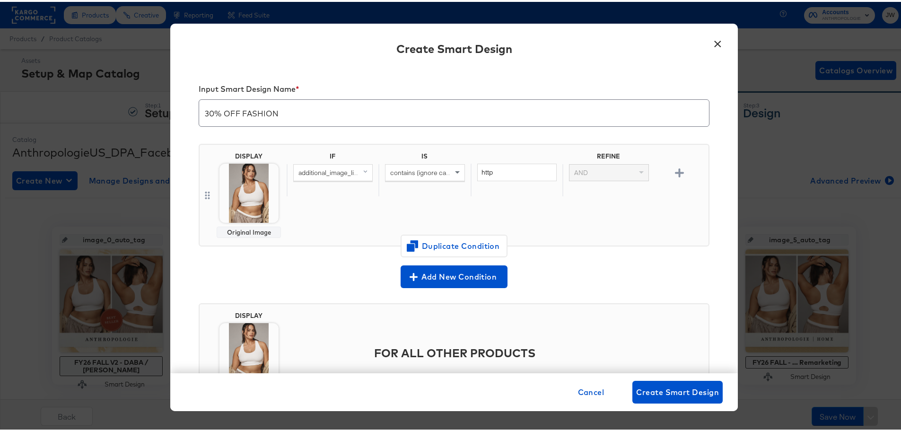
scroll to position [57, 0]
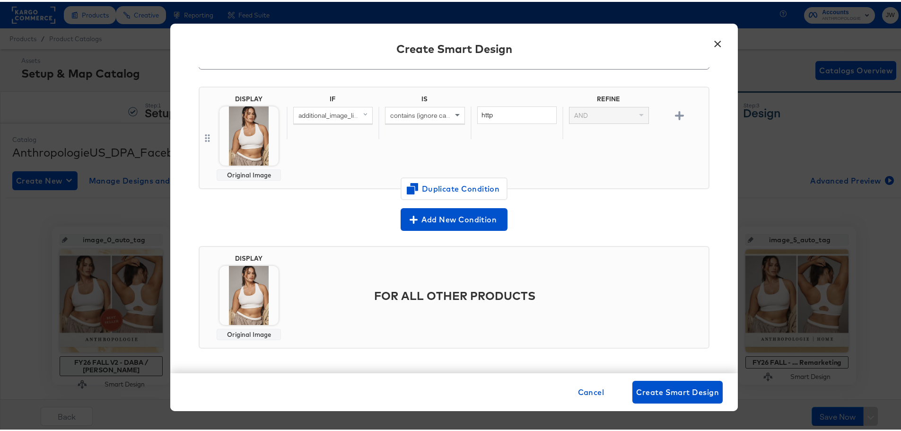
drag, startPoint x: 258, startPoint y: 315, endPoint x: 258, endPoint y: 303, distance: 12.3
click at [258, 303] on img at bounding box center [248, 293] width 59 height 59
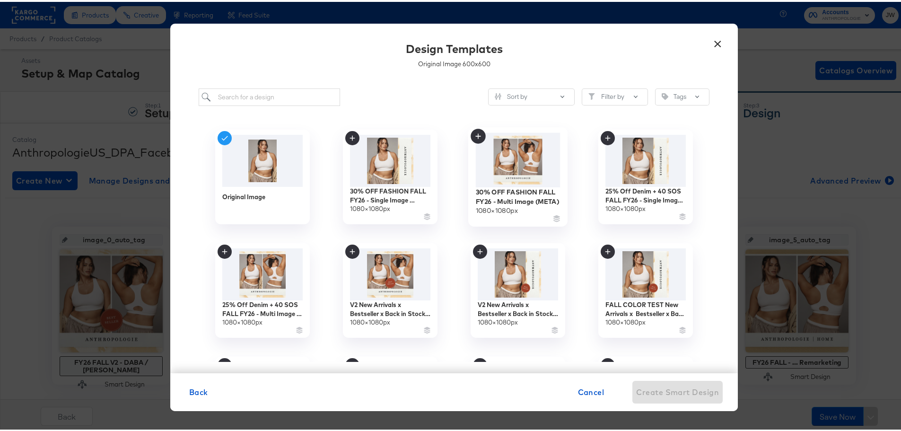
click at [516, 162] on img at bounding box center [518, 158] width 85 height 54
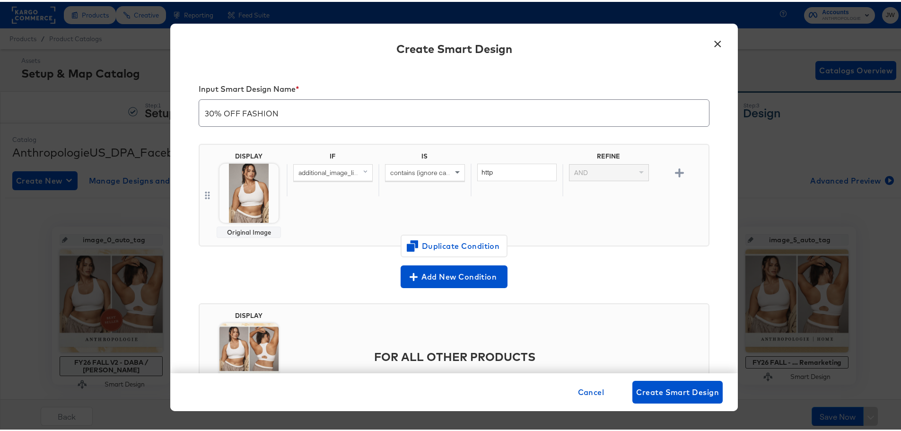
scroll to position [57, 0]
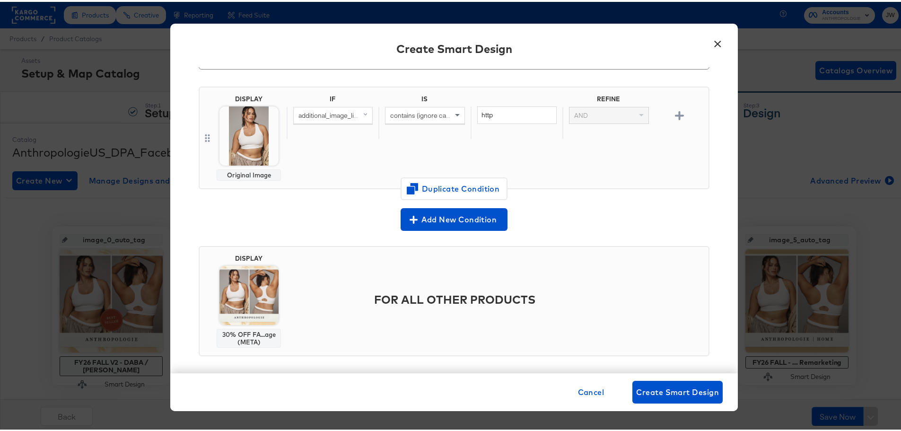
click at [235, 136] on img at bounding box center [248, 134] width 59 height 59
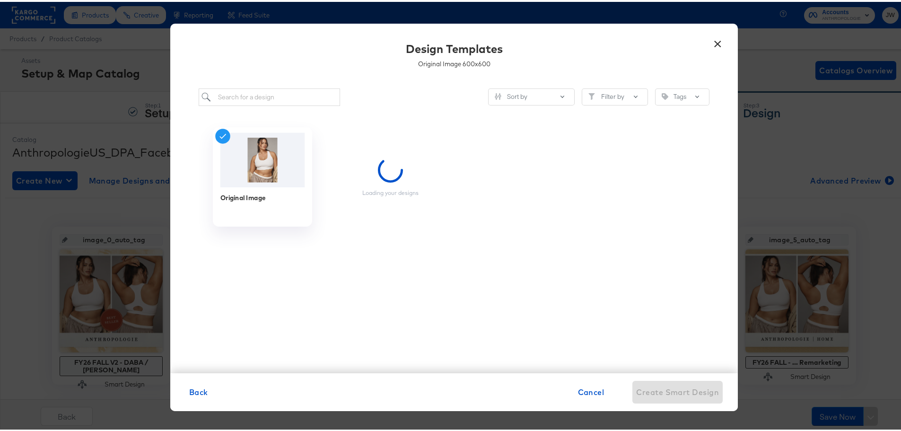
scroll to position [0, 0]
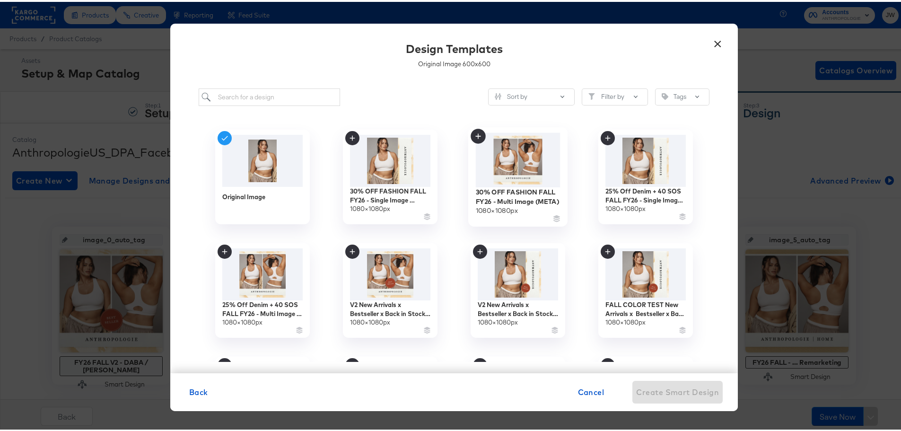
click at [524, 159] on img at bounding box center [518, 158] width 85 height 54
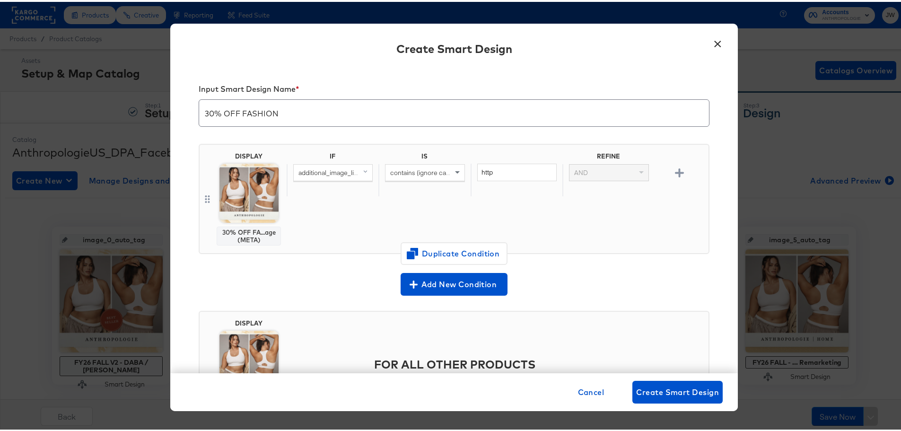
scroll to position [57, 0]
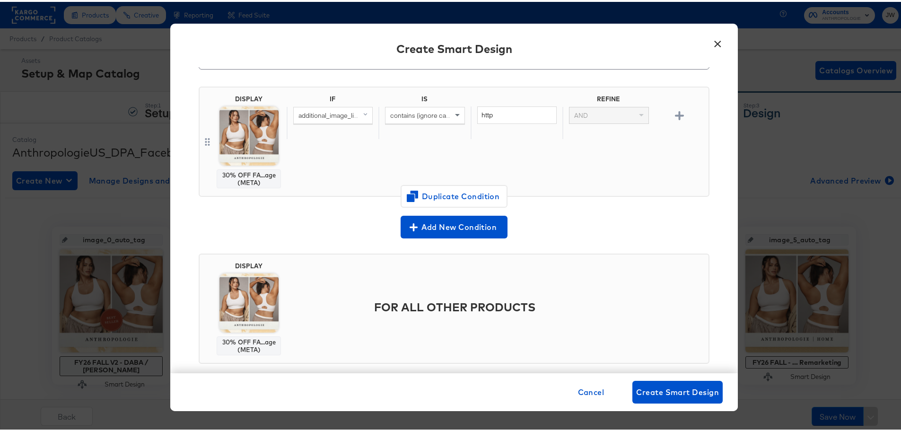
click at [248, 318] on img at bounding box center [248, 300] width 59 height 59
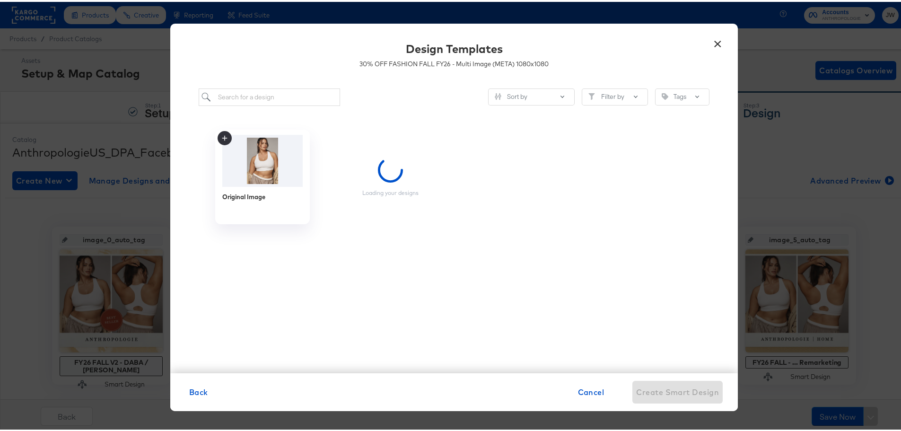
scroll to position [0, 0]
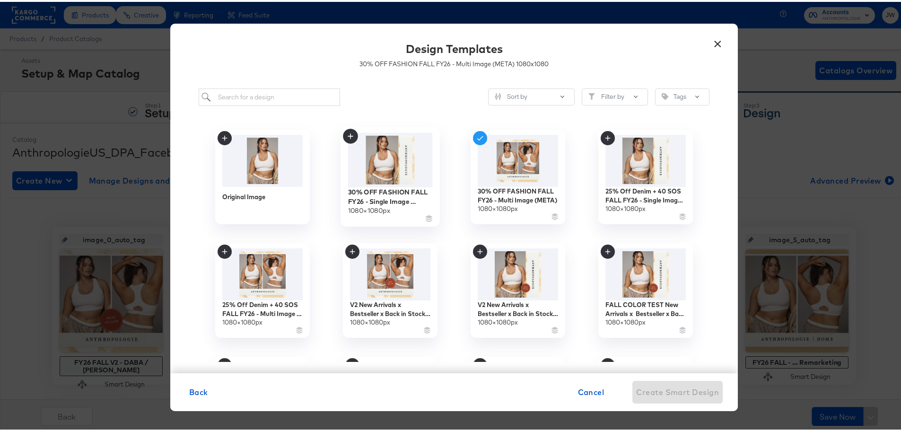
click at [408, 182] on img at bounding box center [390, 158] width 85 height 54
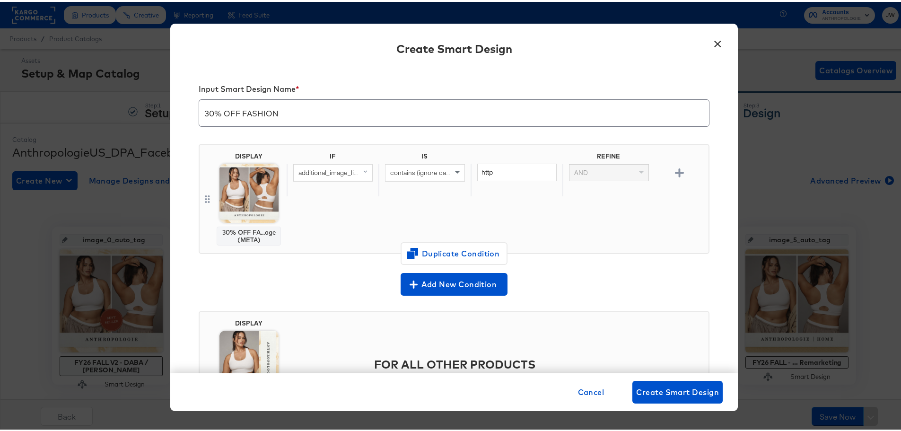
scroll to position [57, 0]
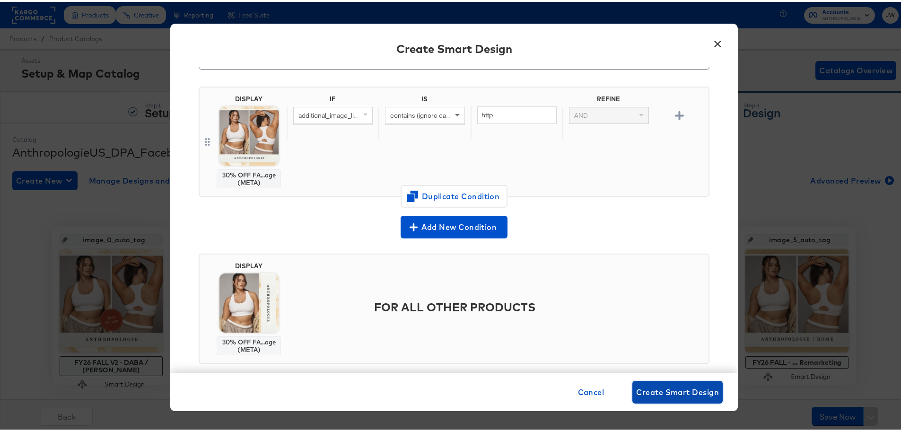
click at [669, 391] on span "Create Smart Design" at bounding box center [677, 390] width 83 height 13
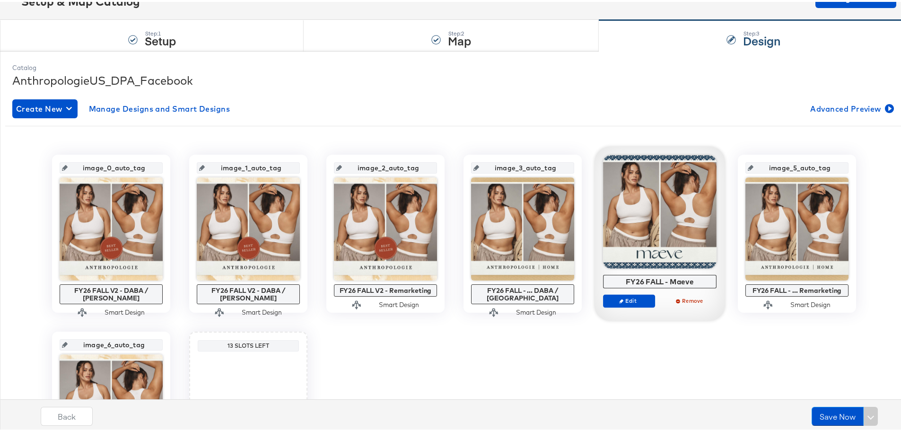
scroll to position [0, 0]
